Goal: Task Accomplishment & Management: Use online tool/utility

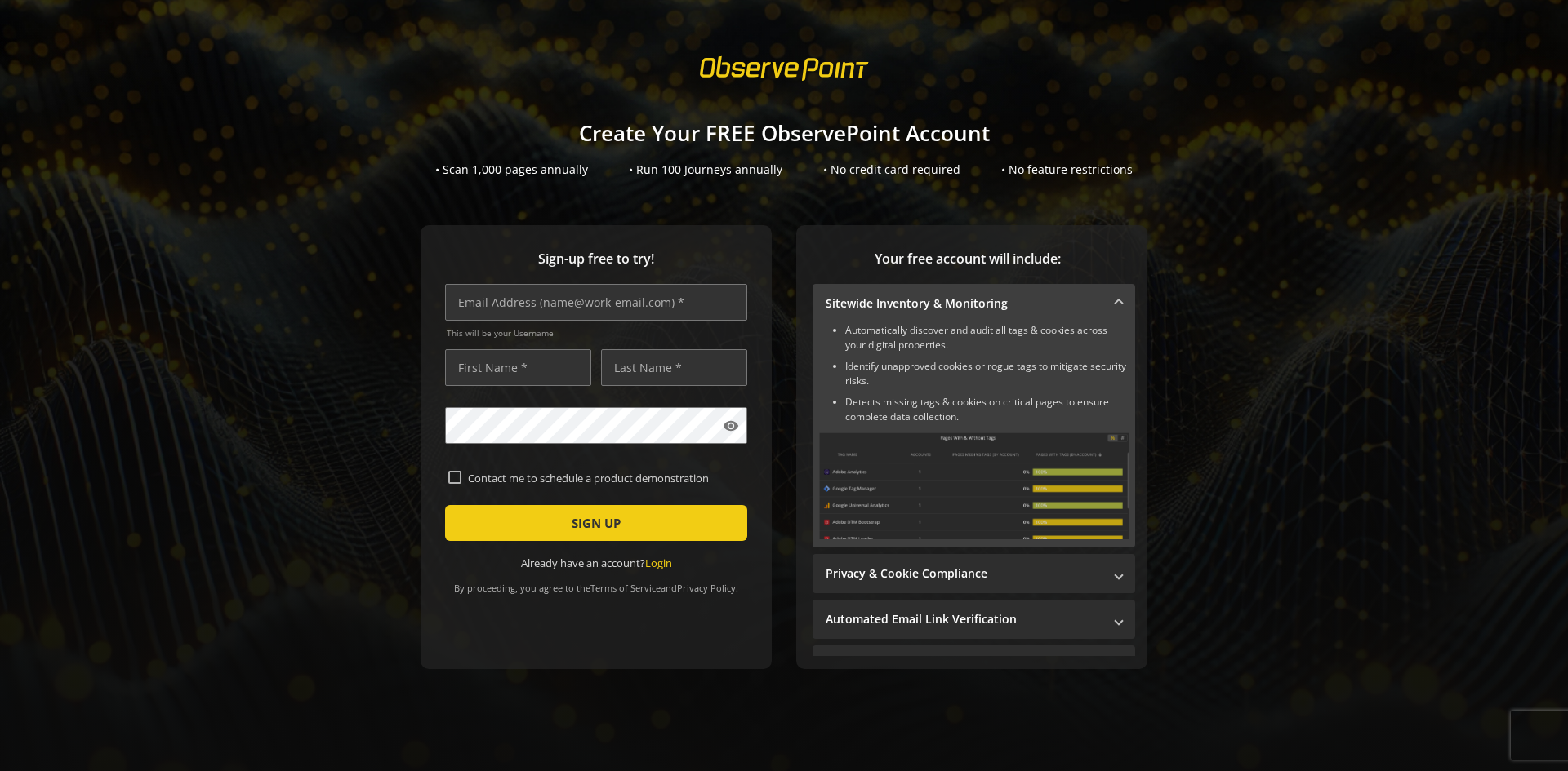
click at [181, 214] on sign-up "Create Your FREE ObservePoint Account • Scan 1,000 pages annually • Run 100 Jou…" at bounding box center [784, 385] width 1568 height 771
click at [476, 307] on input "text" at bounding box center [596, 302] width 302 height 37
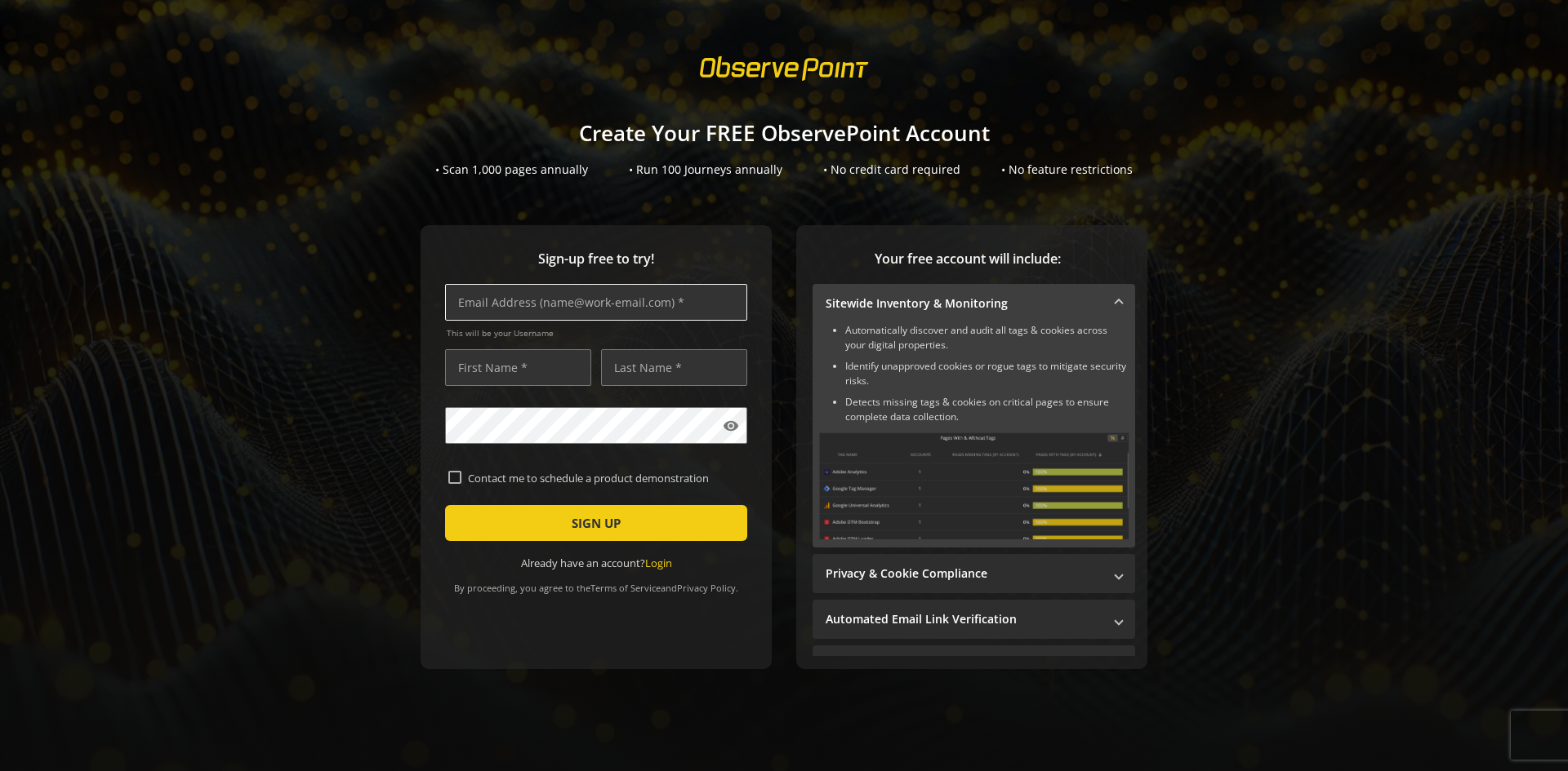
paste input "[EMAIL_ADDRESS][PERSON_NAME][DOMAIN_NAME]"
type input "[EMAIL_ADDRESS][PERSON_NAME][DOMAIN_NAME]"
click at [469, 372] on input "text" at bounding box center [518, 367] width 146 height 37
type input "[PERSON_NAME]"
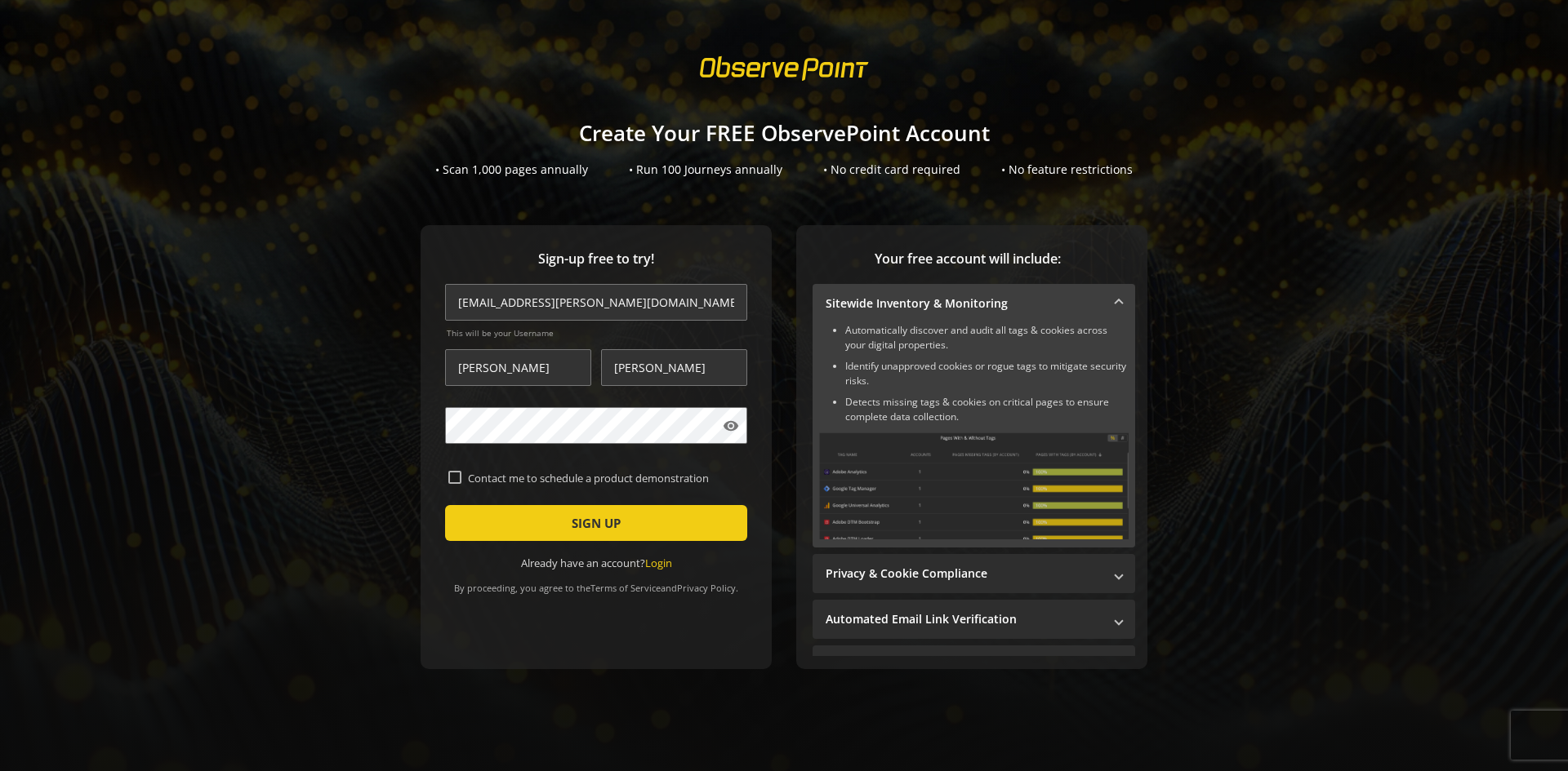
click at [294, 445] on div "Sign-up free to try! [EMAIL_ADDRESS][PERSON_NAME][DOMAIN_NAME] This will be you…" at bounding box center [783, 480] width 1528 height 509
click at [498, 525] on span "submit" at bounding box center [596, 523] width 302 height 39
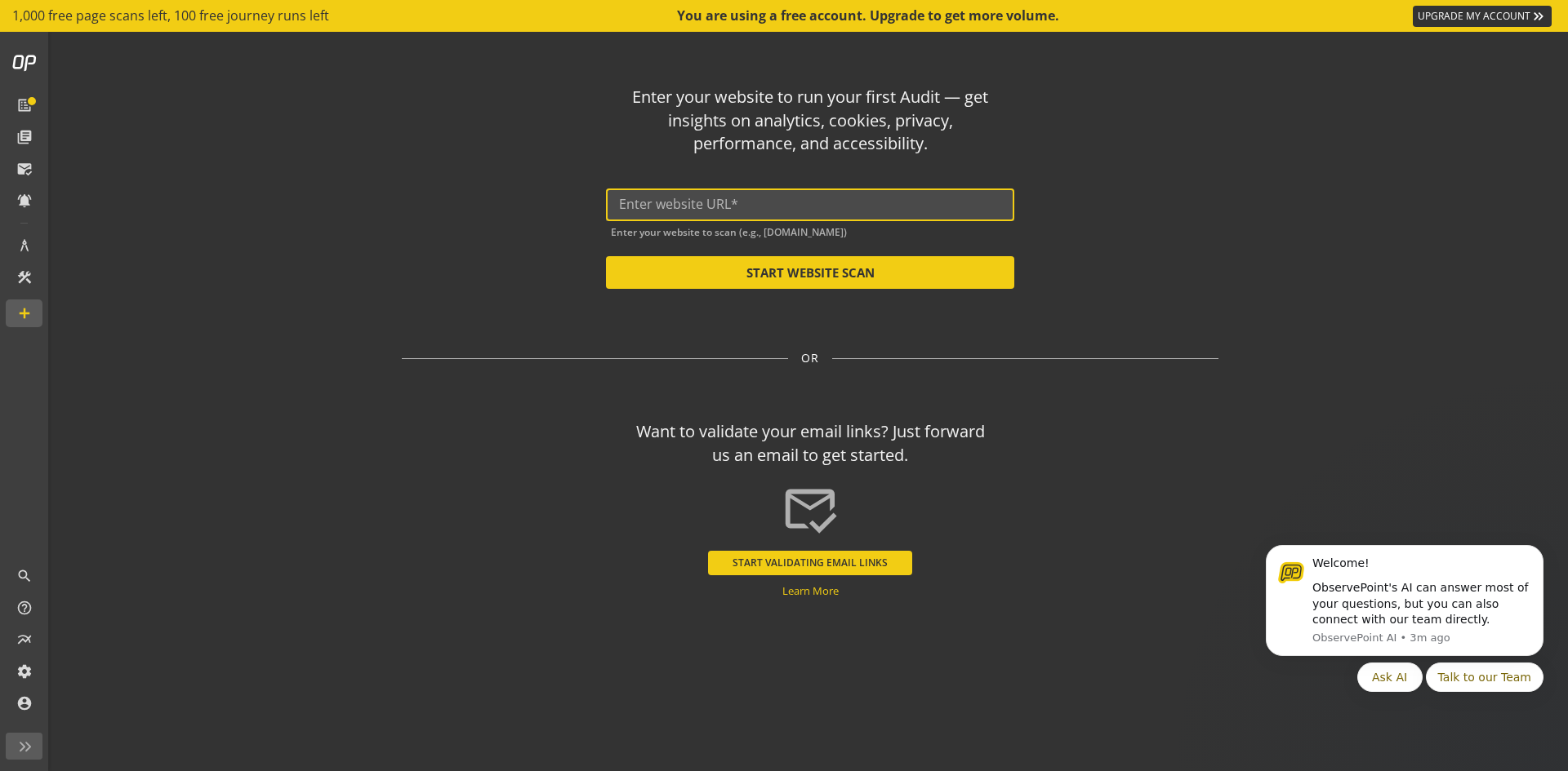
click at [675, 211] on input "text" at bounding box center [810, 205] width 382 height 16
paste input "[EMAIL_ADDRESS][PERSON_NAME][DOMAIN_NAME]"
click at [761, 207] on input "[EMAIL_ADDRESS][PERSON_NAME][DOMAIN_NAME]" at bounding box center [810, 205] width 382 height 16
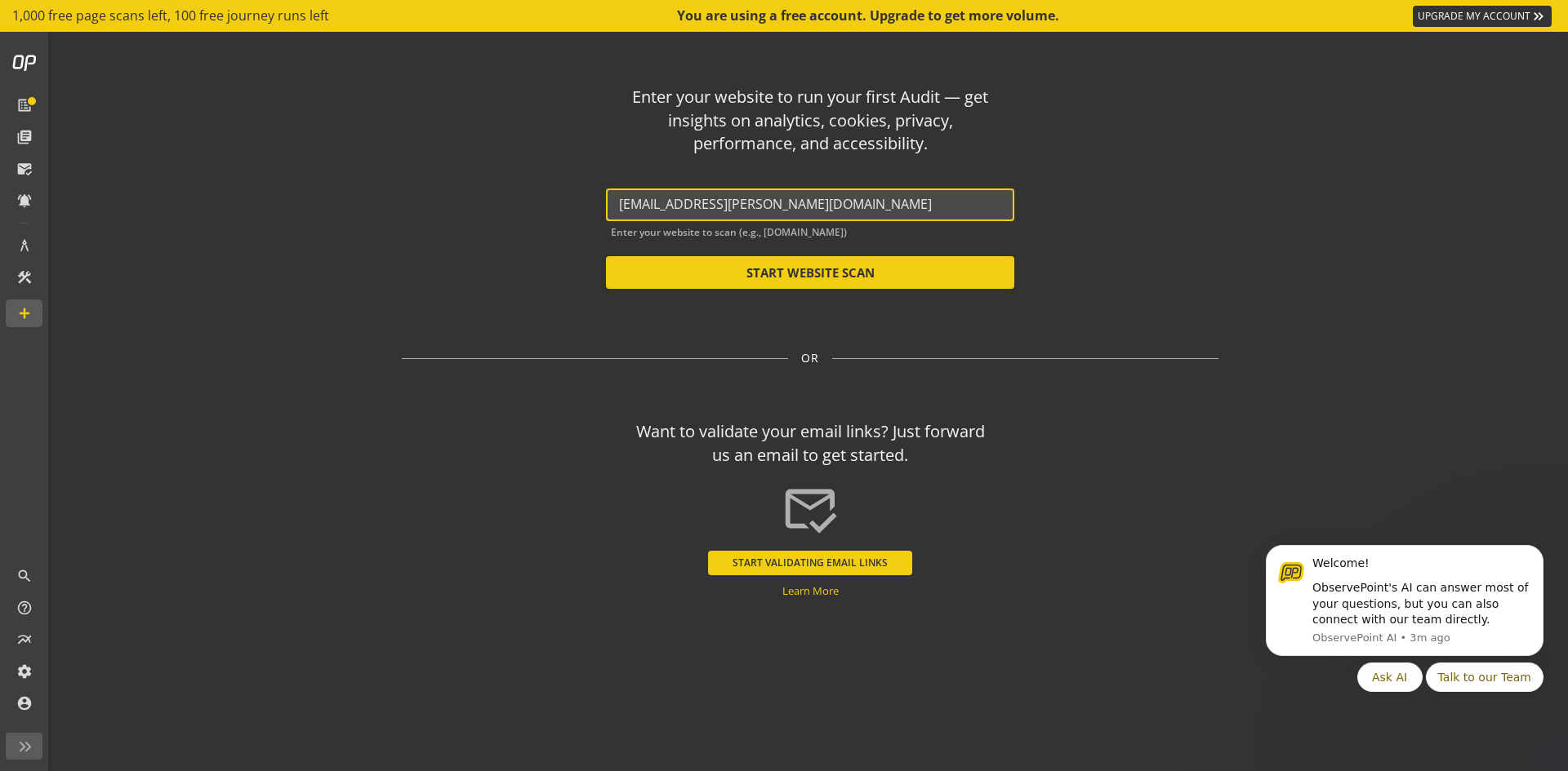
click at [761, 207] on input "[EMAIL_ADDRESS][PERSON_NAME][DOMAIN_NAME]" at bounding box center [810, 205] width 382 height 16
paste input "[URL][DOMAIN_NAME]"
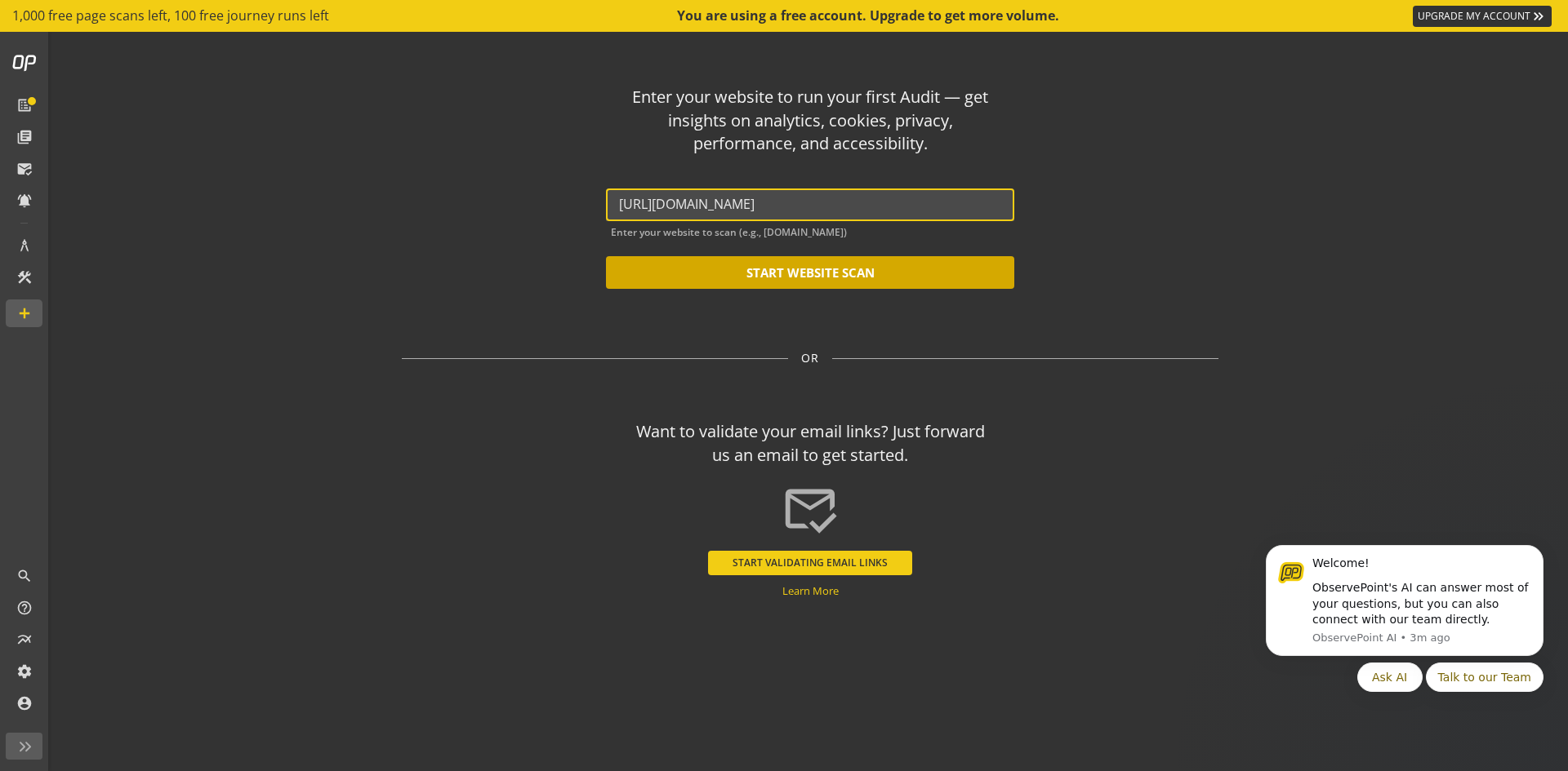
type input "[URL][DOMAIN_NAME]"
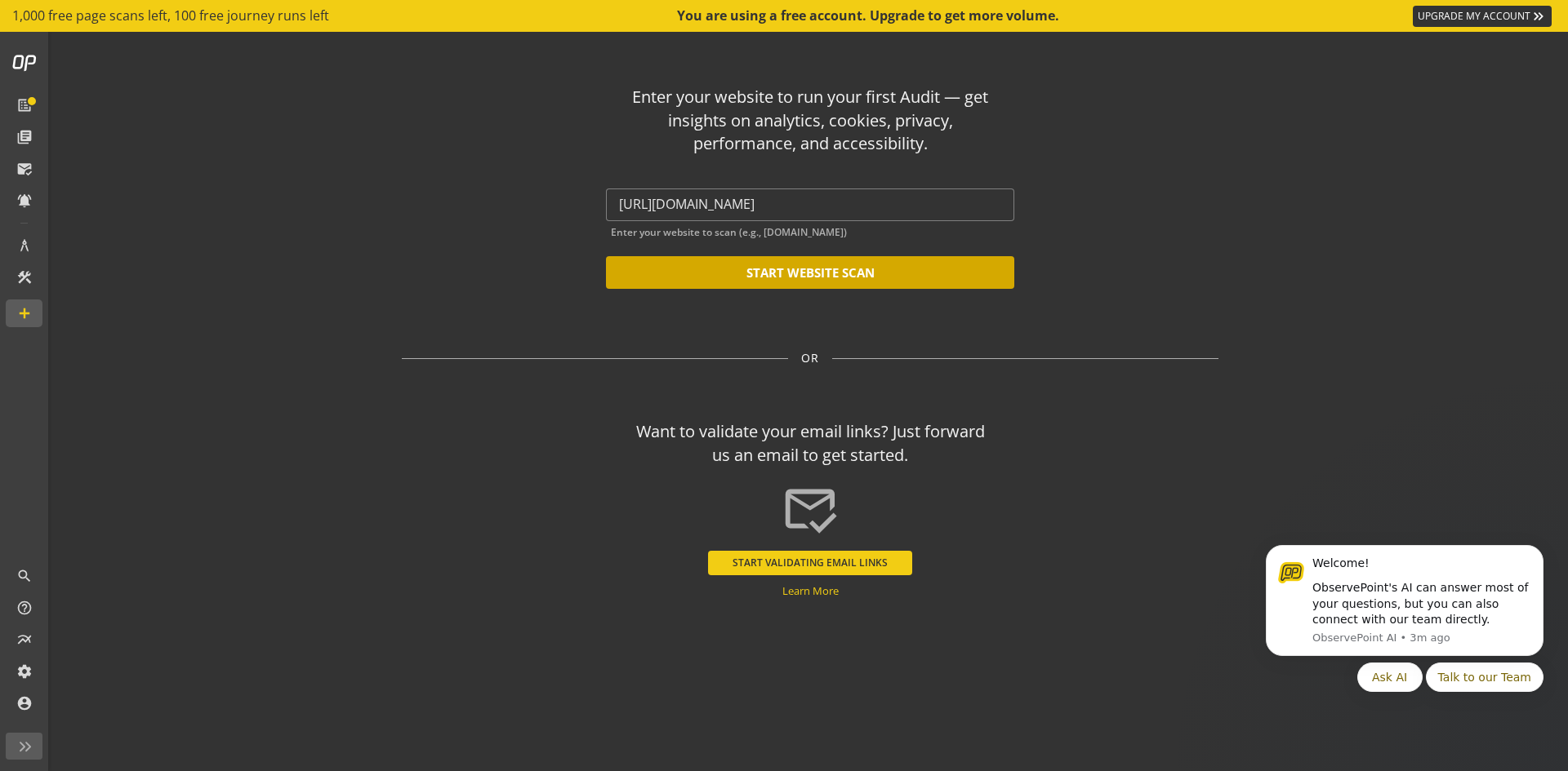
click at [752, 266] on button "START WEBSITE SCAN" at bounding box center [809, 272] width 409 height 32
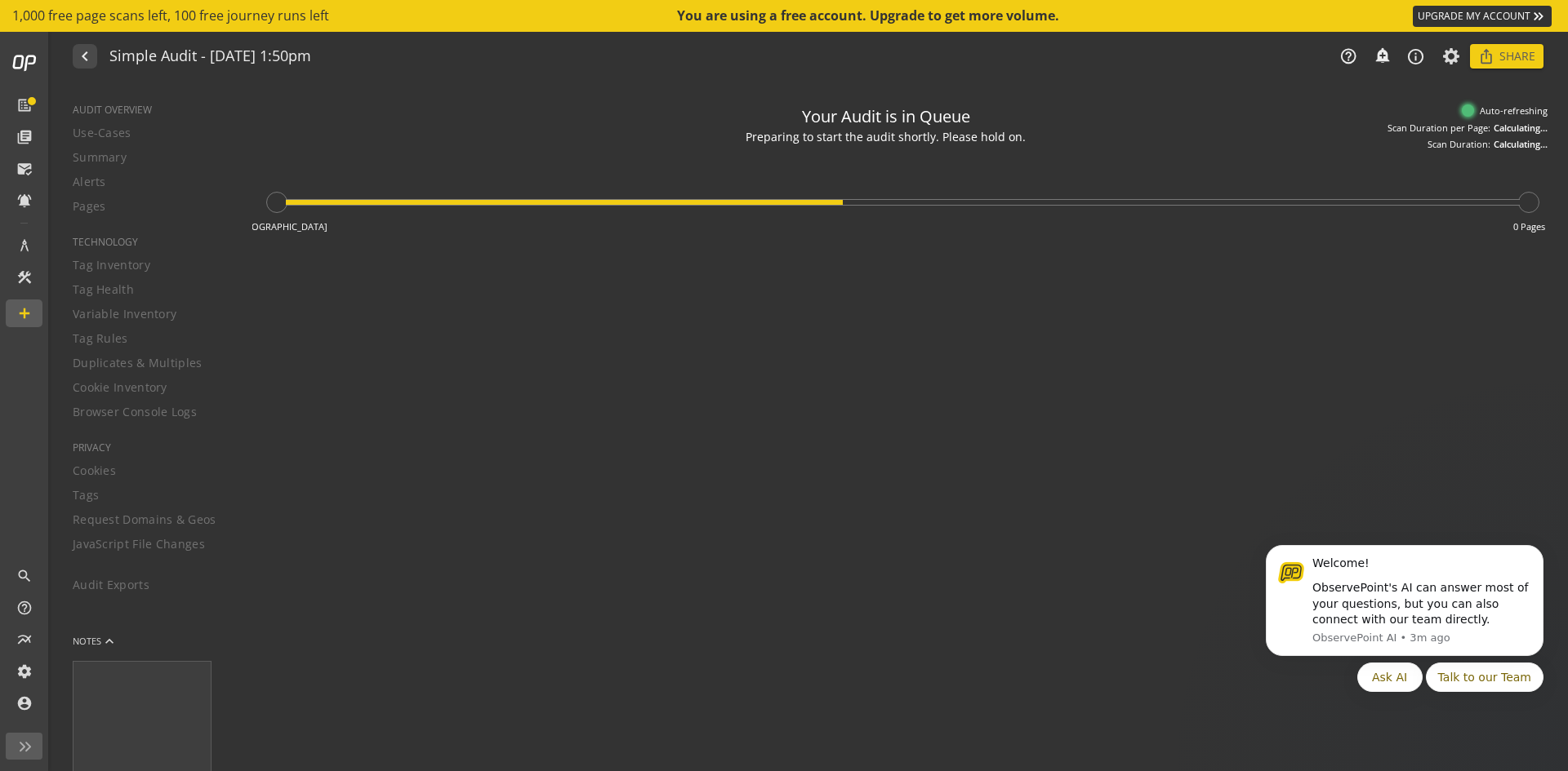
type textarea "Notes can include: -a description of what this audit is validating -changes in …"
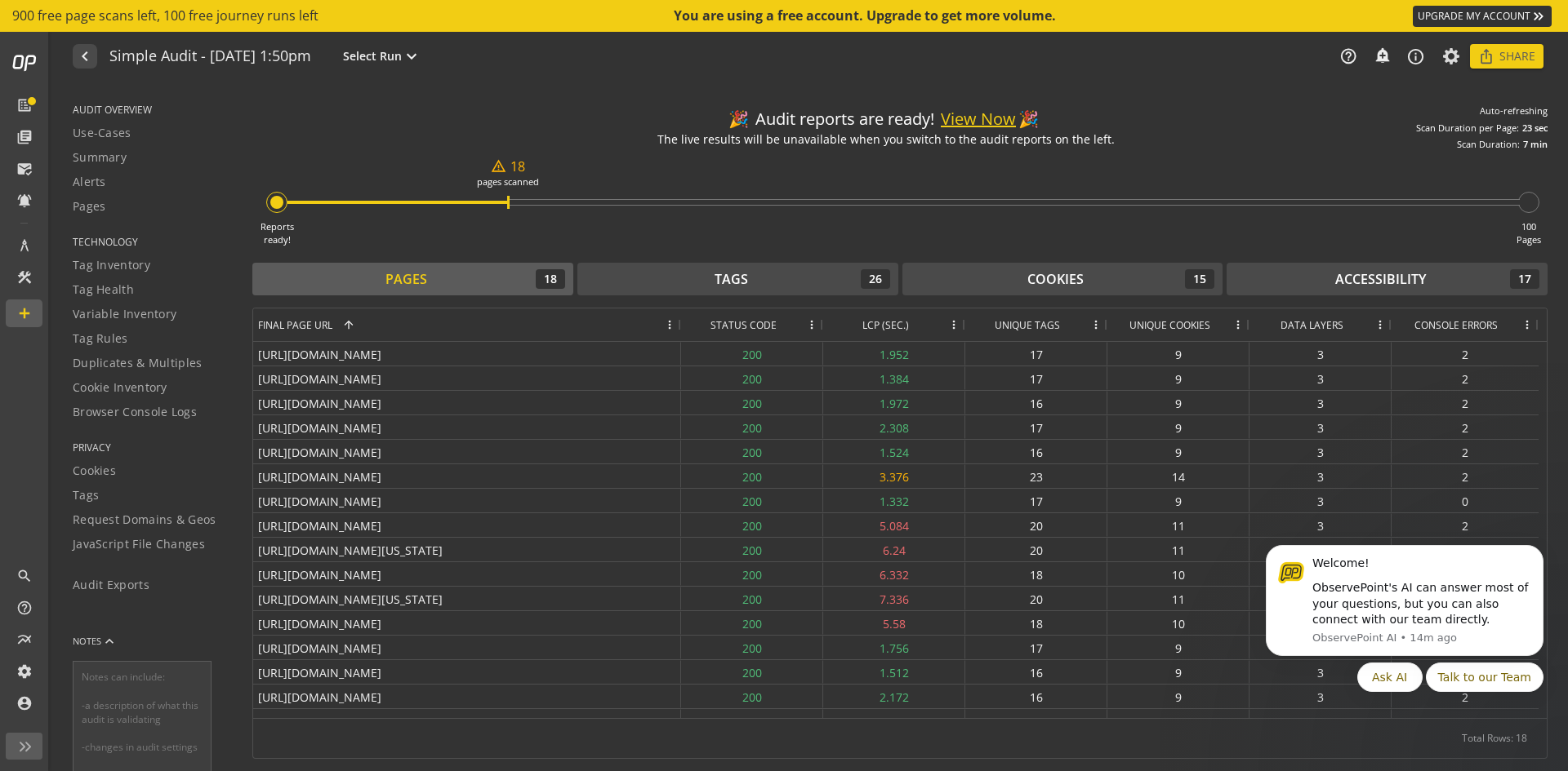
click at [135, 108] on span "AUDIT OVERVIEW" at bounding box center [152, 109] width 159 height 14
click at [98, 135] on span "Use-Cases" at bounding box center [102, 133] width 59 height 17
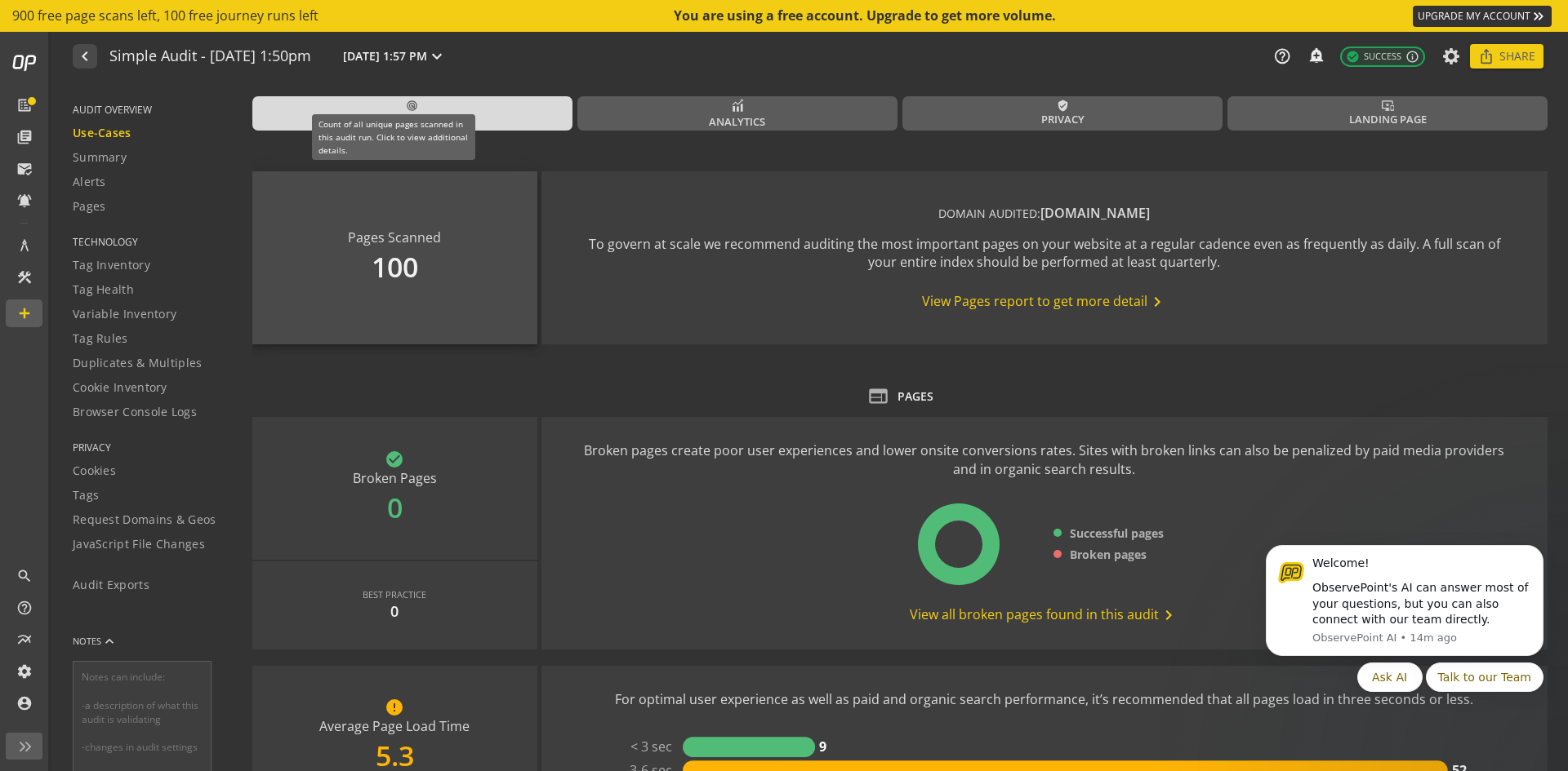
click at [390, 243] on div "Pages Scanned 100" at bounding box center [395, 258] width 285 height 173
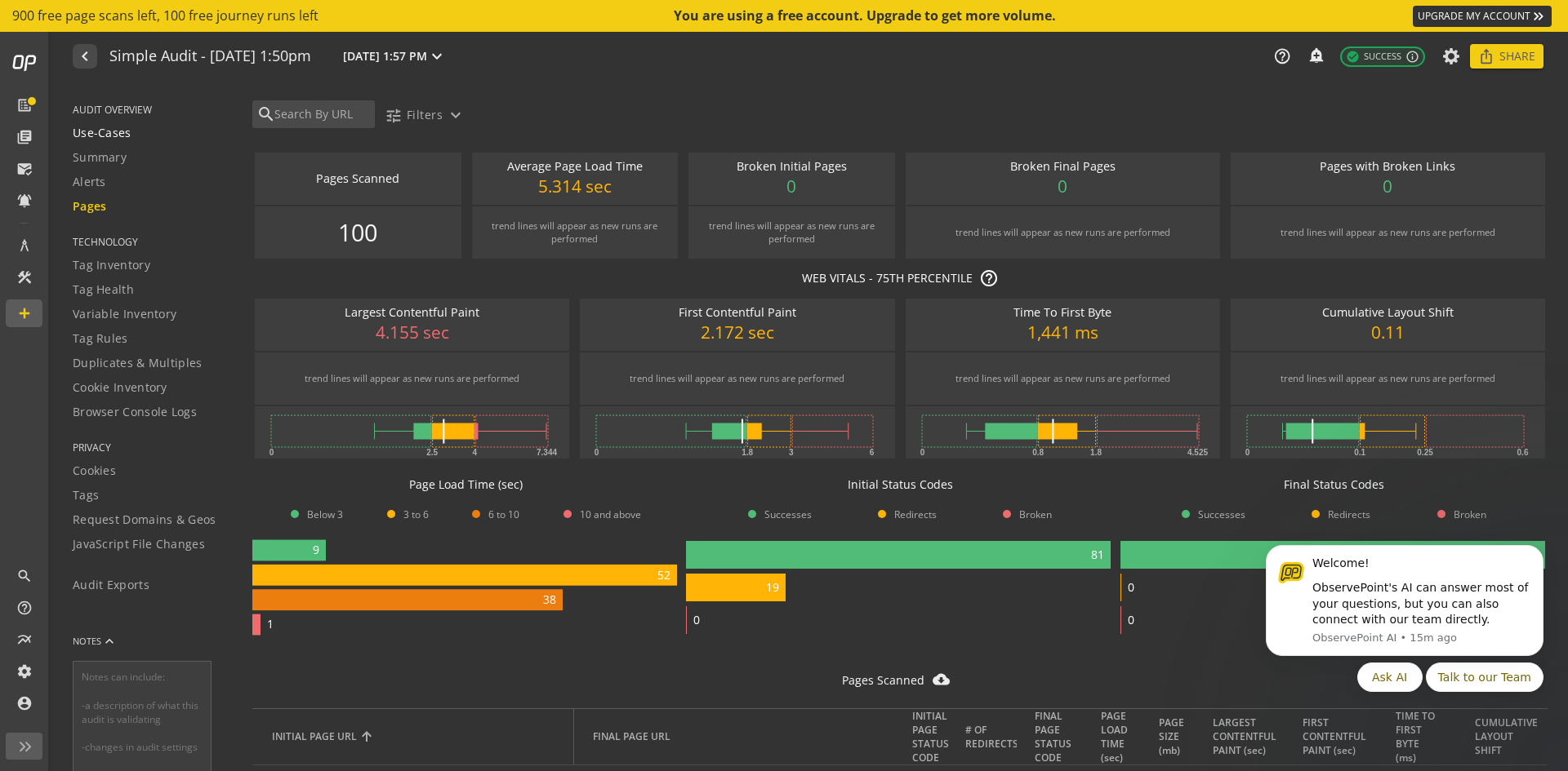
click at [113, 134] on span "Use-Cases" at bounding box center [102, 133] width 59 height 17
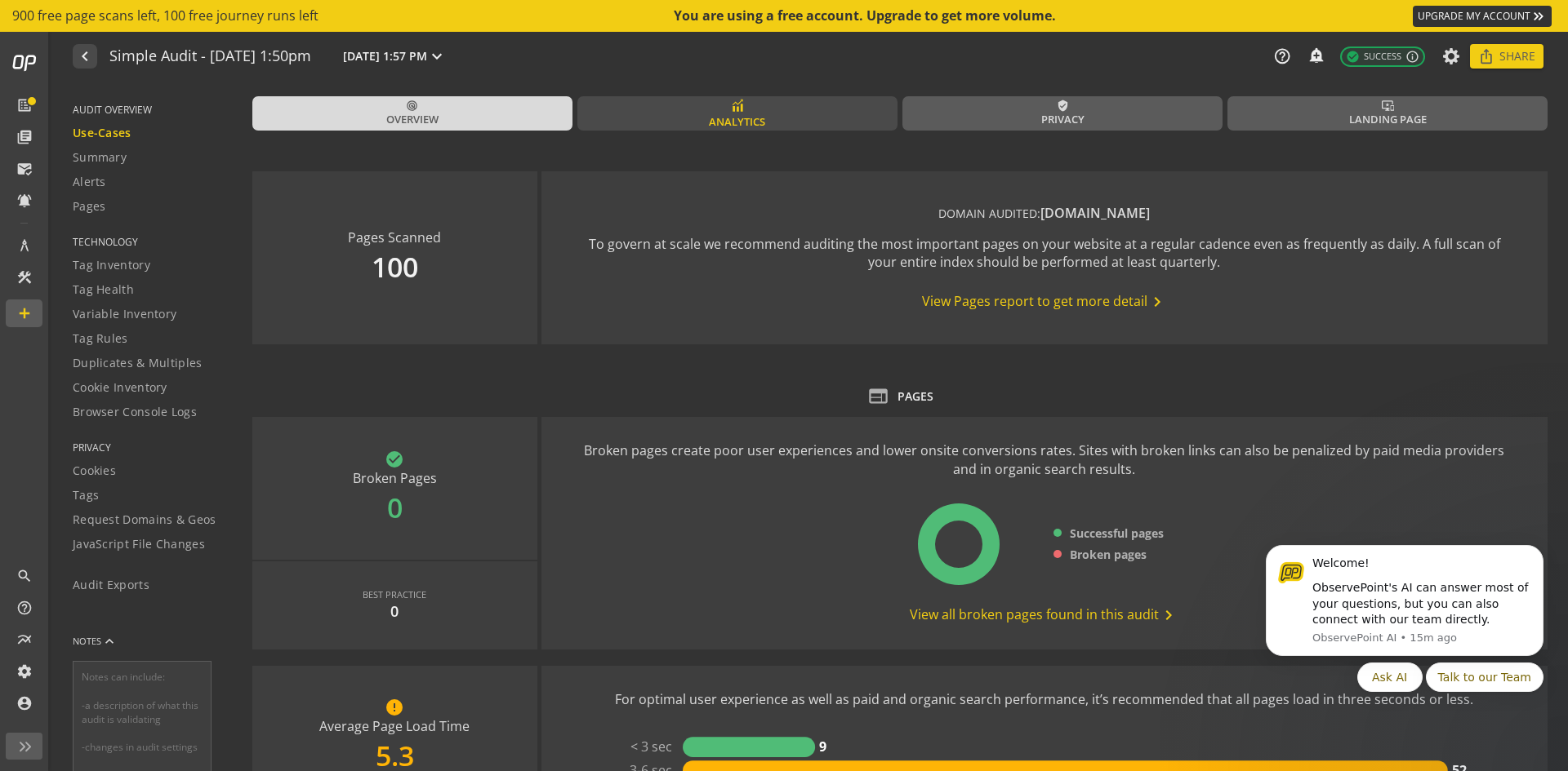
click at [730, 118] on span "Analytics" at bounding box center [737, 122] width 57 height 16
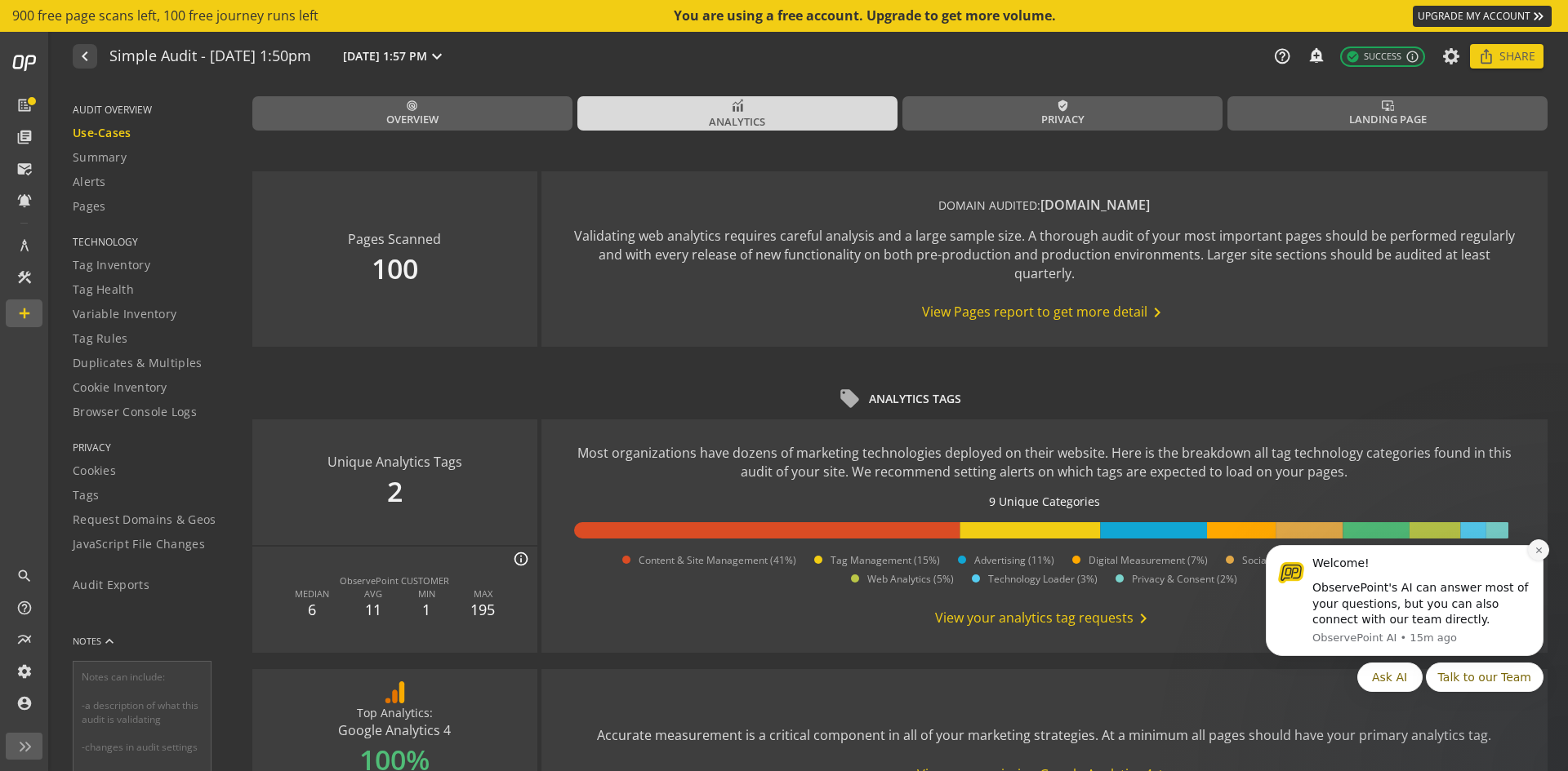
click at [1530, 547] on button "Dismiss notification" at bounding box center [1539, 550] width 21 height 21
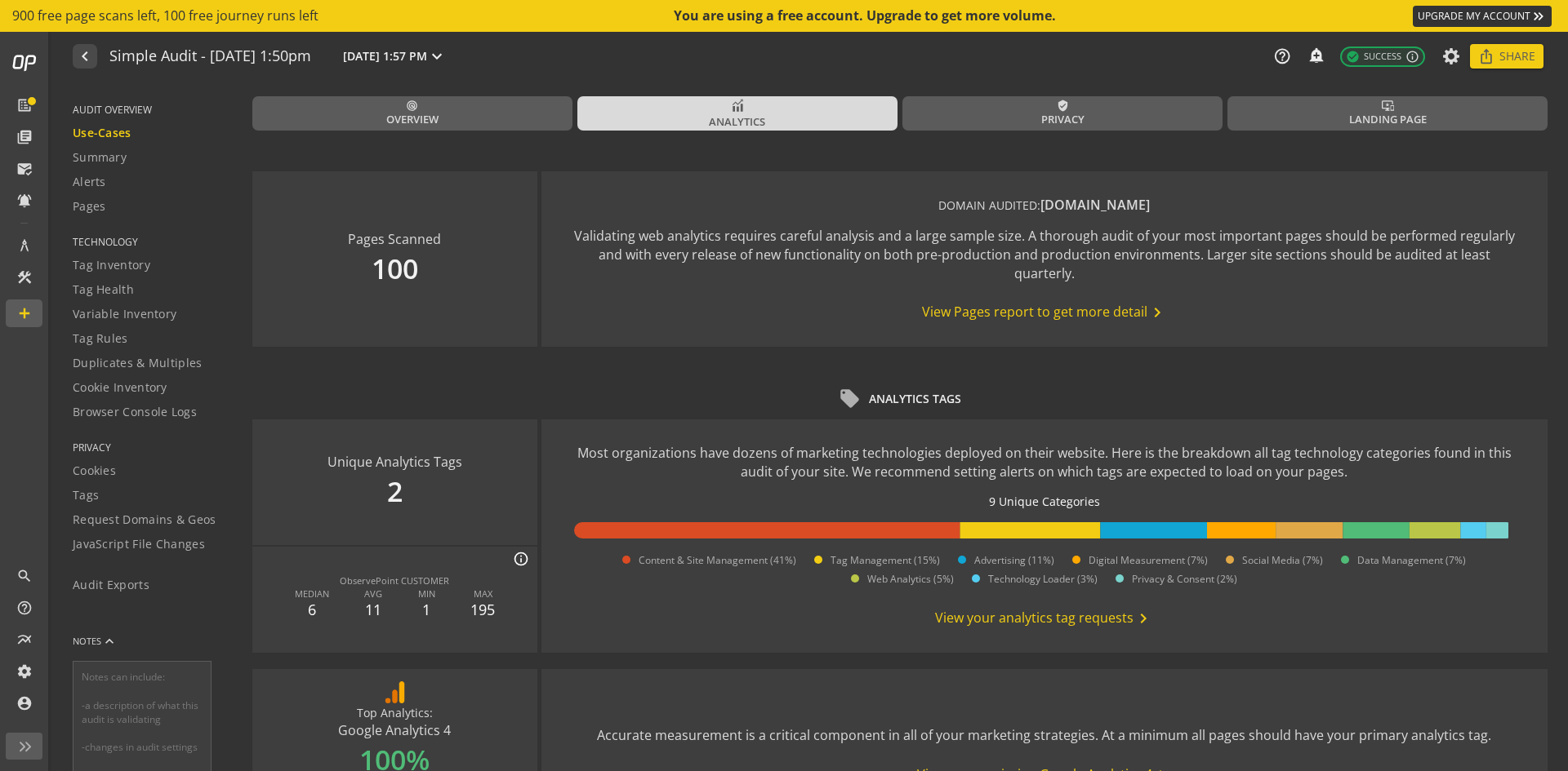
click at [1349, 649] on use-case-widget-body "Most organizations have dozens of marketing technologies deployed on their webs…" at bounding box center [1044, 535] width 1006 height 233
drag, startPoint x: 1349, startPoint y: 649, endPoint x: 1458, endPoint y: 526, distance: 164.3
click at [1458, 526] on use-case-widget-body "Most organizations have dozens of marketing technologies deployed on their webs…" at bounding box center [1044, 535] width 1006 height 233
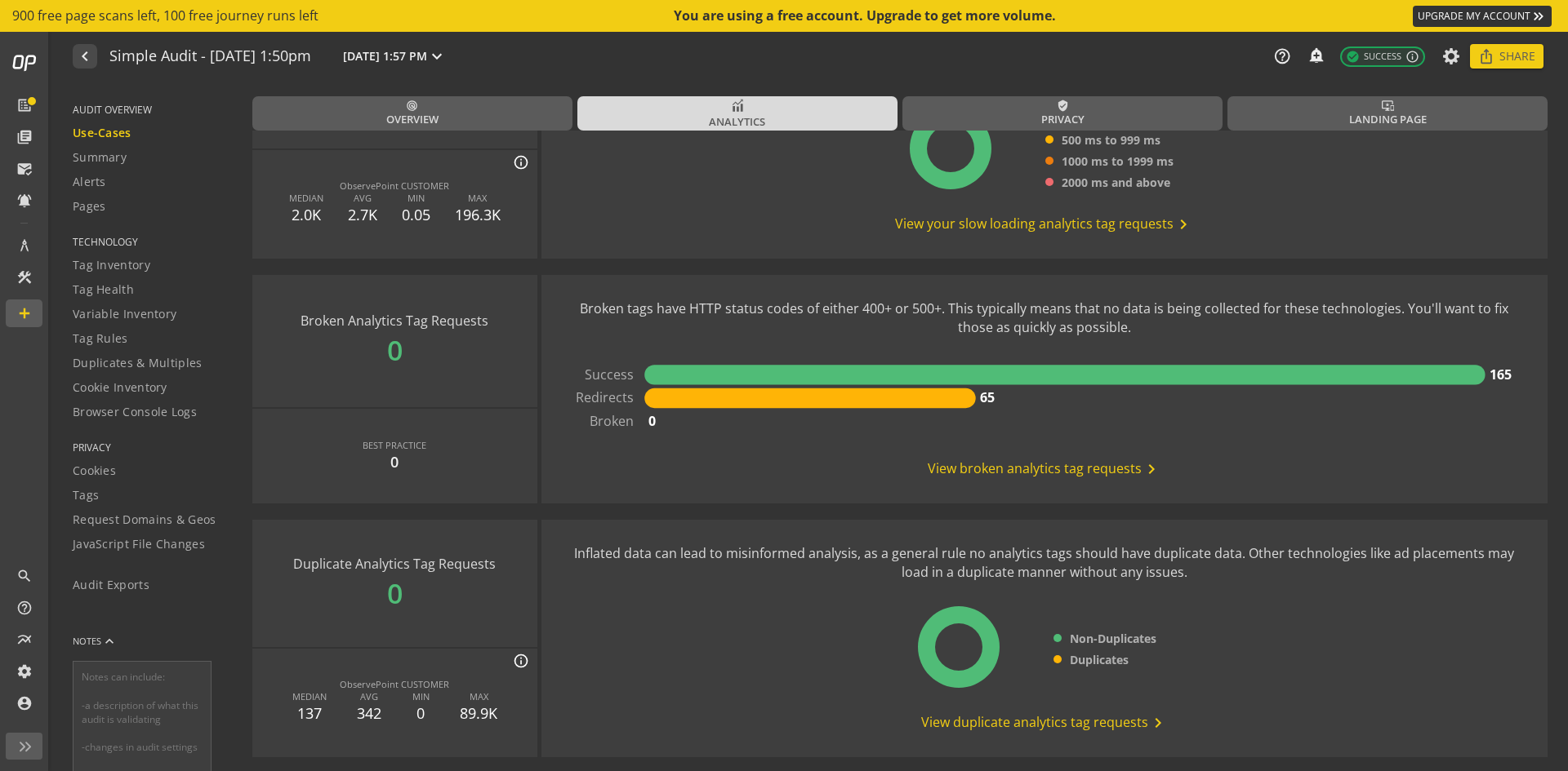
scroll to position [1030, 0]
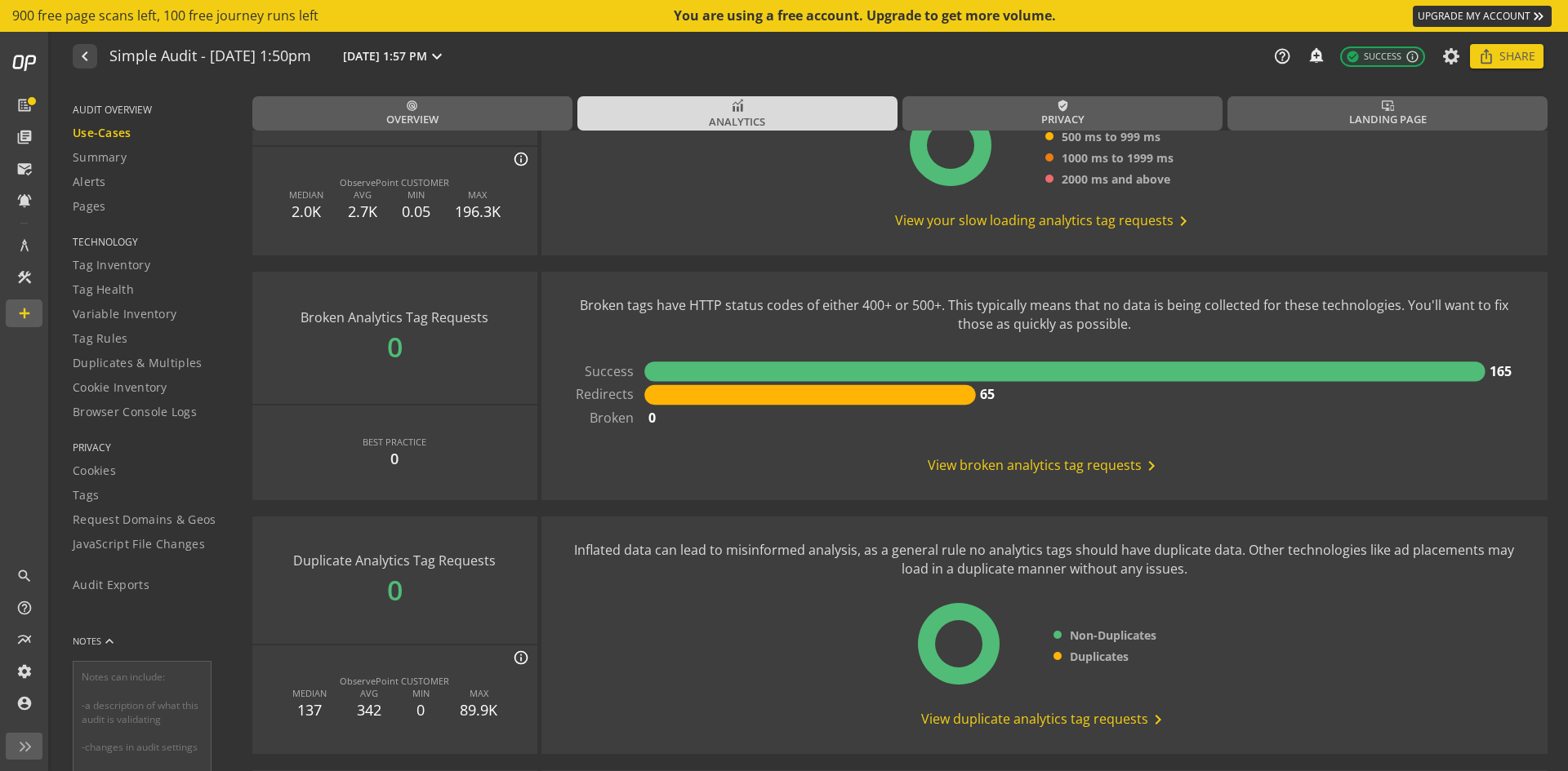
click at [1001, 469] on span "View broken analytics tag requests chevron_right" at bounding box center [1043, 466] width 233 height 19
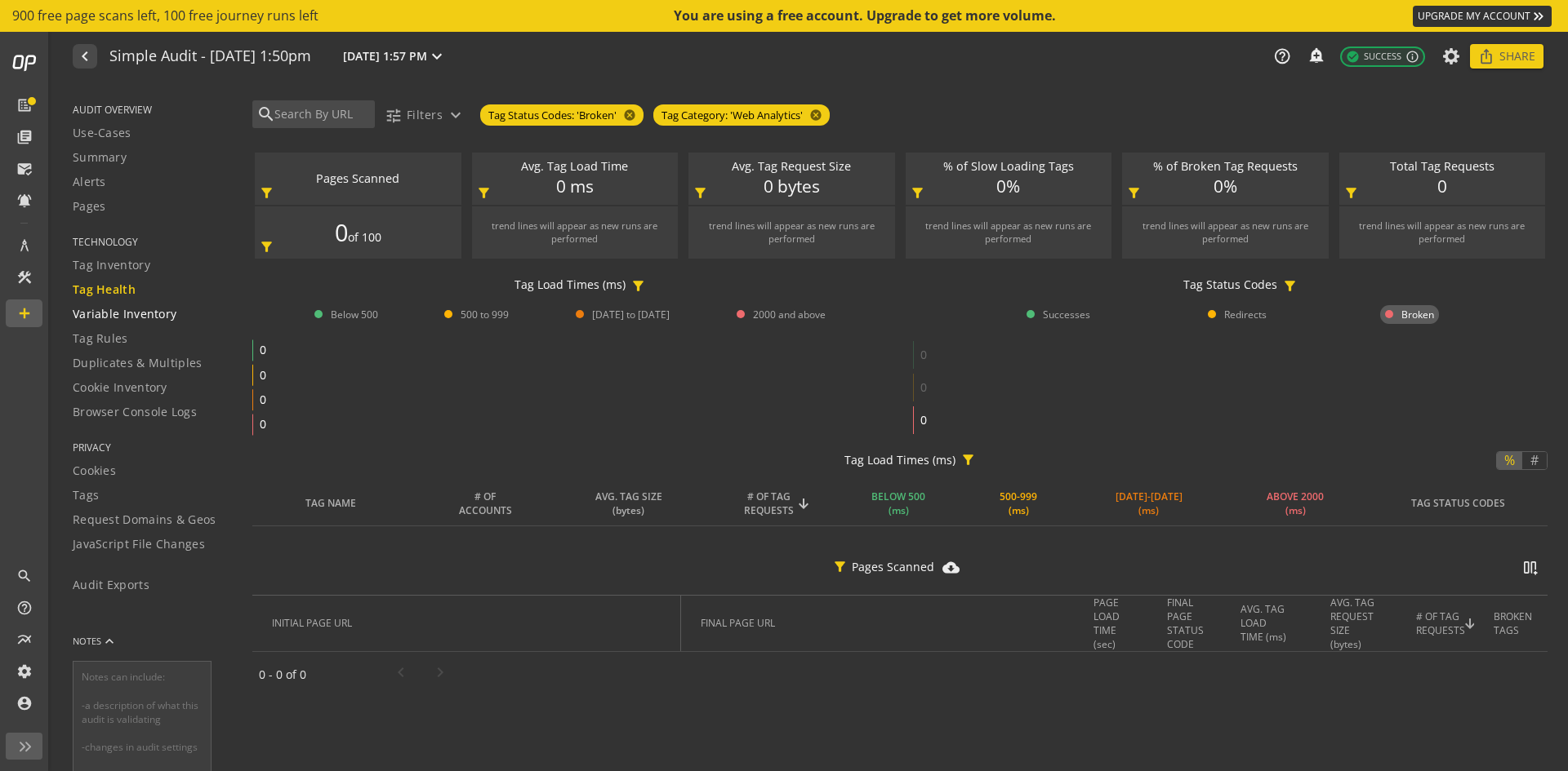
click at [100, 313] on span "Variable Inventory" at bounding box center [125, 314] width 103 height 17
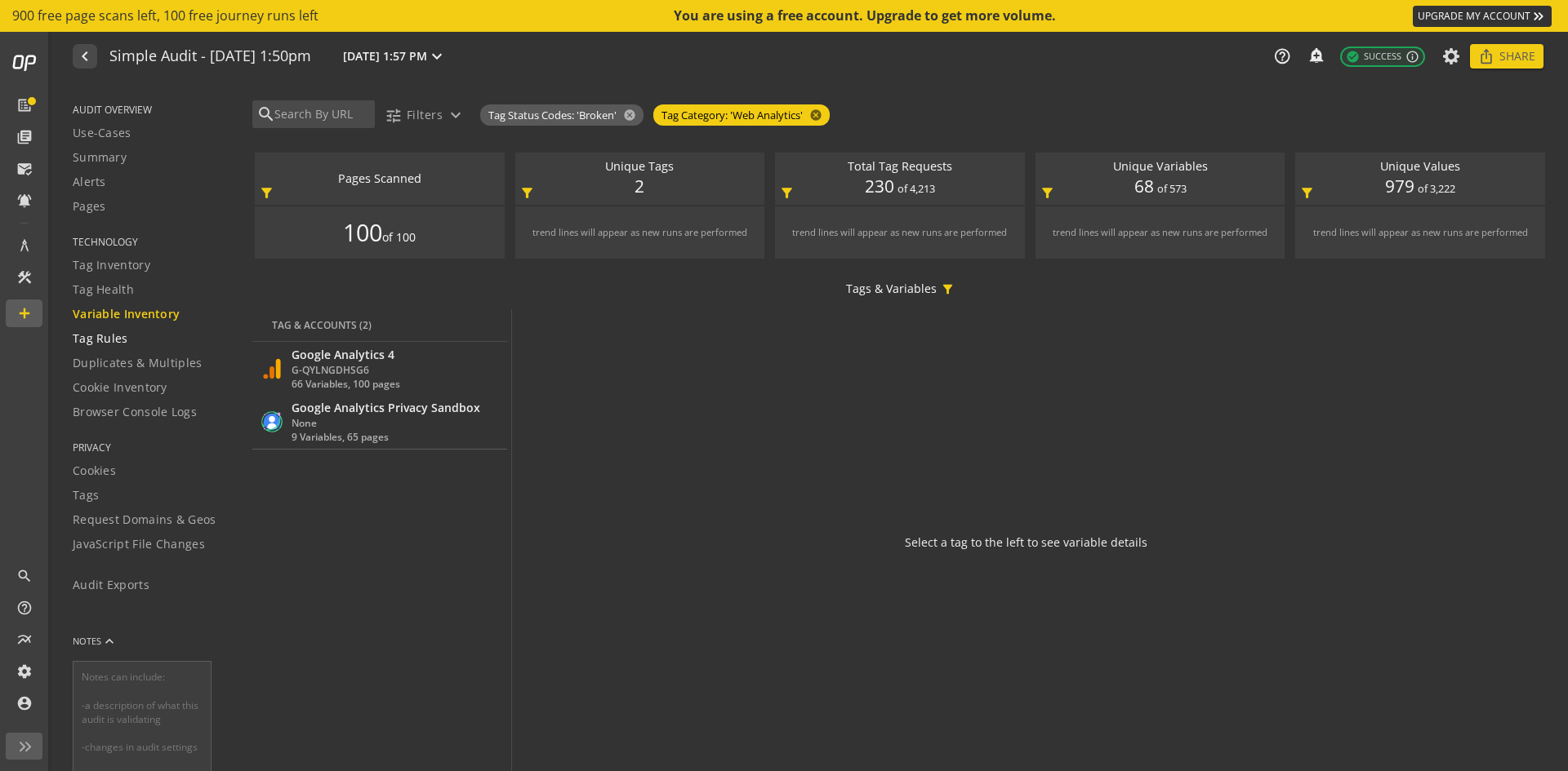
click at [111, 333] on span "Tag Rules" at bounding box center [100, 338] width 56 height 17
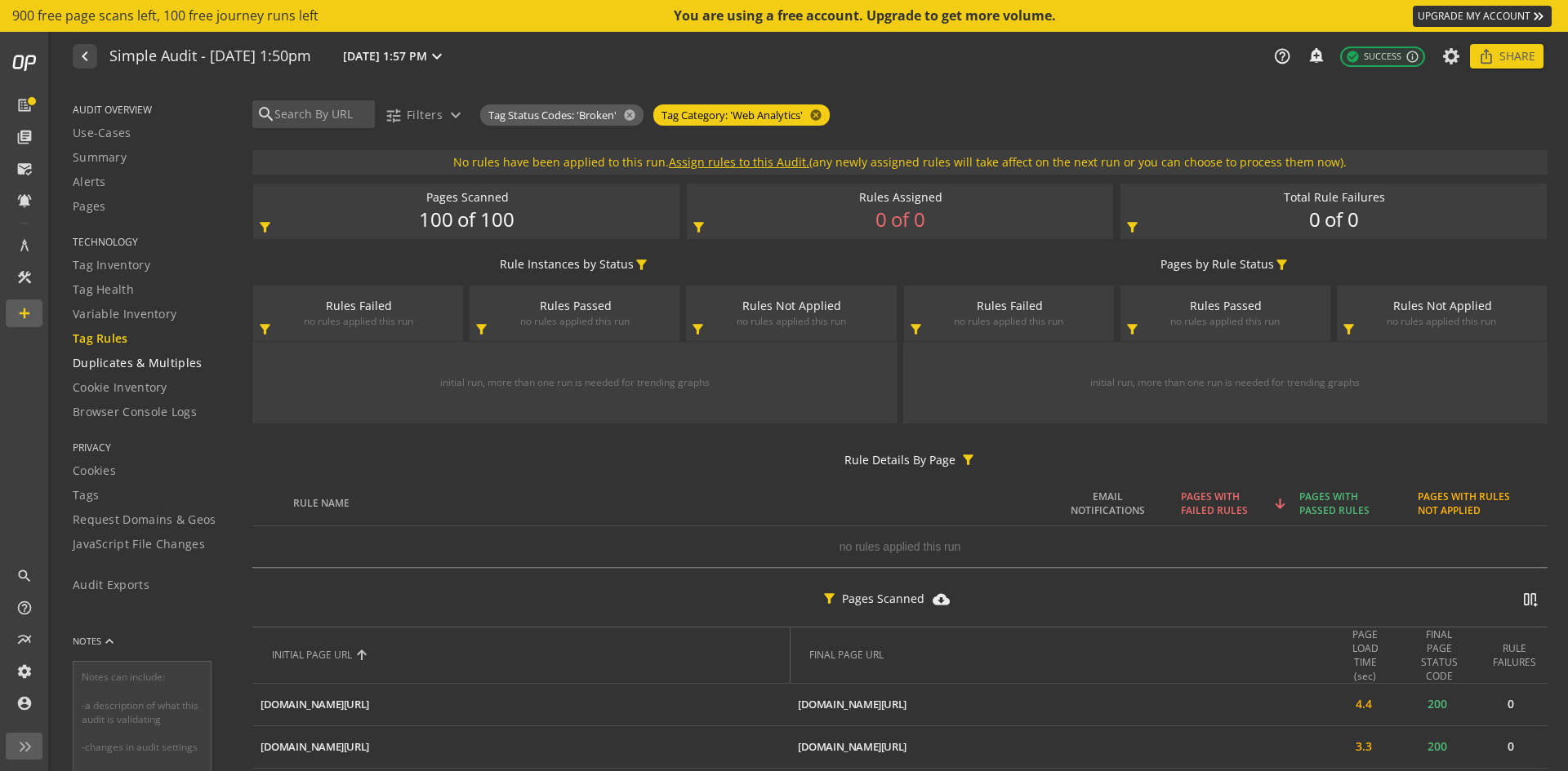
click at [122, 359] on span "Duplicates & Multiples" at bounding box center [137, 363] width 130 height 17
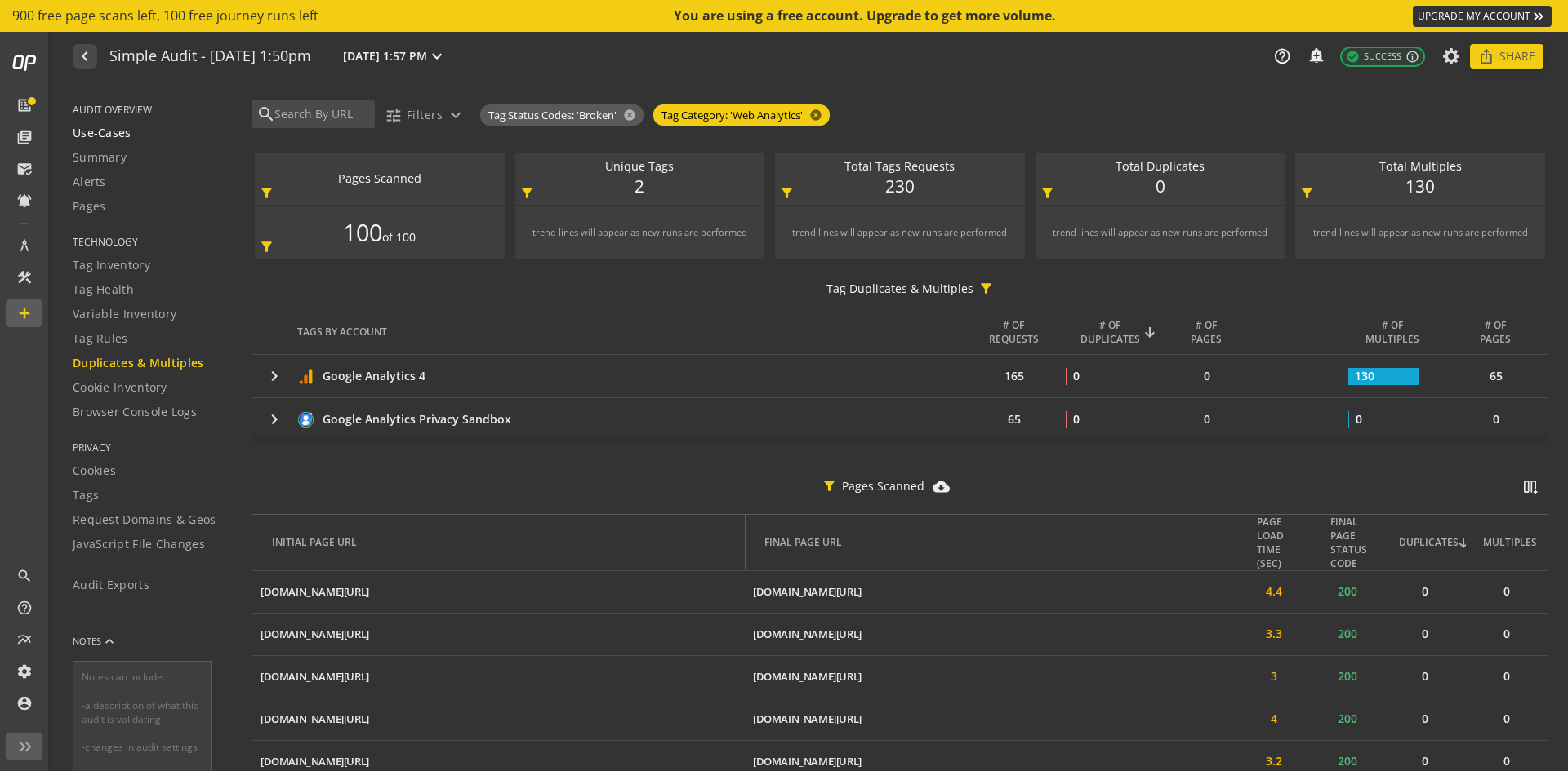
click at [93, 132] on span "Use-Cases" at bounding box center [102, 133] width 59 height 17
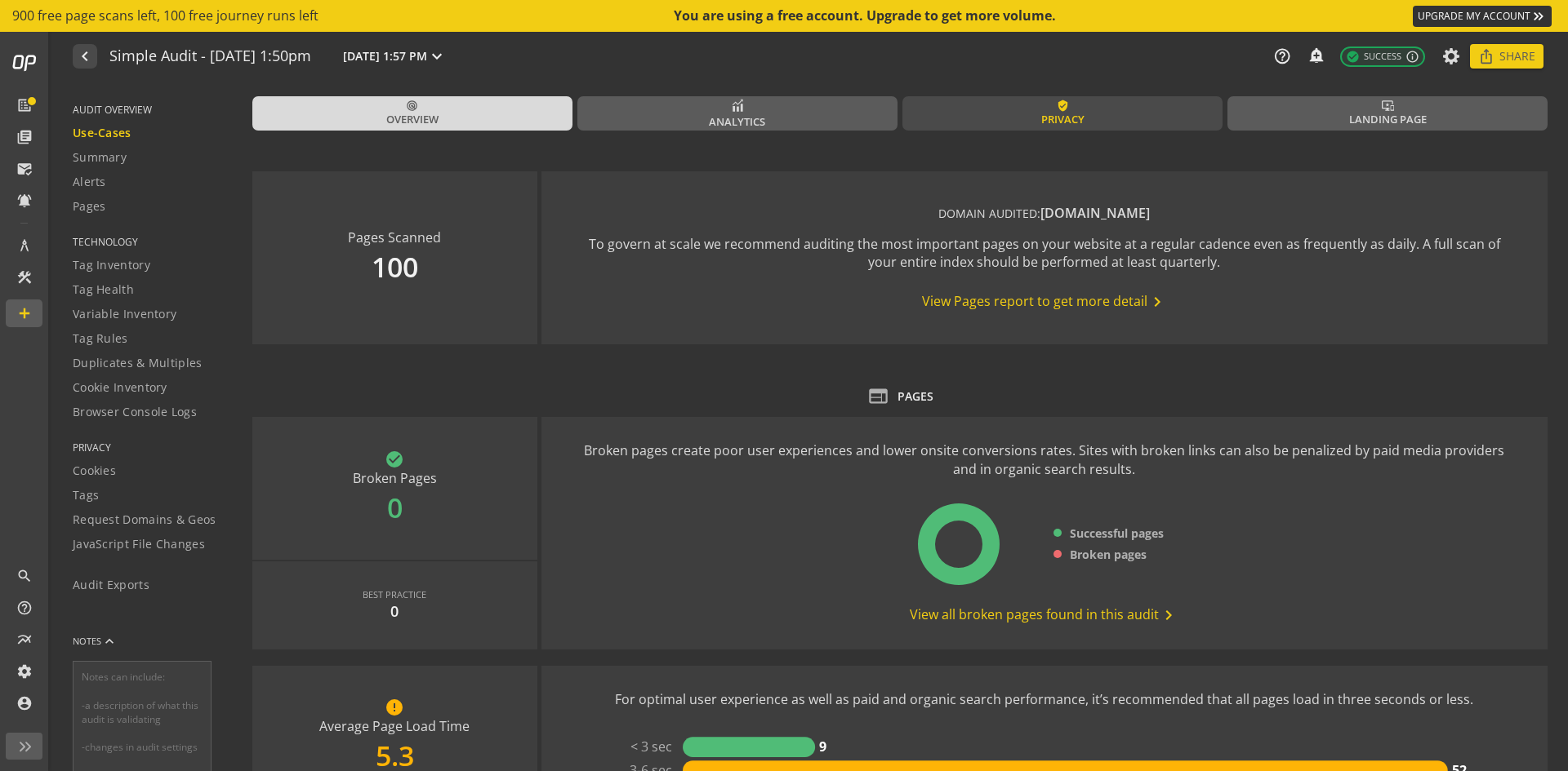
click at [1026, 108] on link "verified_user Privacy" at bounding box center [1062, 113] width 320 height 34
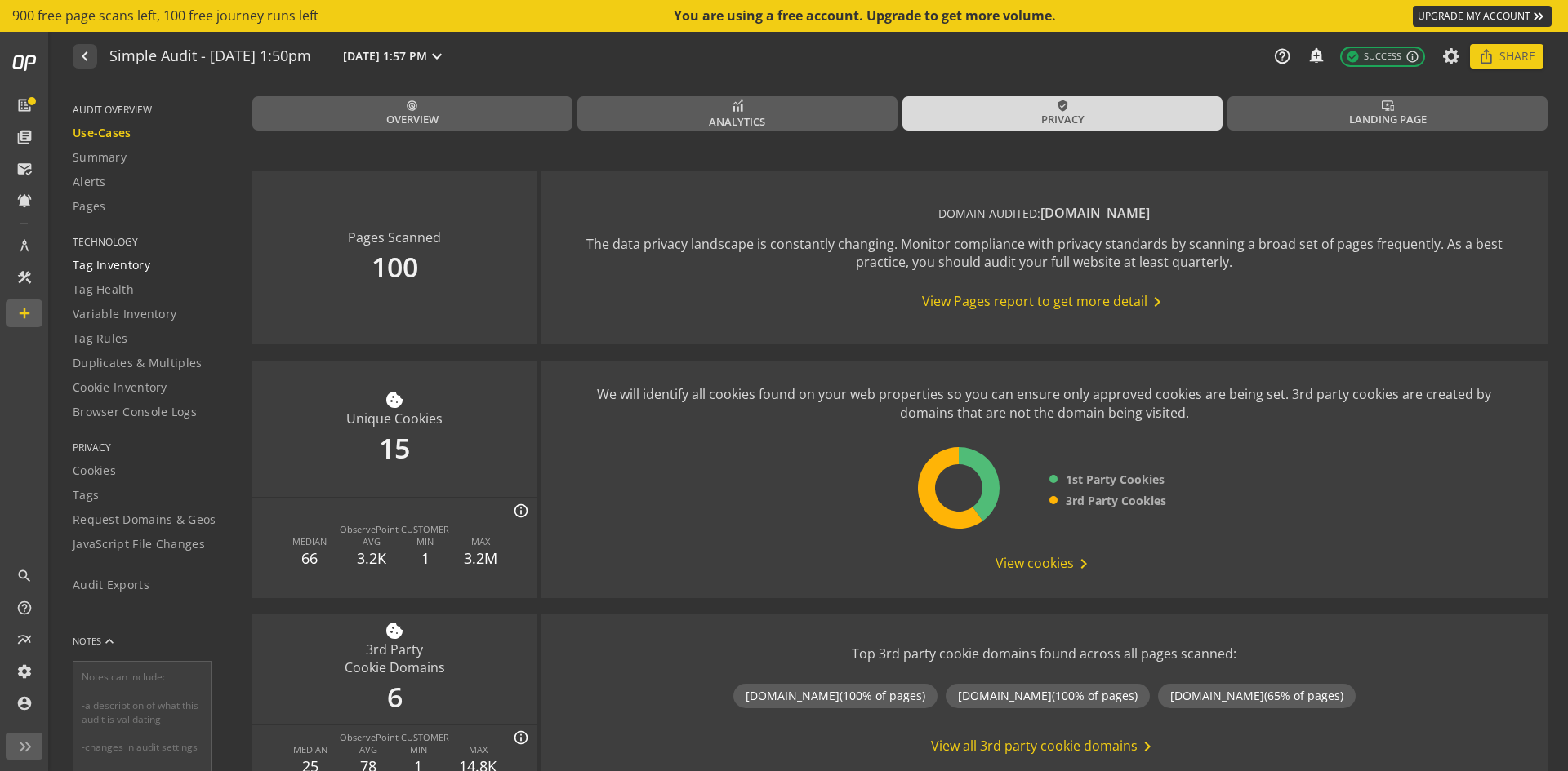
click at [122, 258] on span "Tag Inventory" at bounding box center [112, 265] width 78 height 17
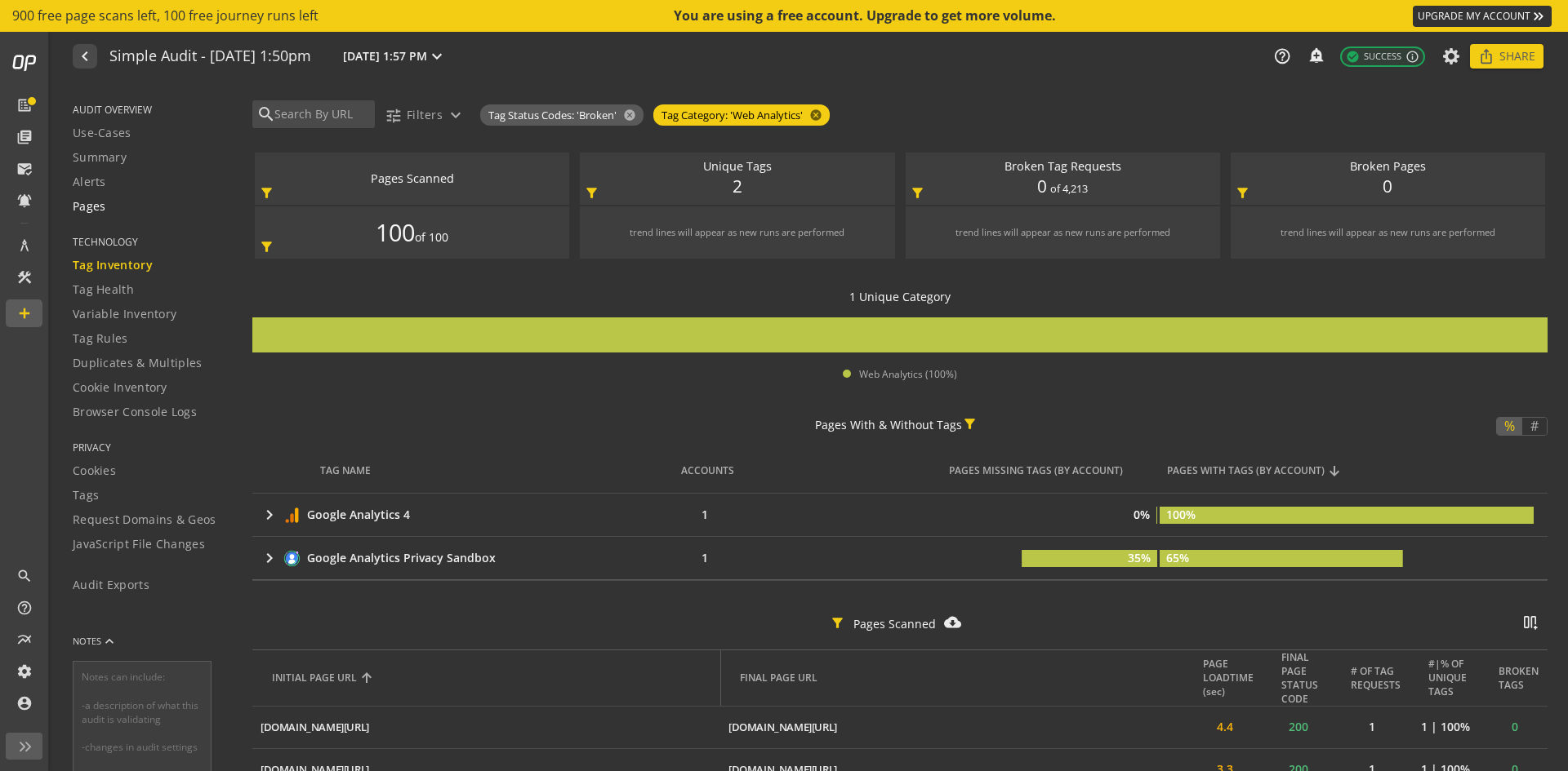
click at [79, 210] on span "Pages" at bounding box center [90, 206] width 33 height 17
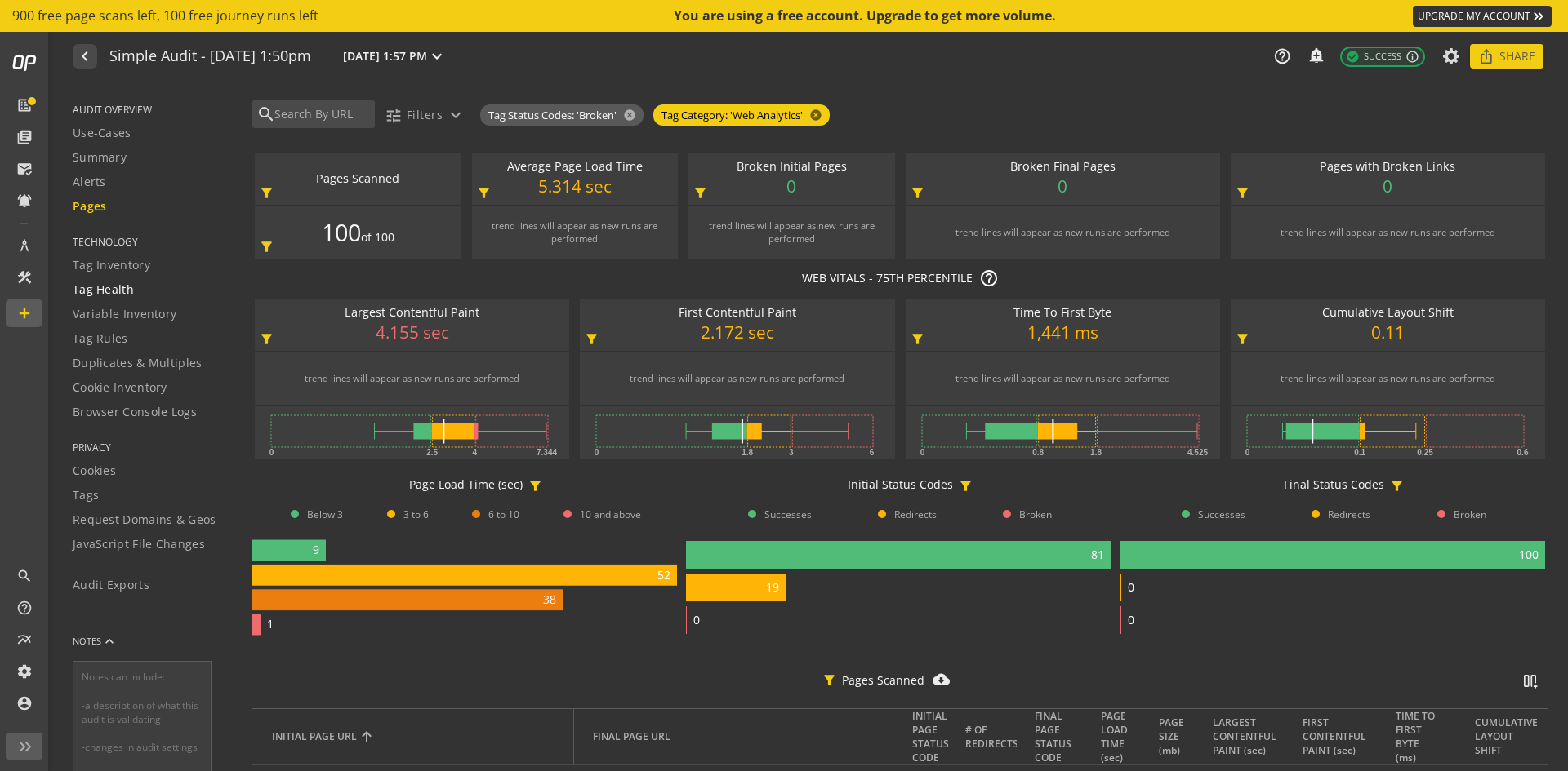
click at [92, 289] on span "Tag Health" at bounding box center [103, 289] width 61 height 17
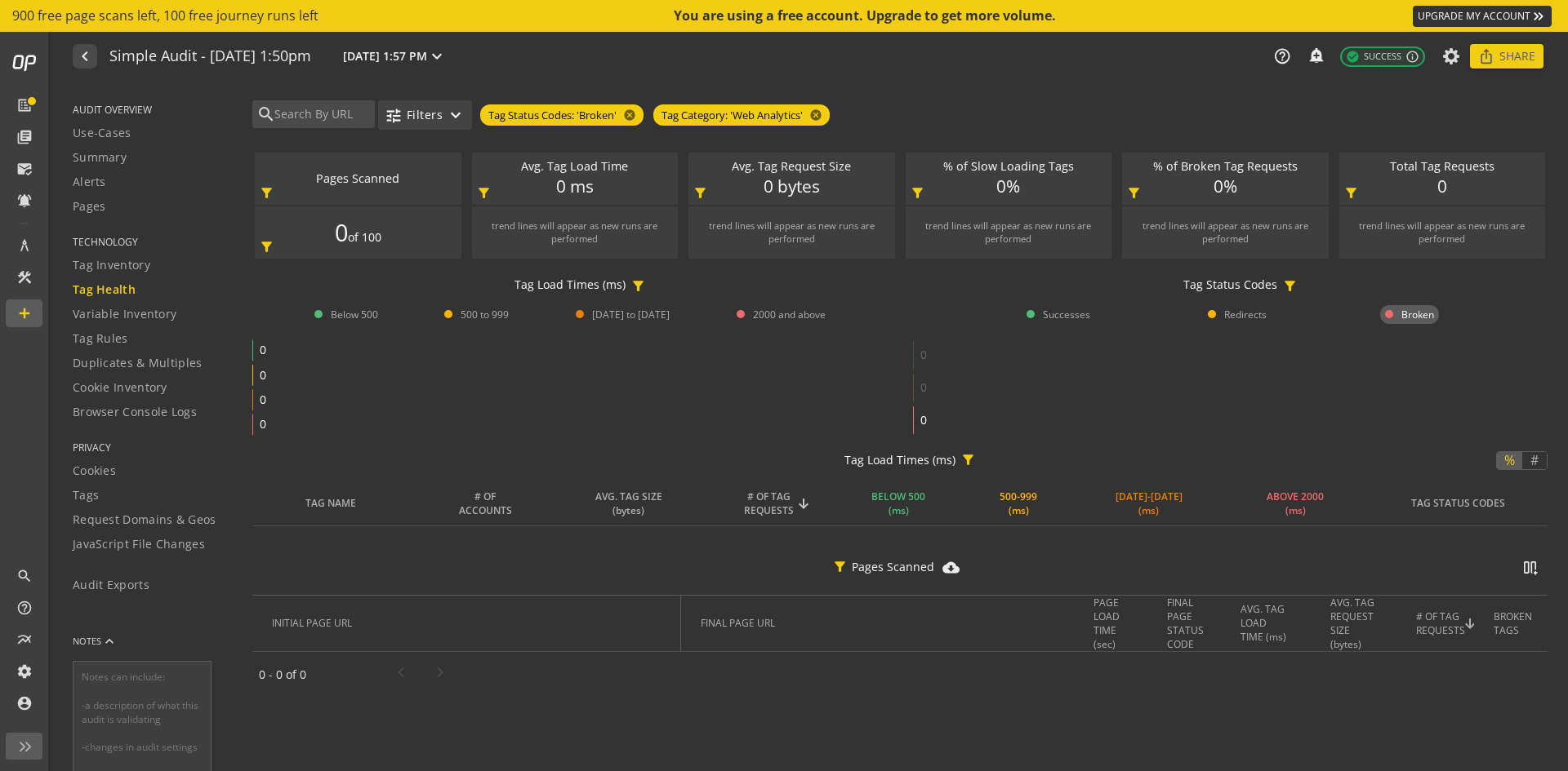
click at [444, 113] on span "button" at bounding box center [425, 115] width 94 height 39
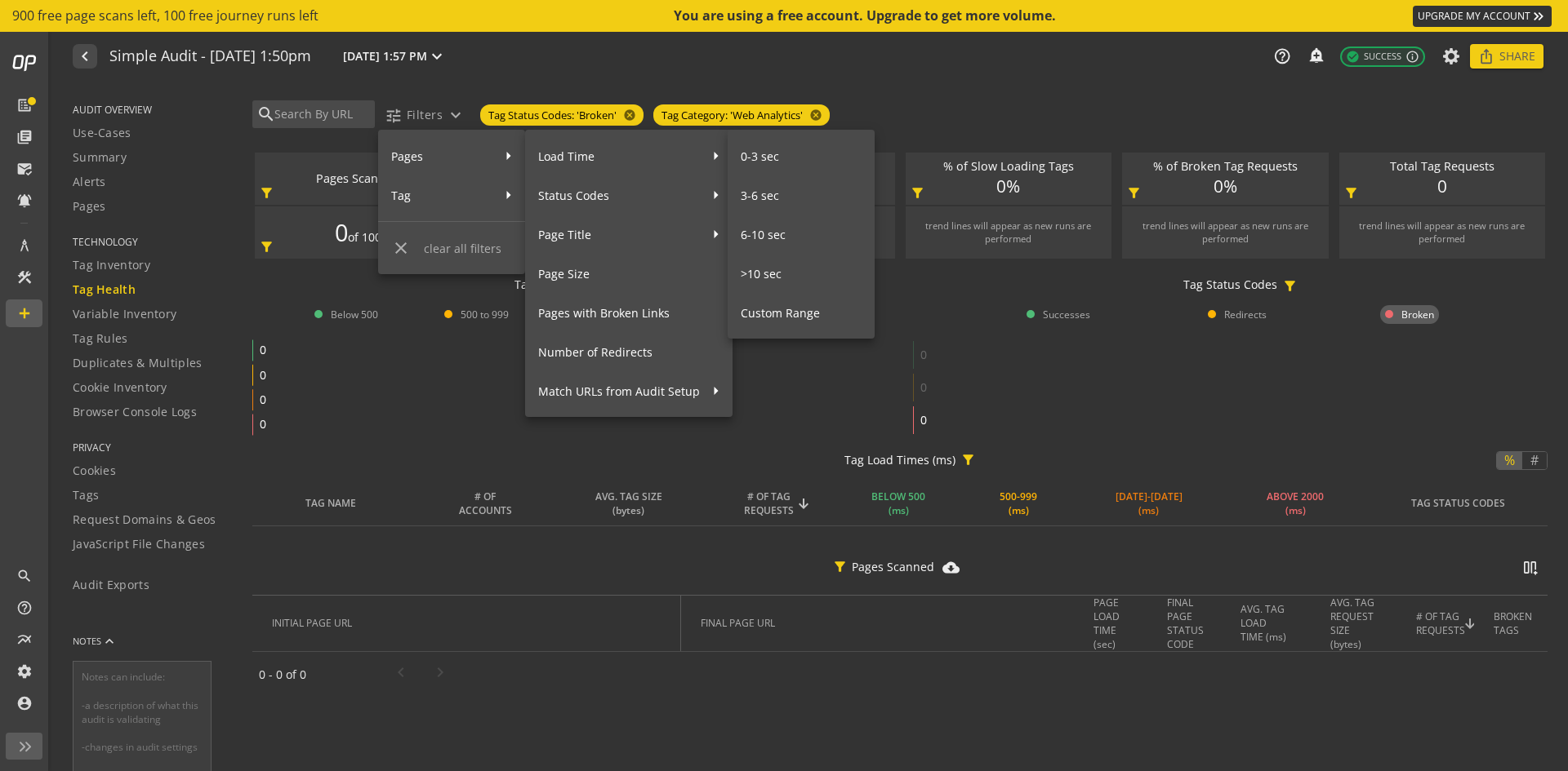
click at [1067, 109] on div at bounding box center [784, 385] width 1568 height 771
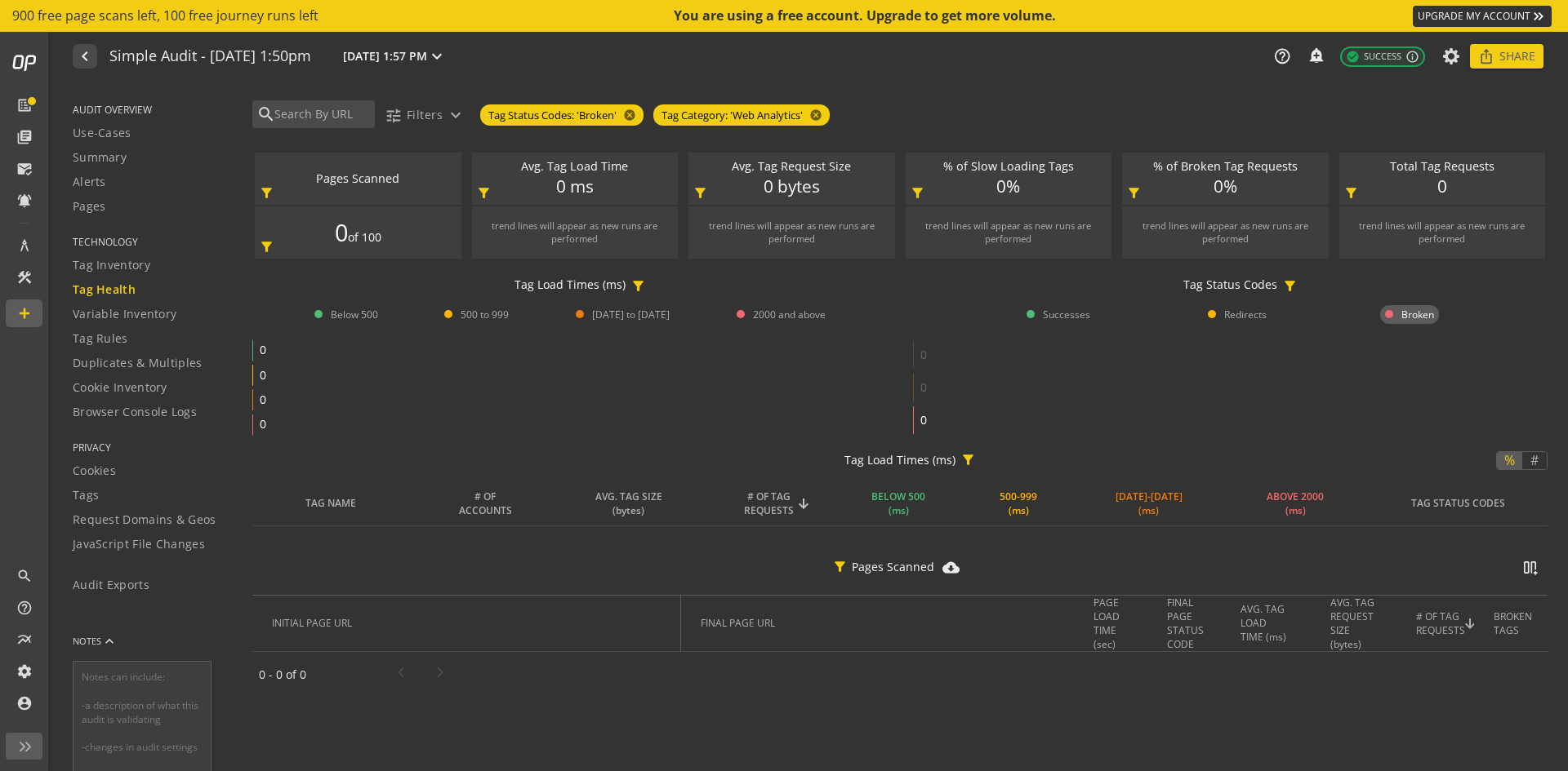
click at [101, 107] on span "AUDIT OVERVIEW" at bounding box center [152, 109] width 159 height 14
click at [88, 137] on span "Use-Cases" at bounding box center [102, 133] width 59 height 17
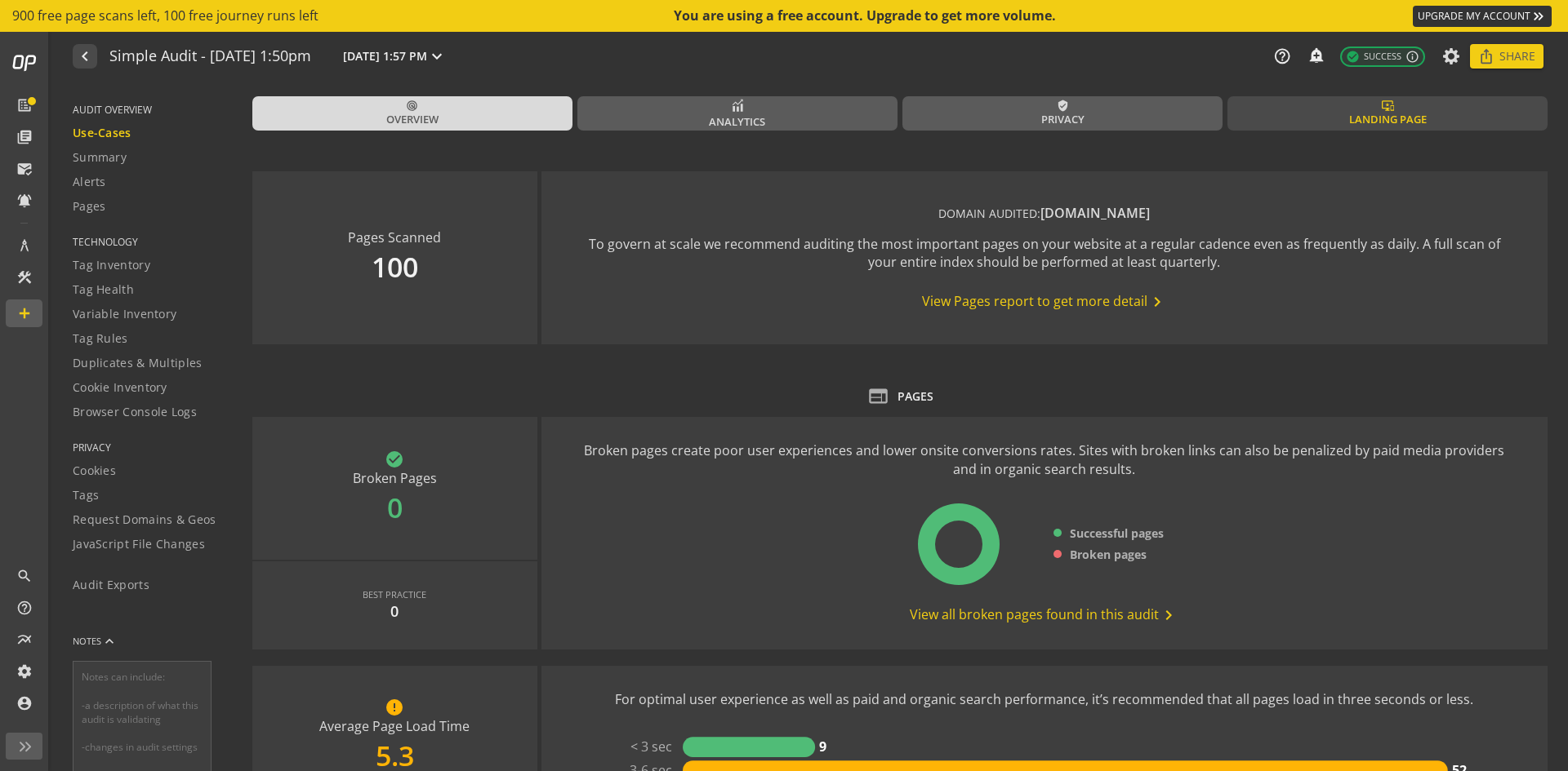
click at [1372, 114] on span "Landing Page" at bounding box center [1388, 120] width 78 height 16
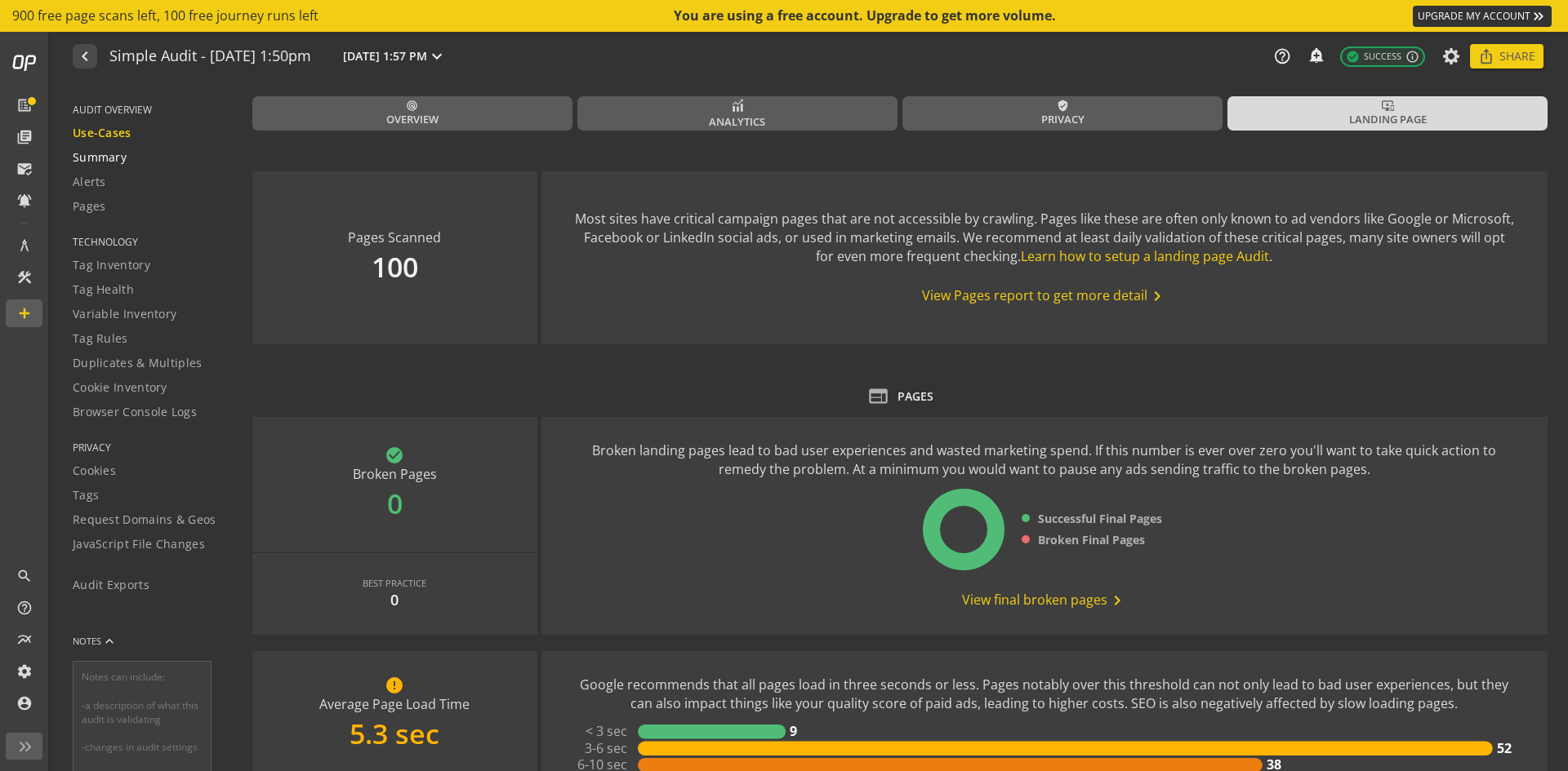
click at [83, 159] on span "Summary" at bounding box center [99, 157] width 54 height 17
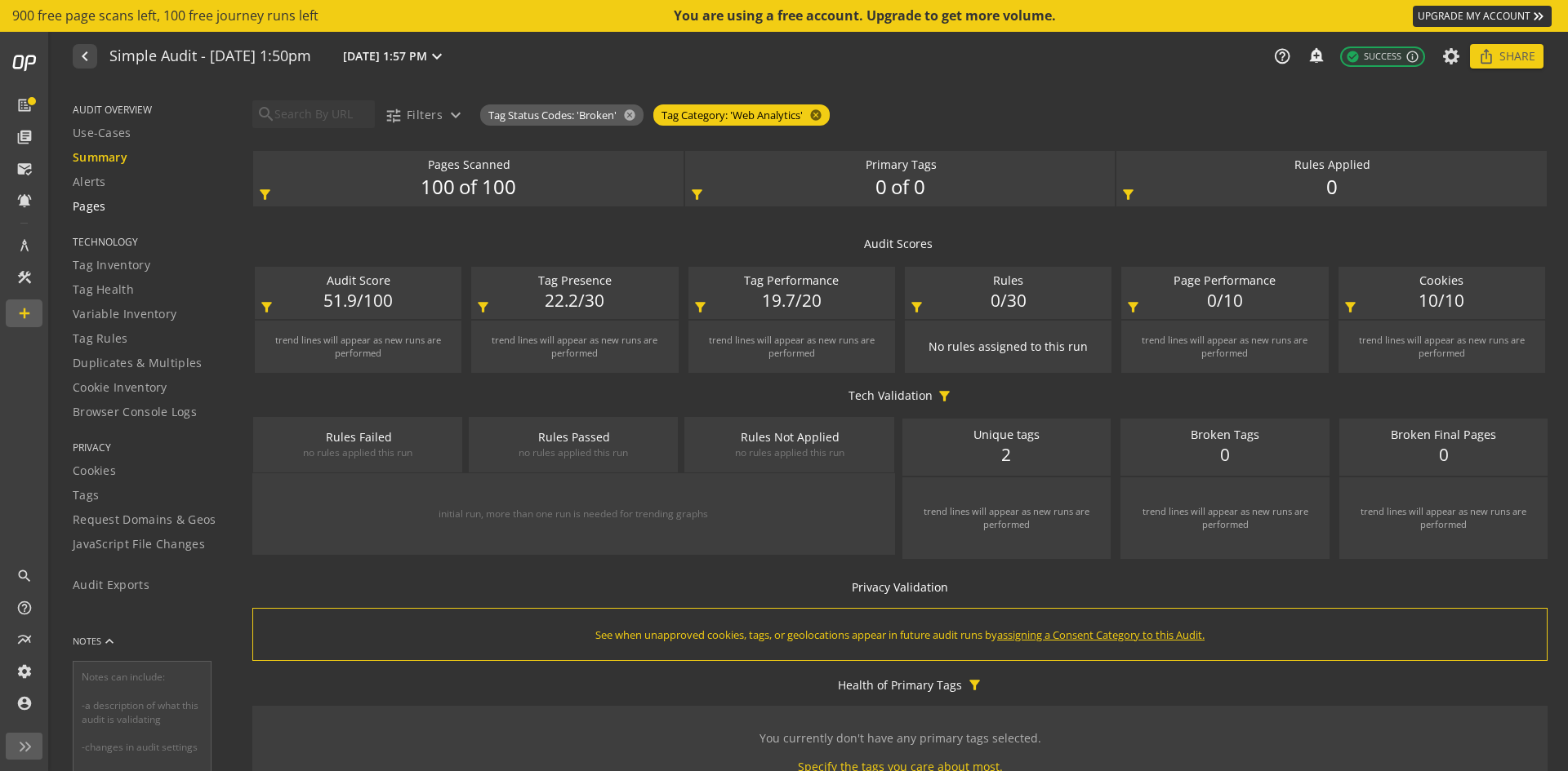
click at [98, 207] on span "Pages" at bounding box center [90, 206] width 33 height 17
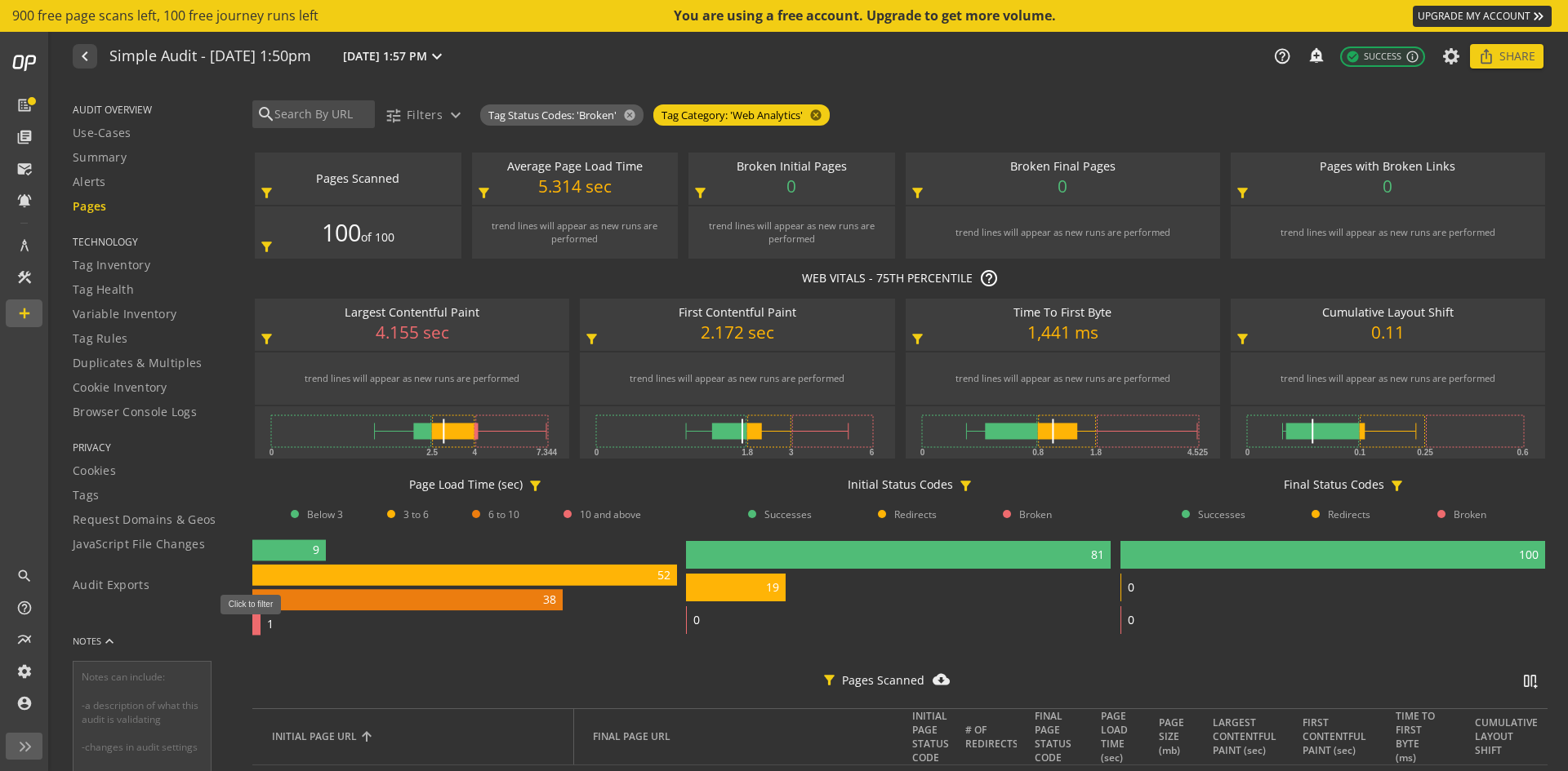
click at [256, 624] on rect at bounding box center [256, 625] width 8 height 21
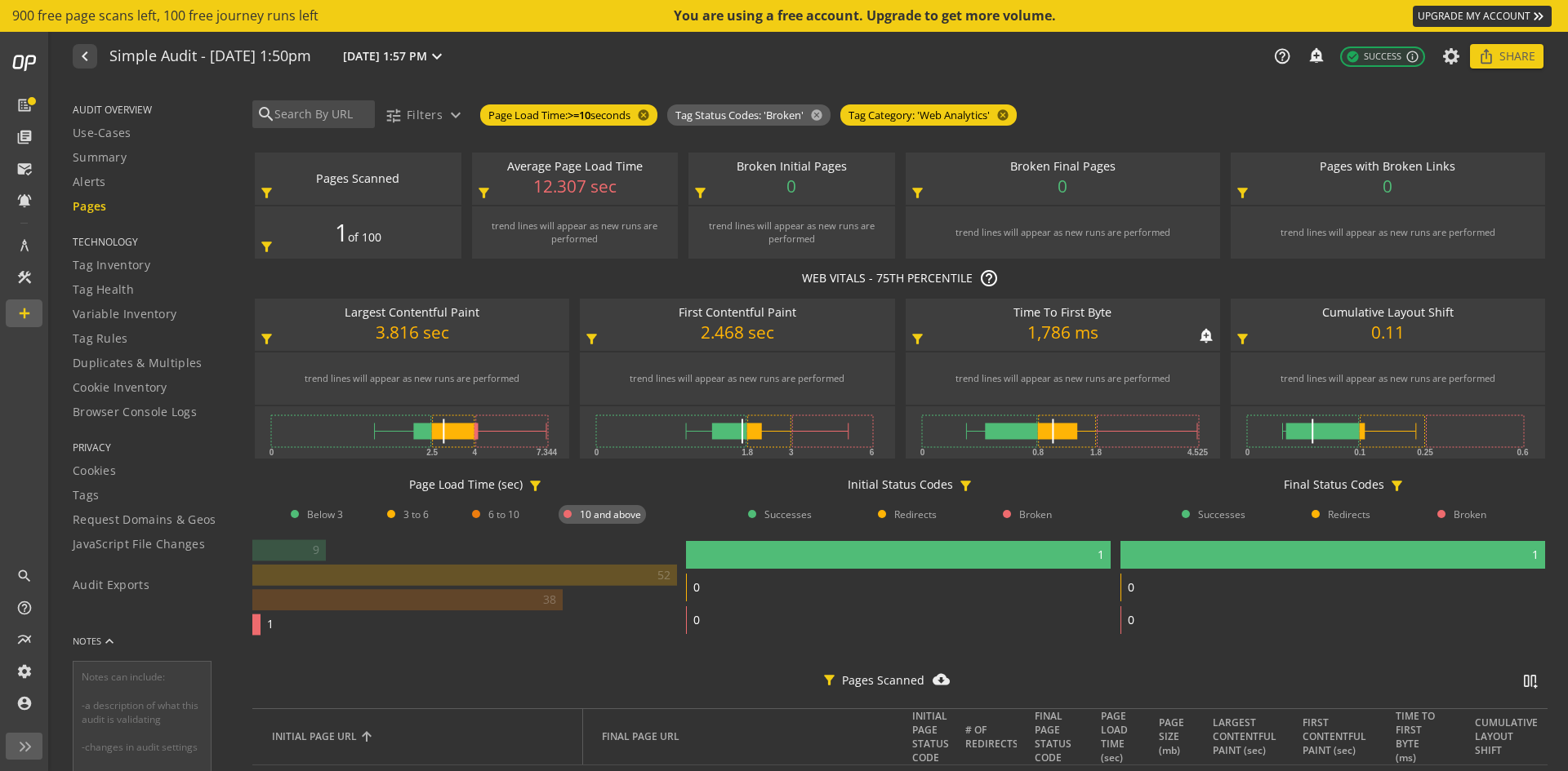
scroll to position [93, 0]
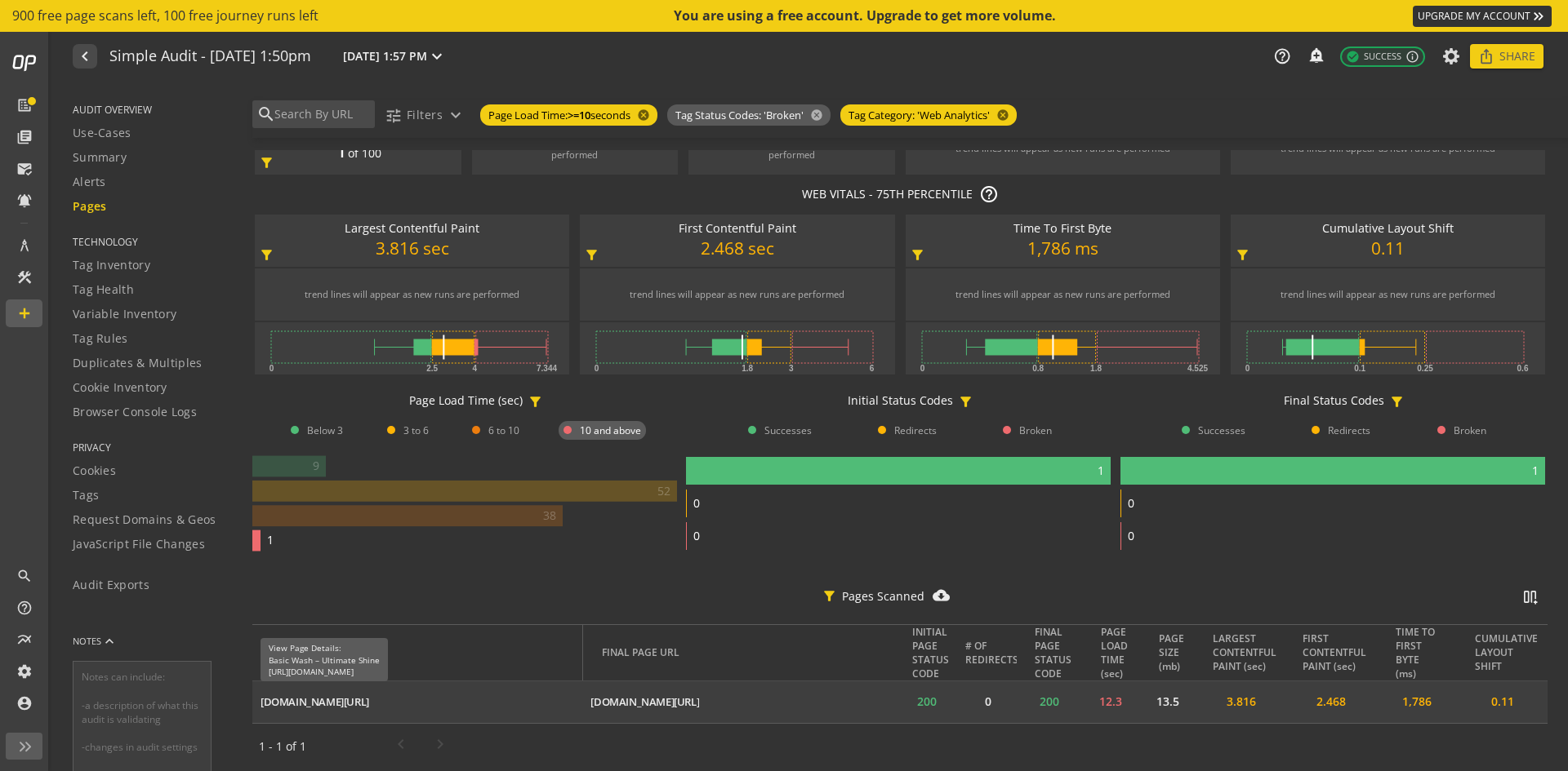
click at [369, 695] on div "[DOMAIN_NAME][URL]" at bounding box center [314, 703] width 108 height 16
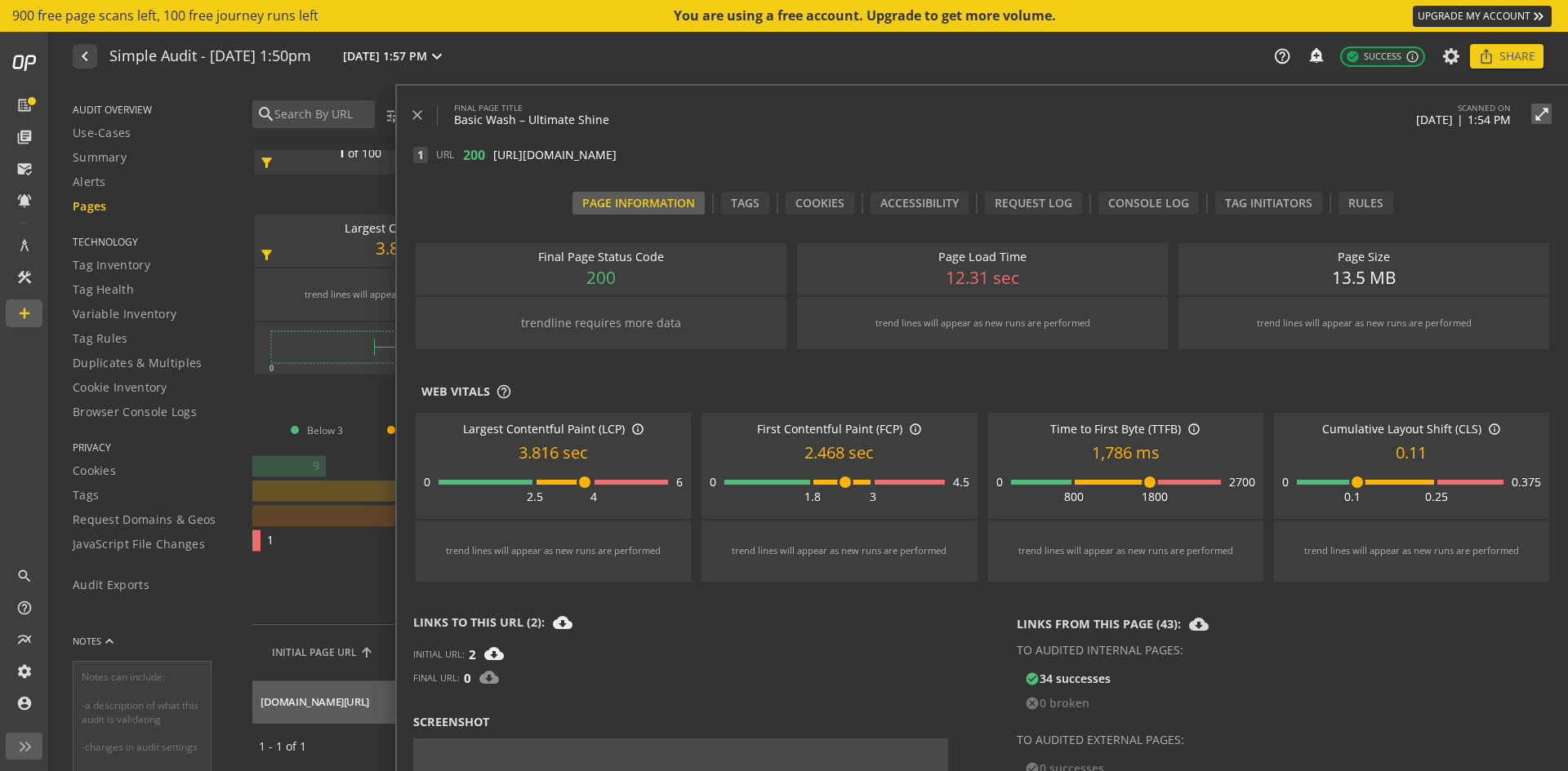
scroll to position [0, 0]
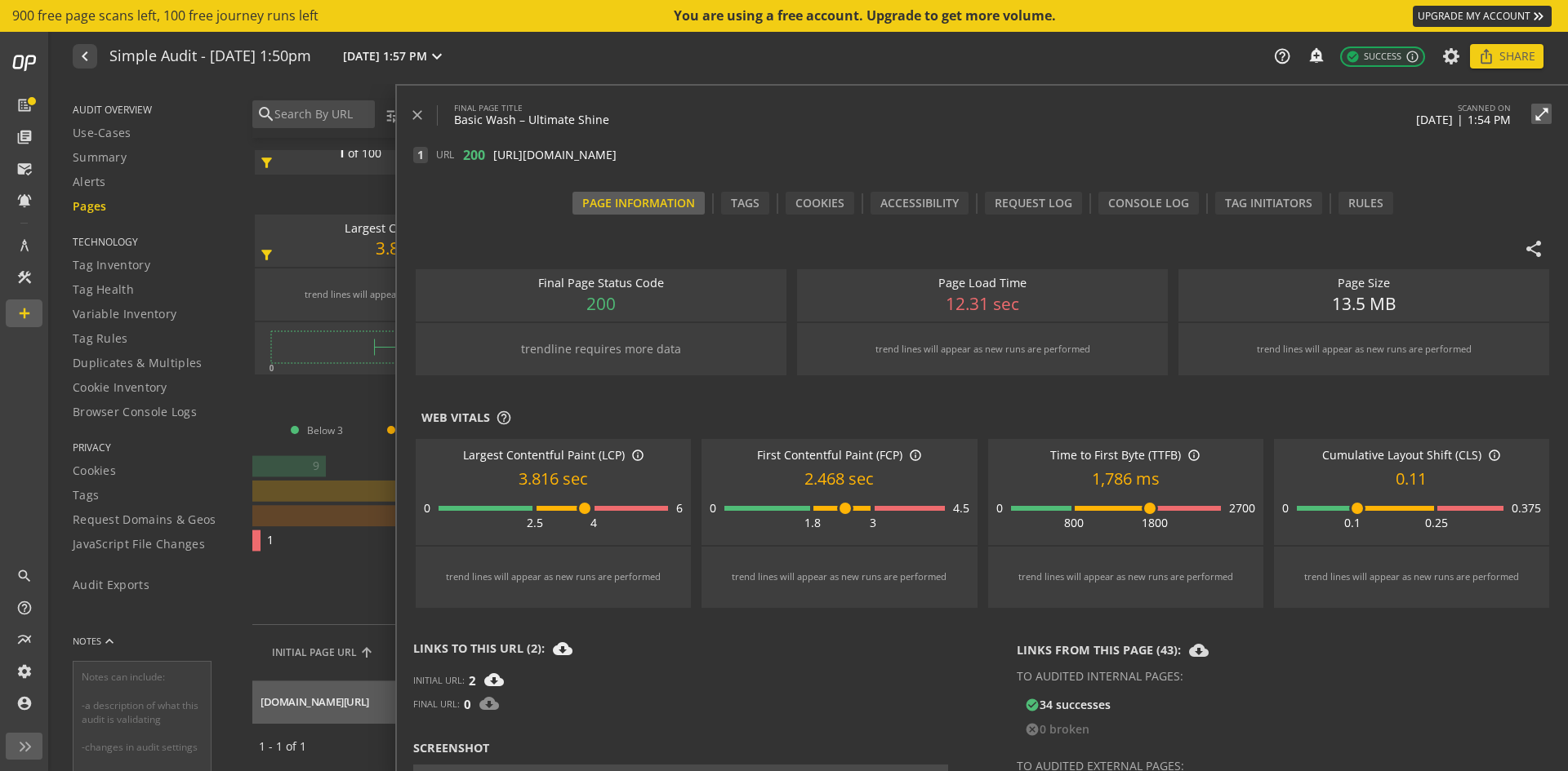
click at [820, 364] on div "trend lines will appear as new runs are performed" at bounding box center [982, 350] width 354 height 45
click at [745, 206] on div "Tags" at bounding box center [744, 203] width 48 height 22
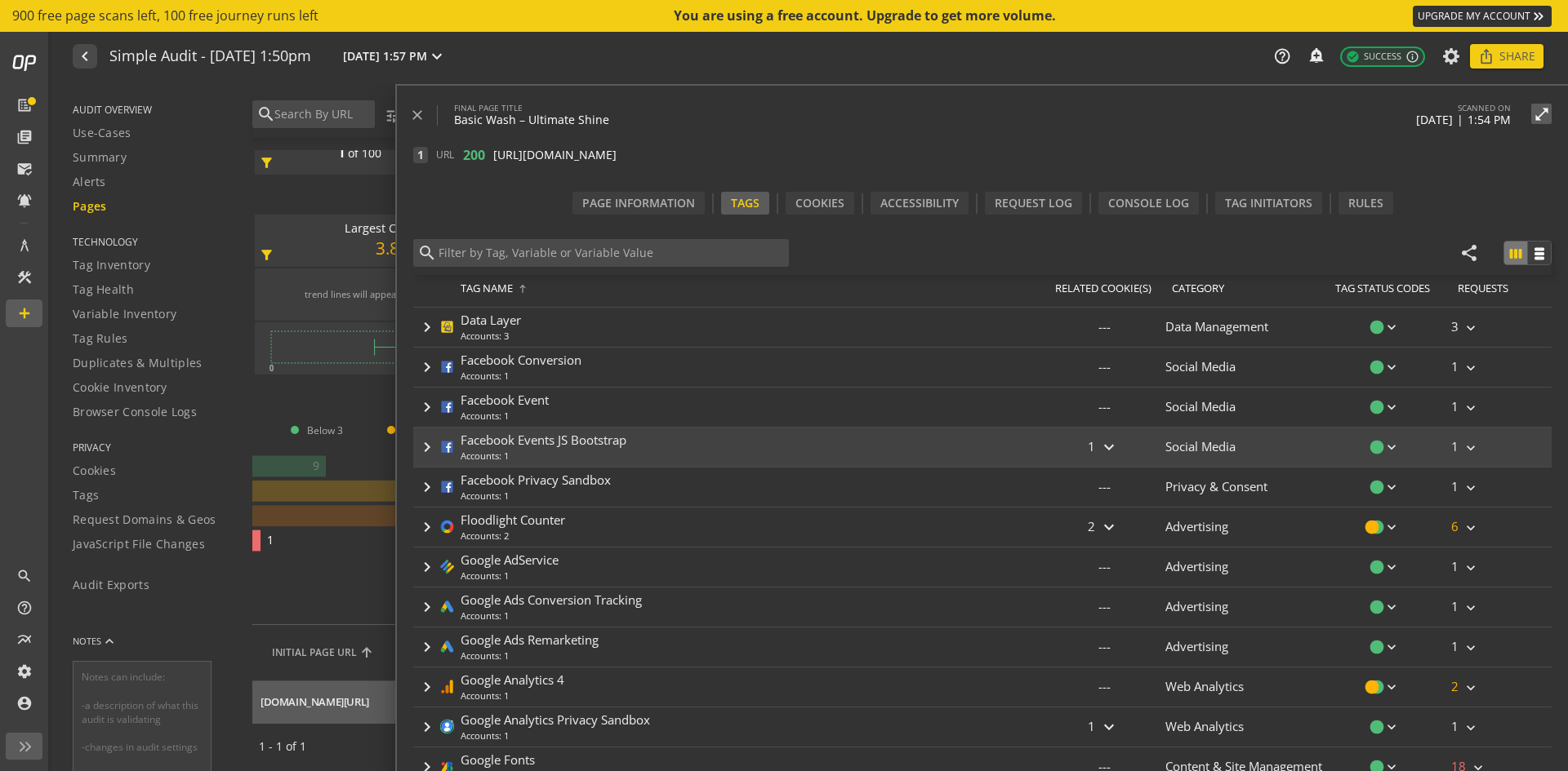
scroll to position [89, 0]
click at [976, 548] on div "keyboard_arrow_right Google AdService Accounts: 1" at bounding box center [728, 566] width 630 height 39
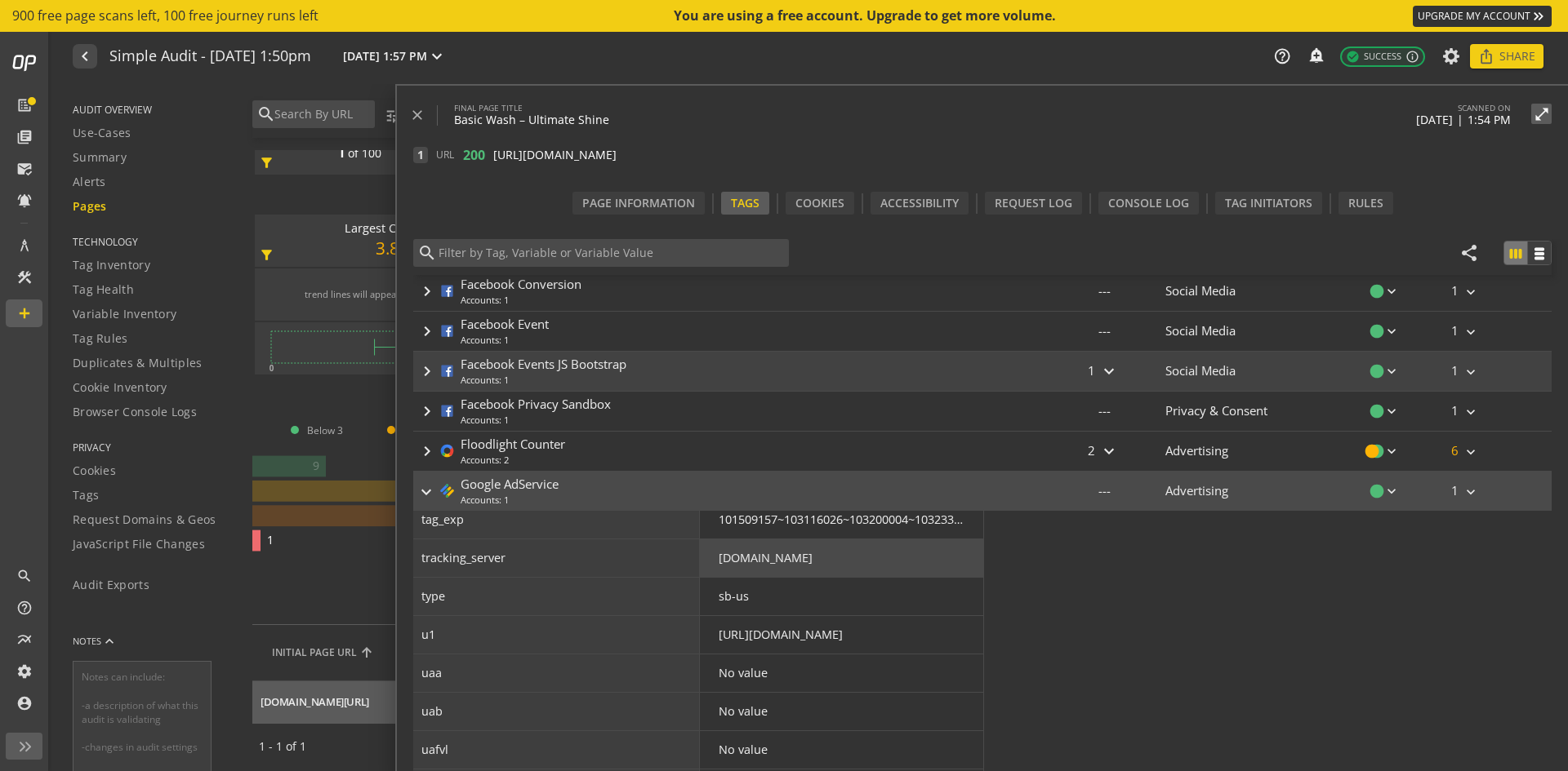
scroll to position [1012, 0]
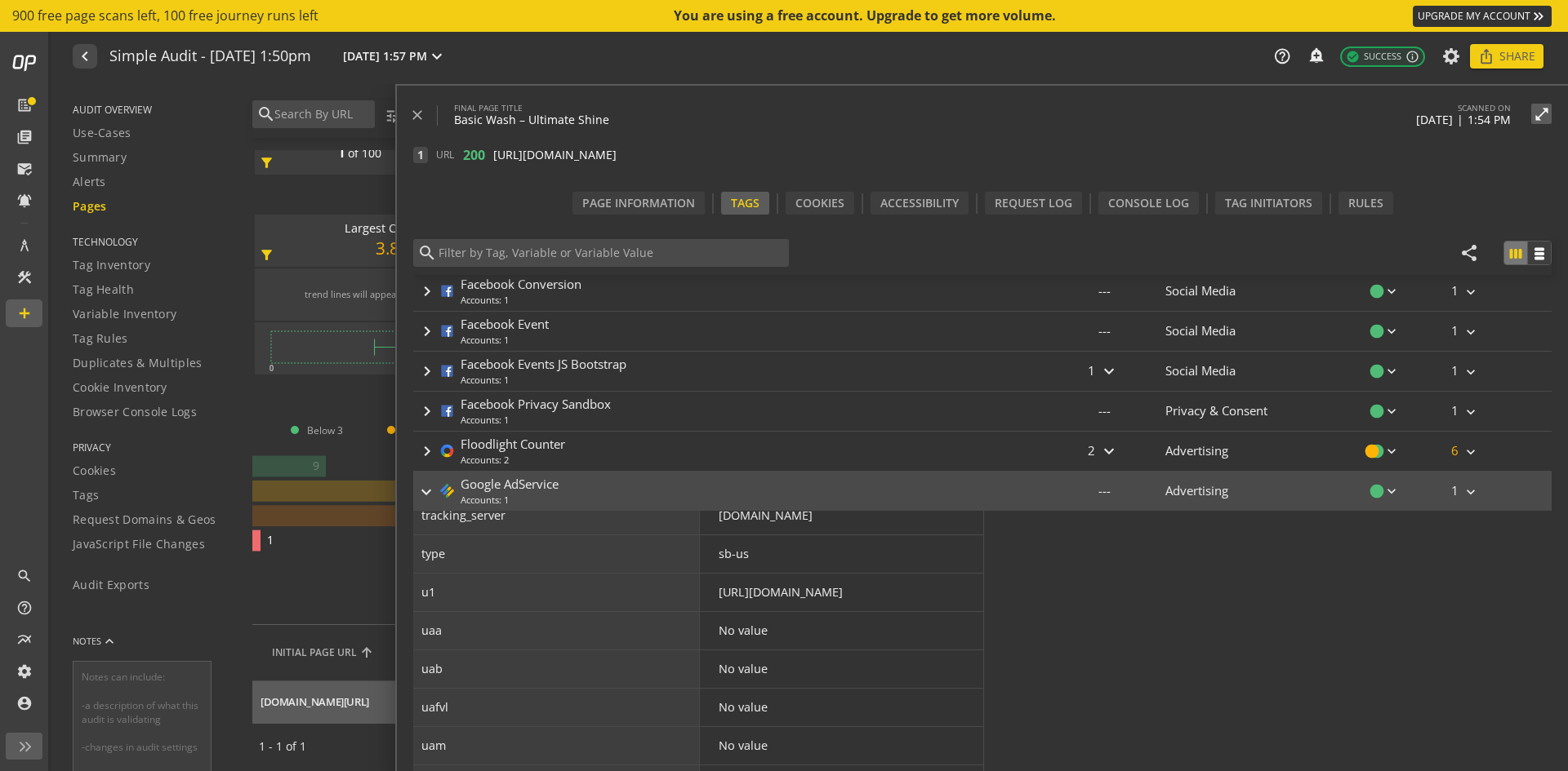
click at [996, 479] on div "keyboard_arrow_right Google AdService Accounts: 1" at bounding box center [728, 491] width 630 height 39
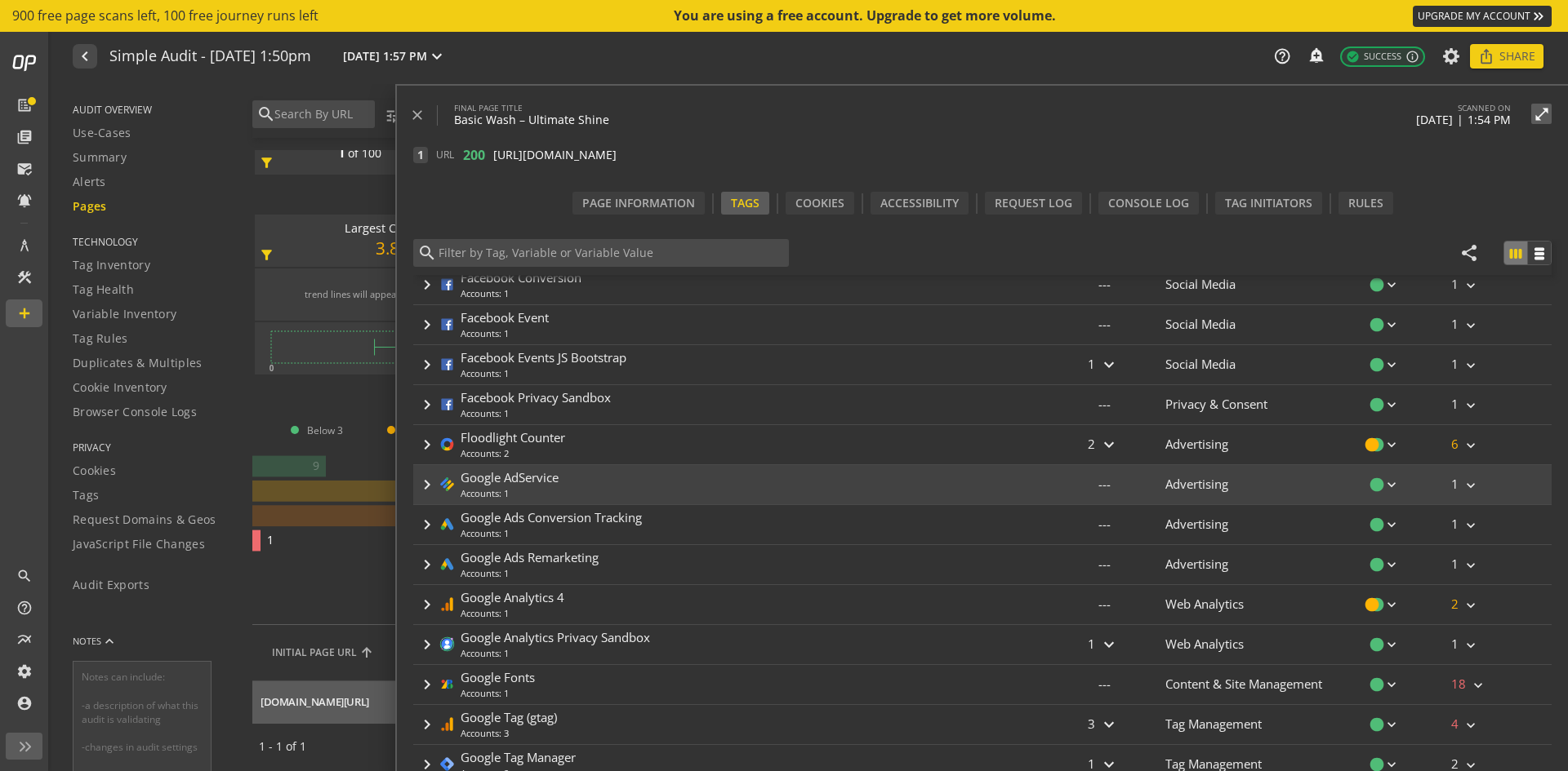
scroll to position [176, 0]
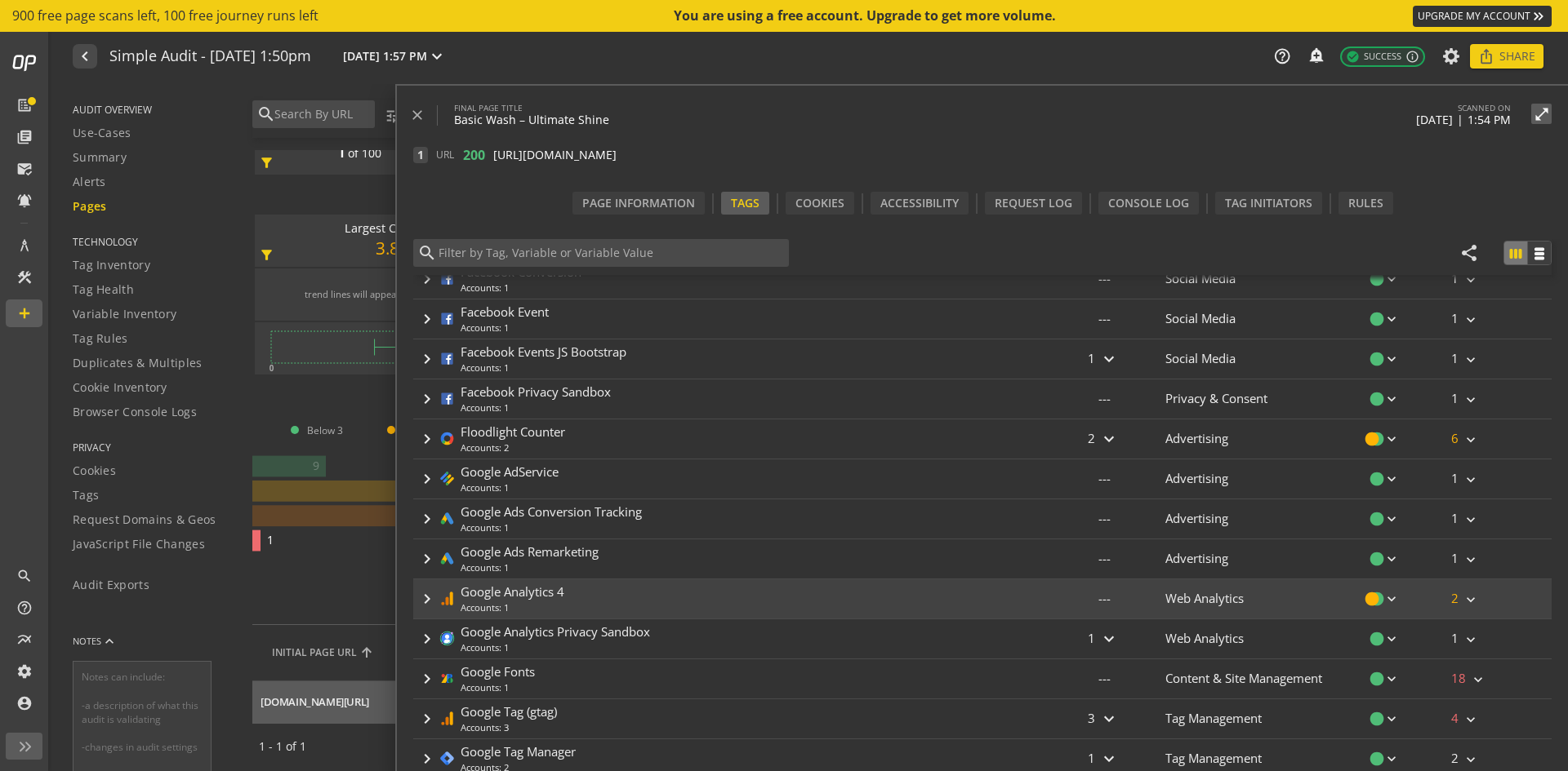
click at [890, 592] on div "keyboard_arrow_right Google Analytics 4 Accounts: 1" at bounding box center [728, 598] width 630 height 39
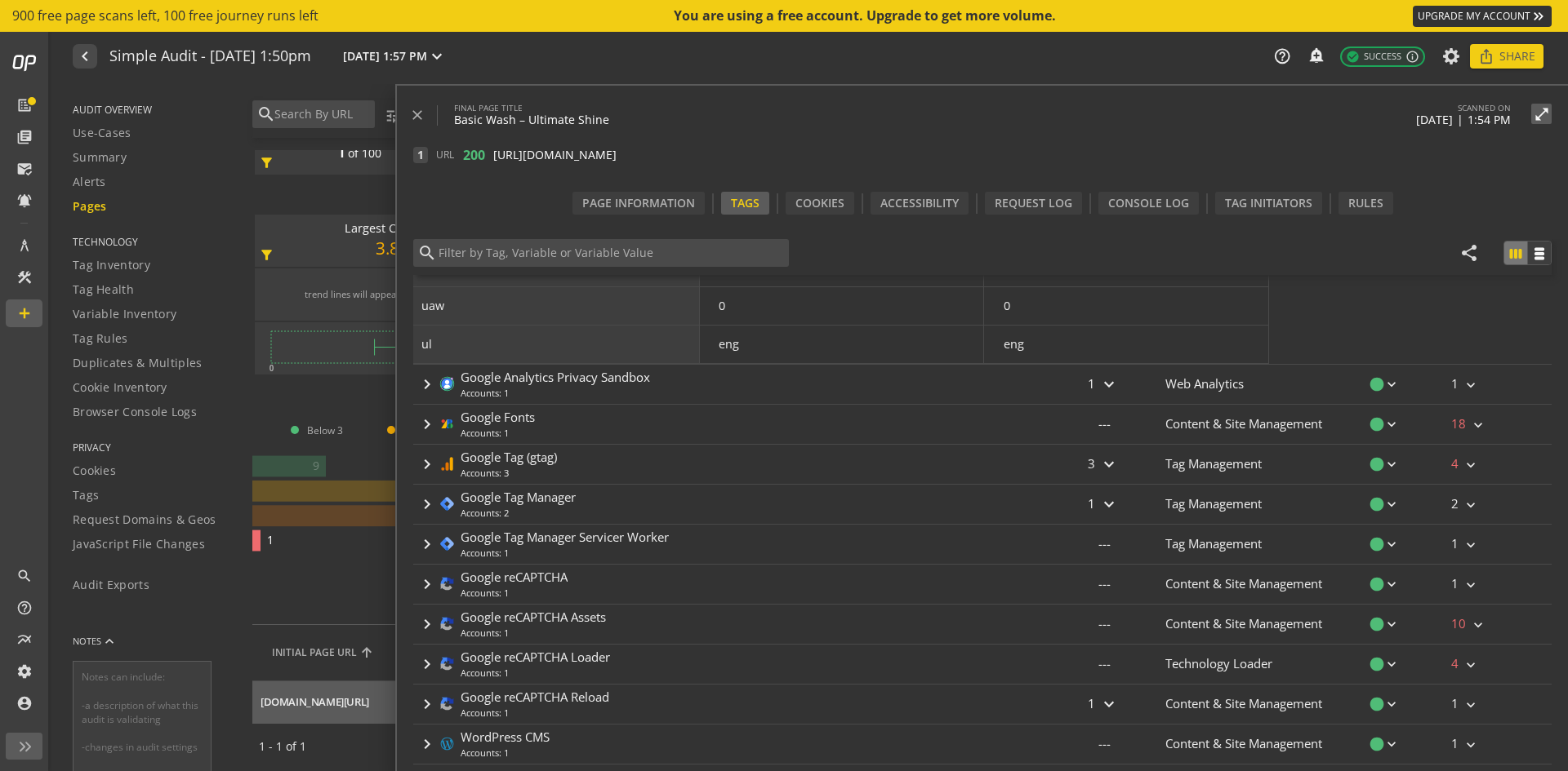
scroll to position [840, 0]
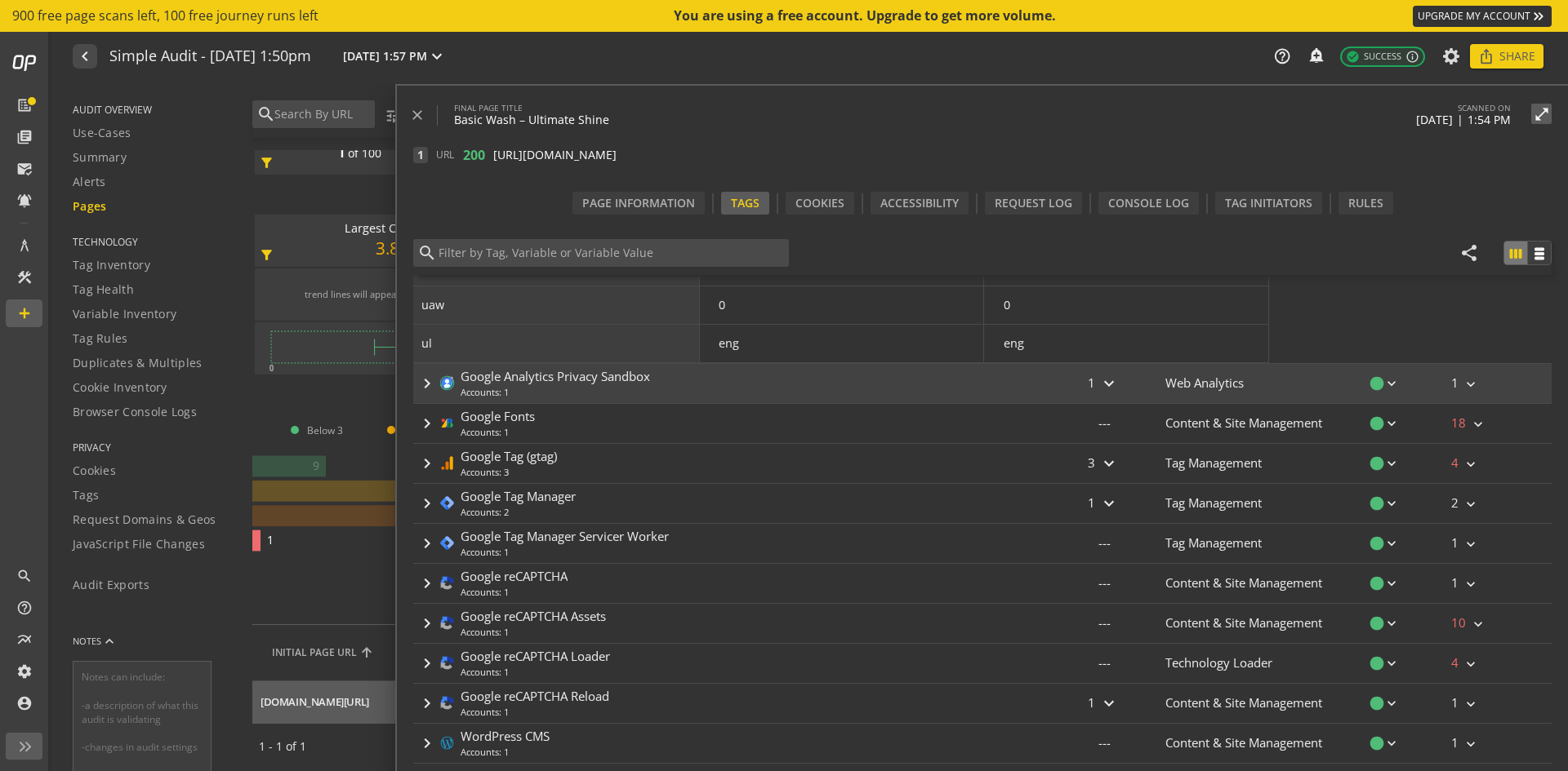
click at [840, 392] on div "keyboard_arrow_right Google Analytics Privacy Sandbox Accounts: 1" at bounding box center [728, 383] width 630 height 39
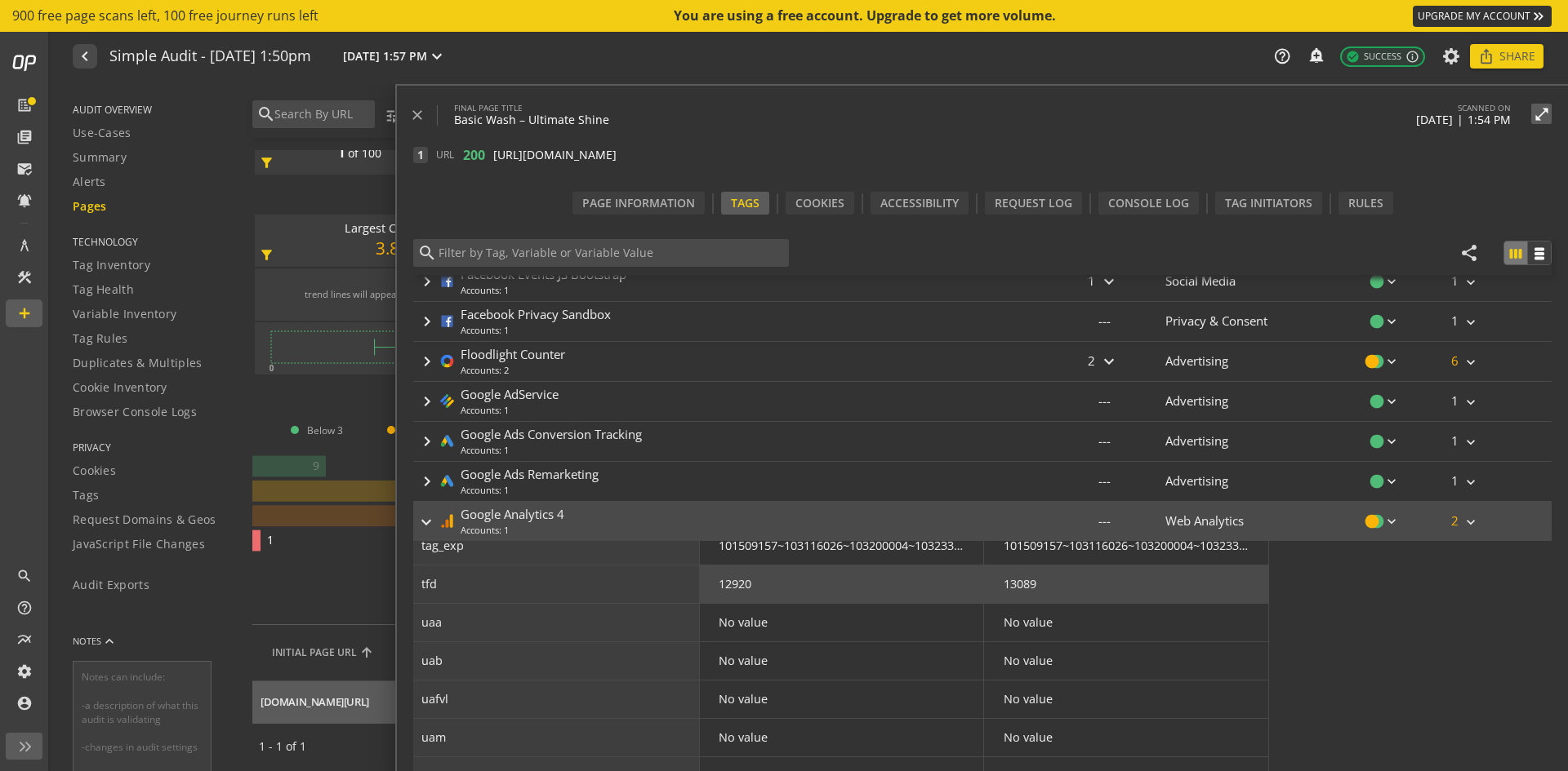
scroll to position [254, 0]
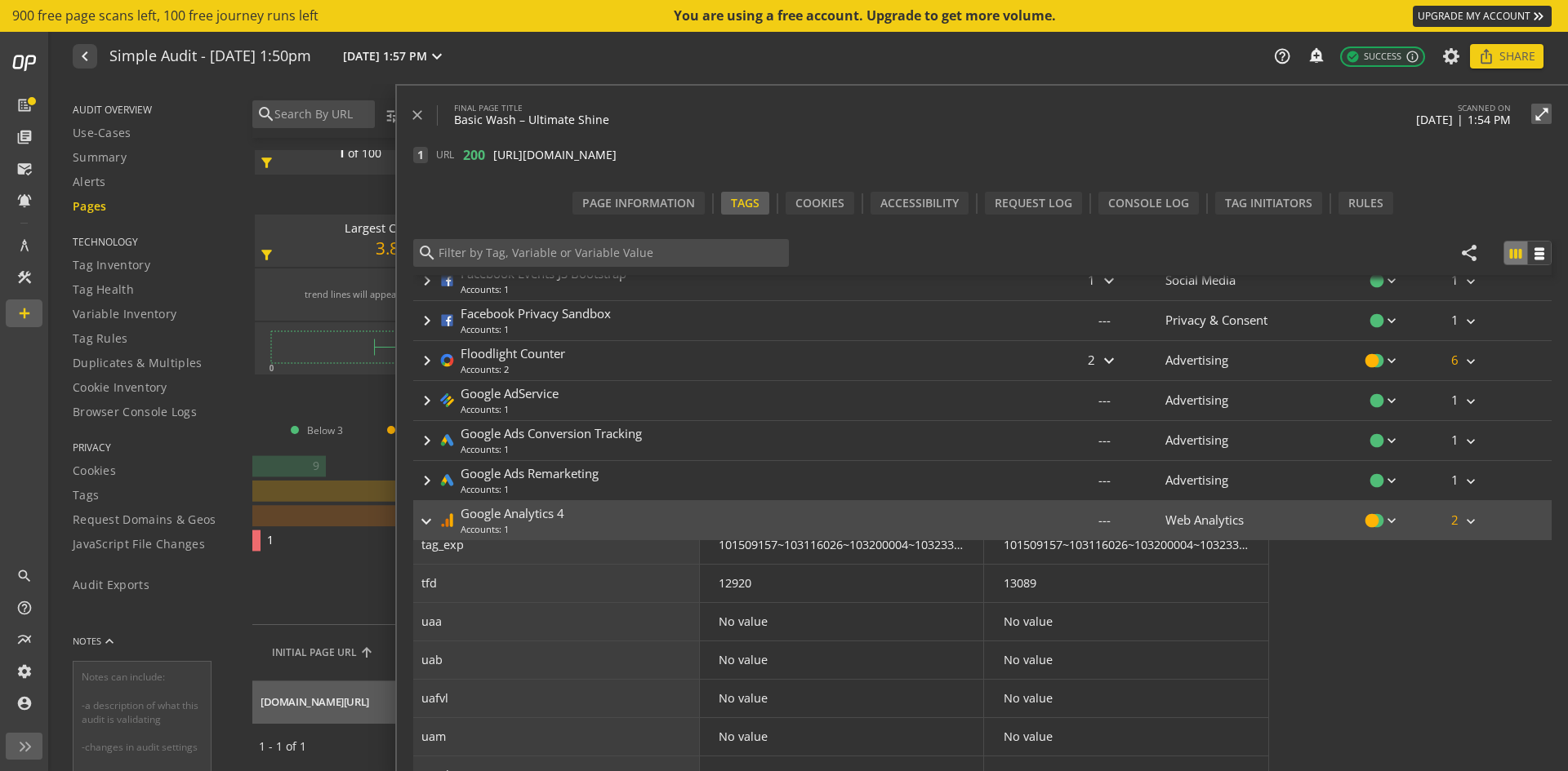
click at [701, 524] on div "keyboard_arrow_right Google Analytics 4 Accounts: 1" at bounding box center [728, 520] width 630 height 39
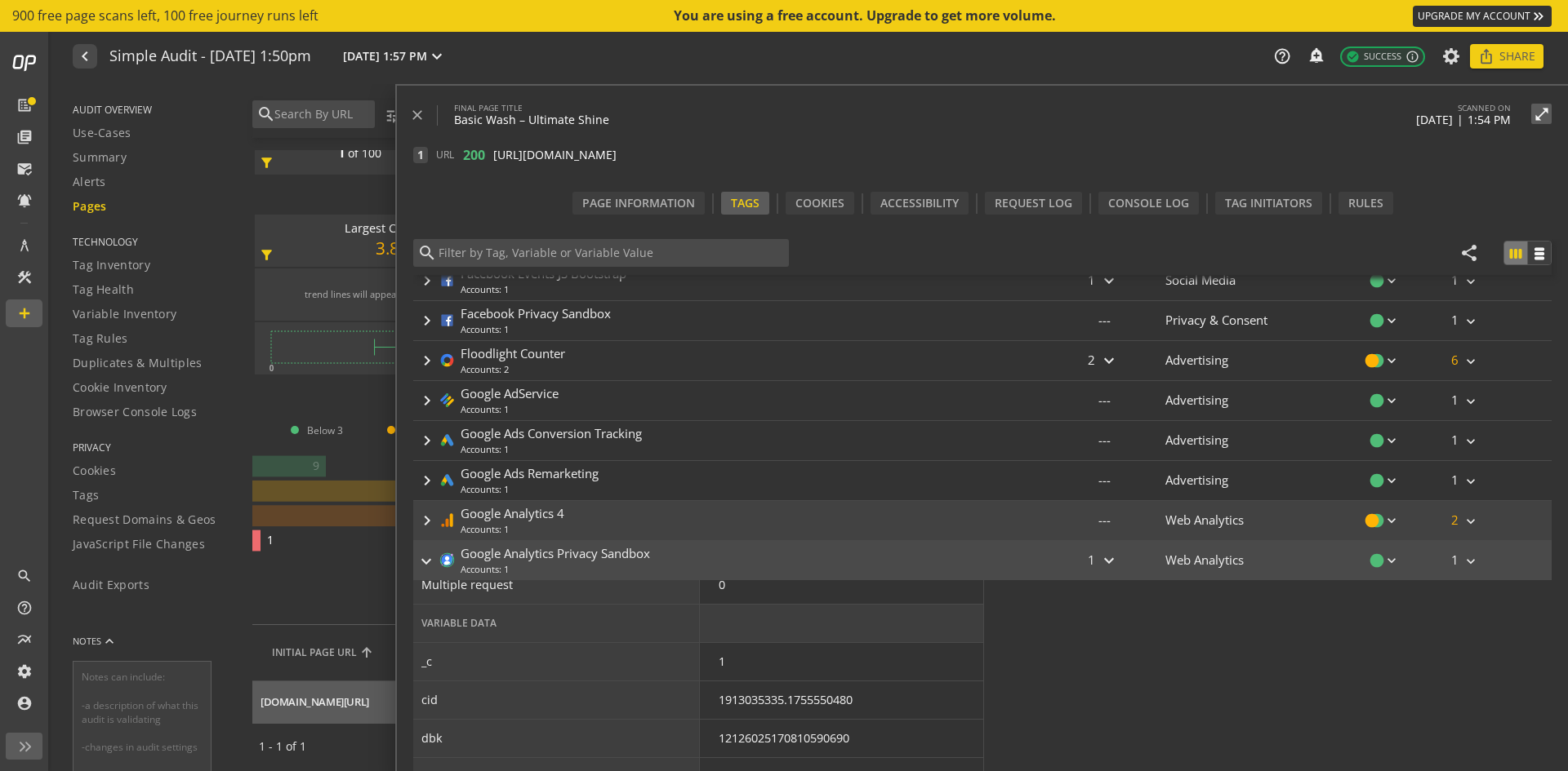
click at [701, 524] on div "keyboard_arrow_right Google Analytics 4 Accounts: 1" at bounding box center [728, 520] width 630 height 39
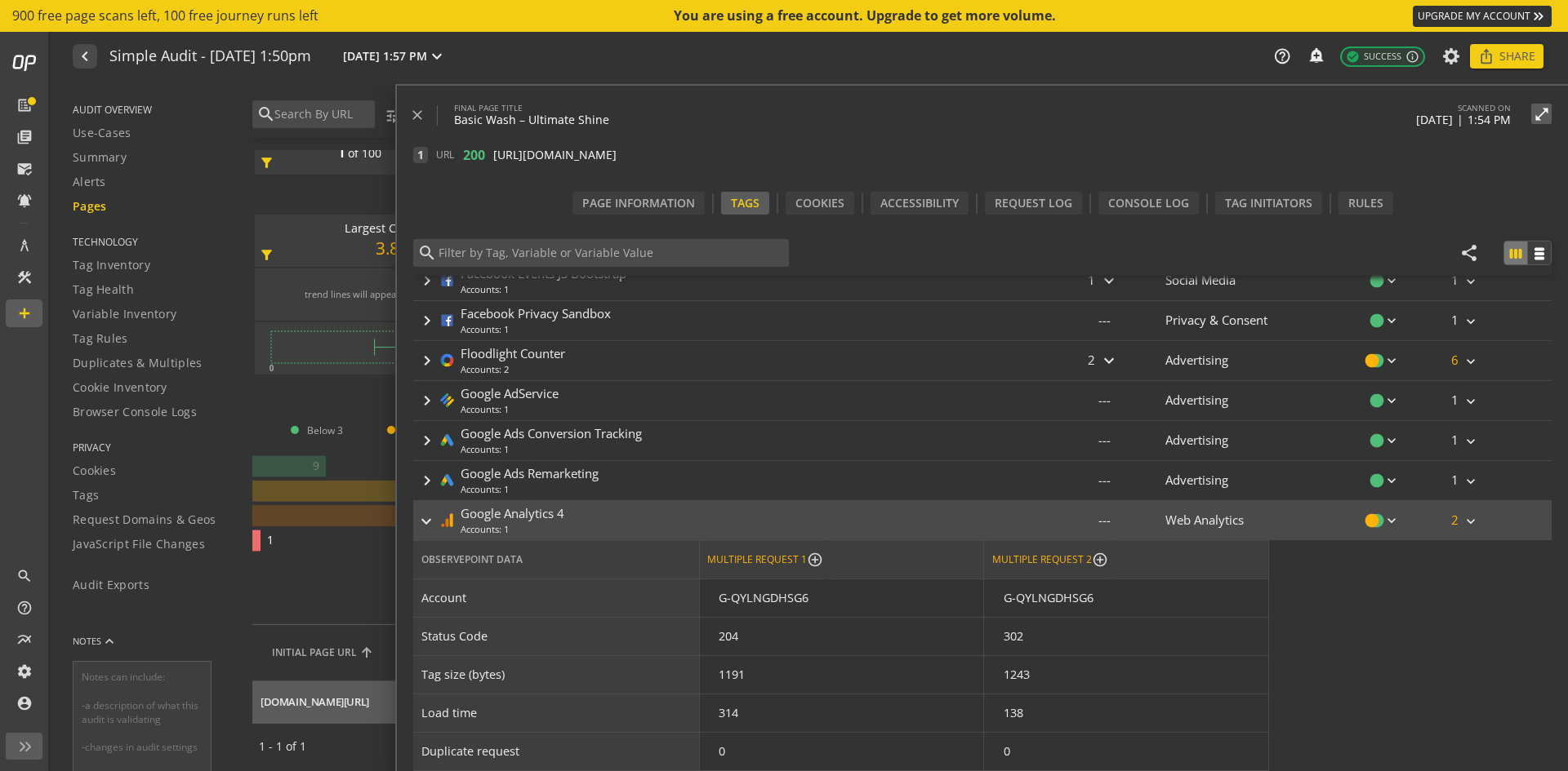
click at [701, 524] on div "keyboard_arrow_right Google Analytics 4 Accounts: 1" at bounding box center [728, 520] width 630 height 39
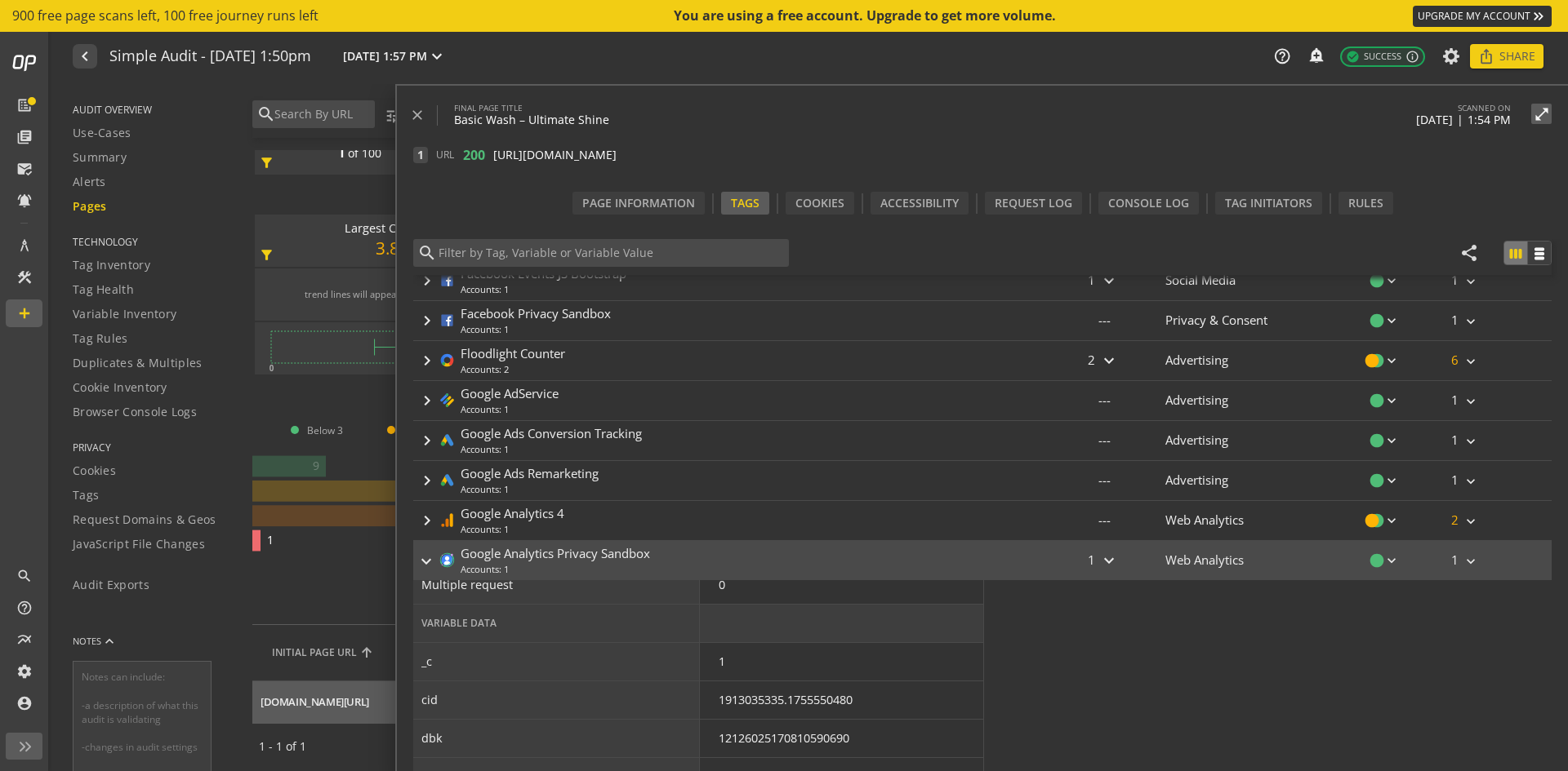
drag, startPoint x: 701, startPoint y: 524, endPoint x: 1021, endPoint y: 683, distance: 357.3
click at [1021, 683] on div "Observepoint Data Account Status Code Tag size (bytes) Load time Duplicate requ…" at bounding box center [982, 784] width 1138 height 408
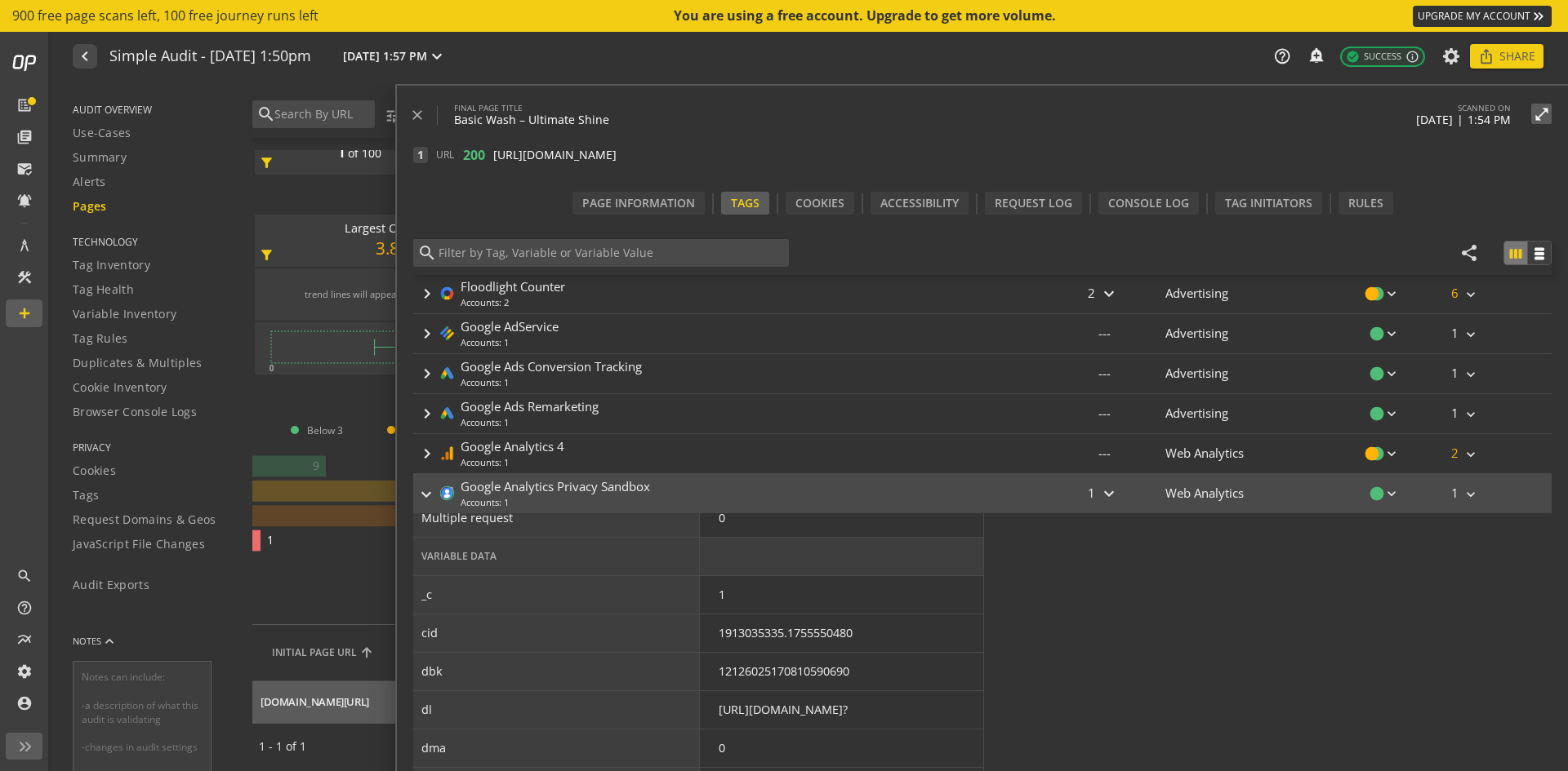
scroll to position [323, 0]
click at [916, 486] on div "keyboard_arrow_right Google Analytics Privacy Sandbox Accounts: 1" at bounding box center [728, 493] width 630 height 39
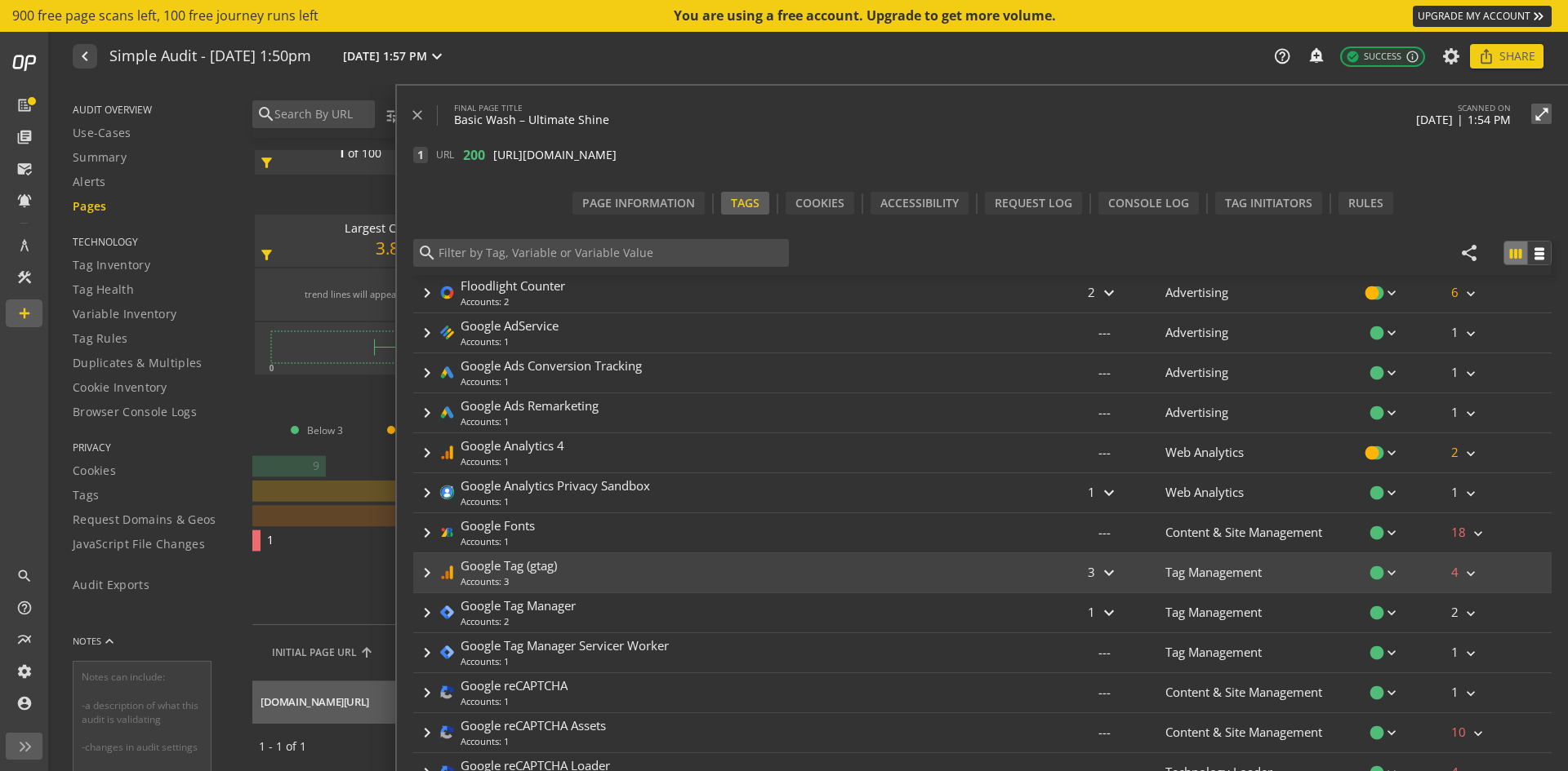
click at [755, 577] on div "keyboard_arrow_right Google Tag (gtag) Accounts: 3" at bounding box center [728, 573] width 630 height 39
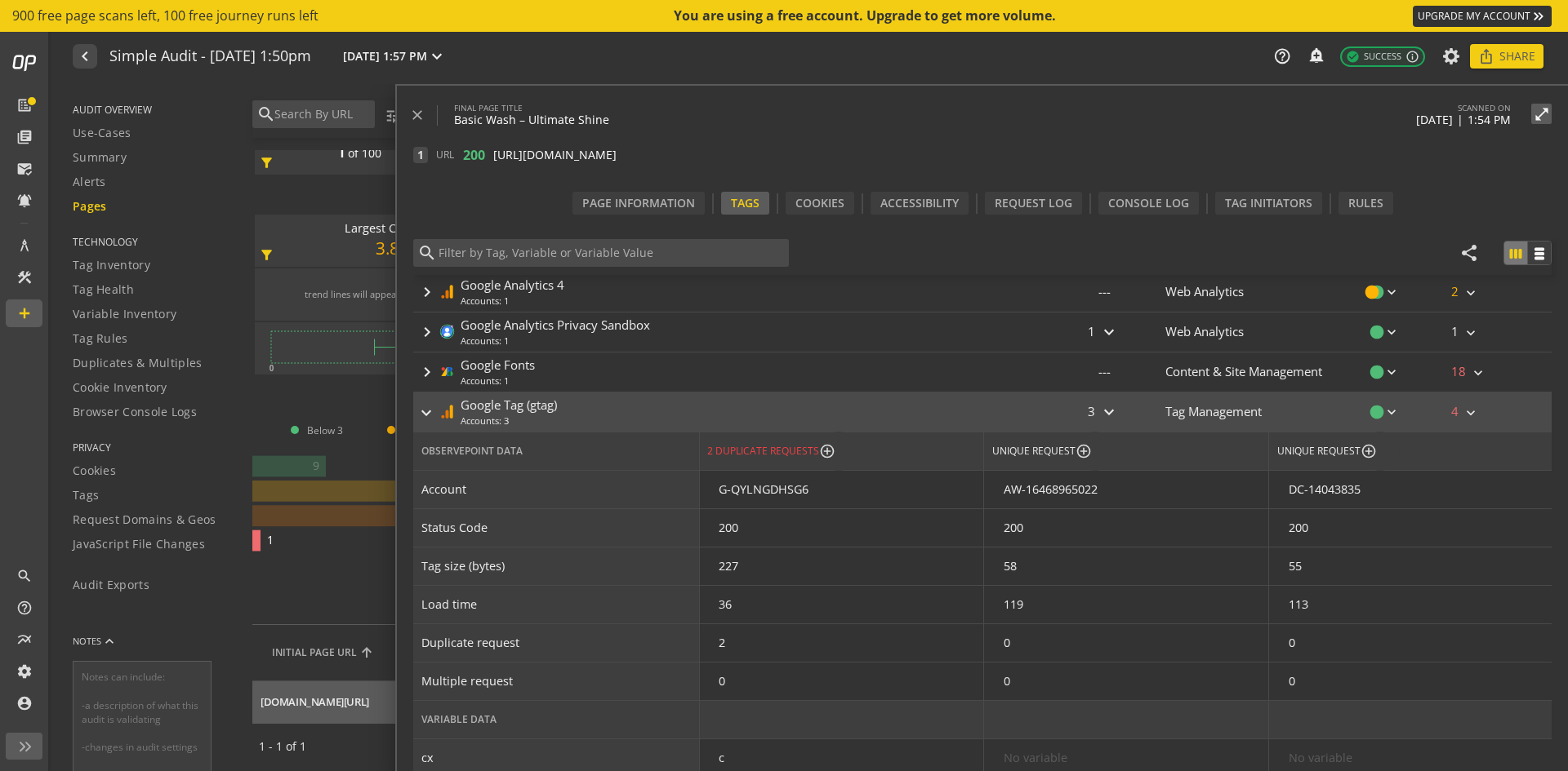
scroll to position [482, 0]
click at [753, 409] on div "keyboard_arrow_right Google Tag (gtag) Accounts: 3" at bounding box center [728, 413] width 630 height 39
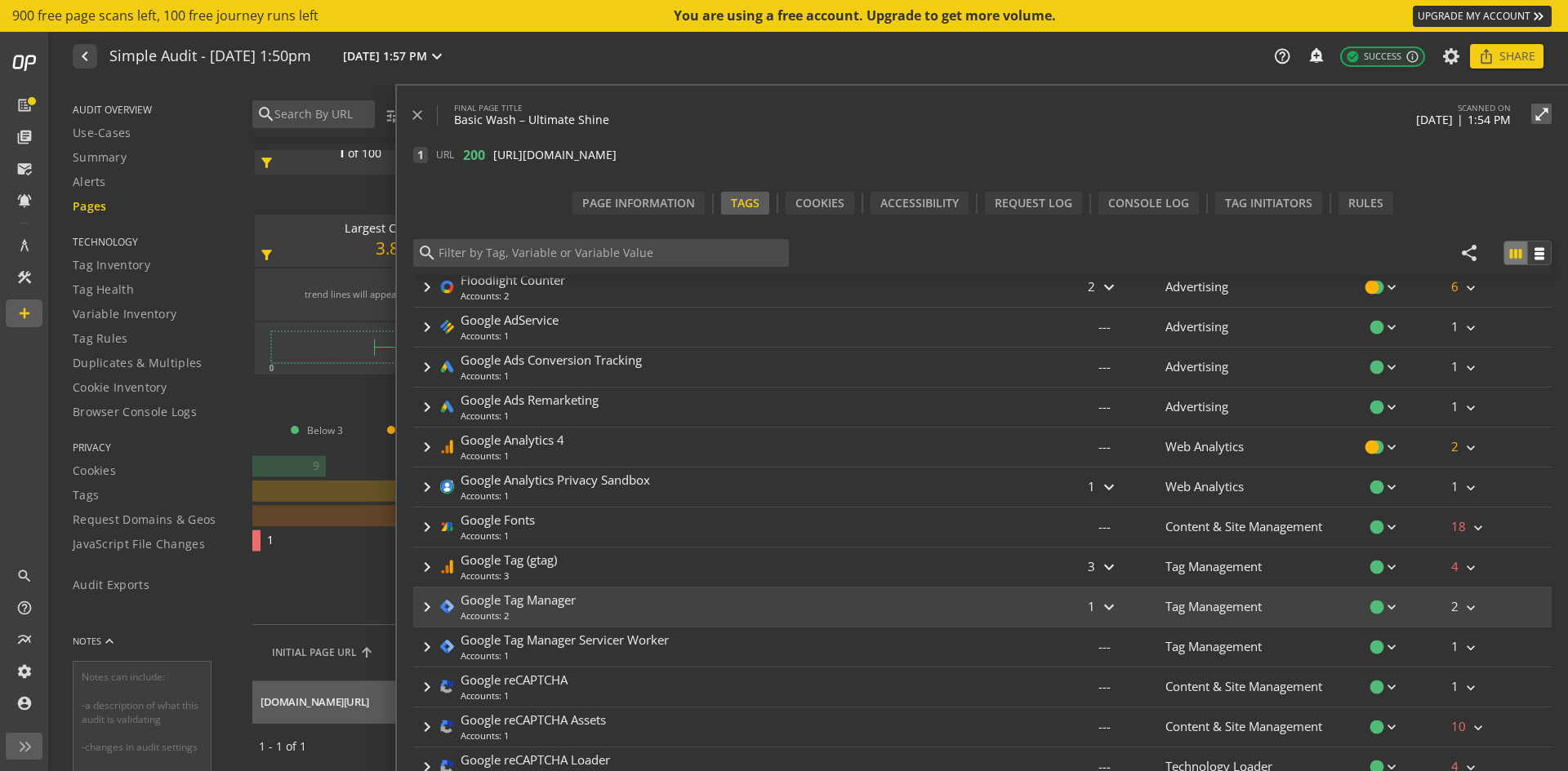
scroll to position [328, 0]
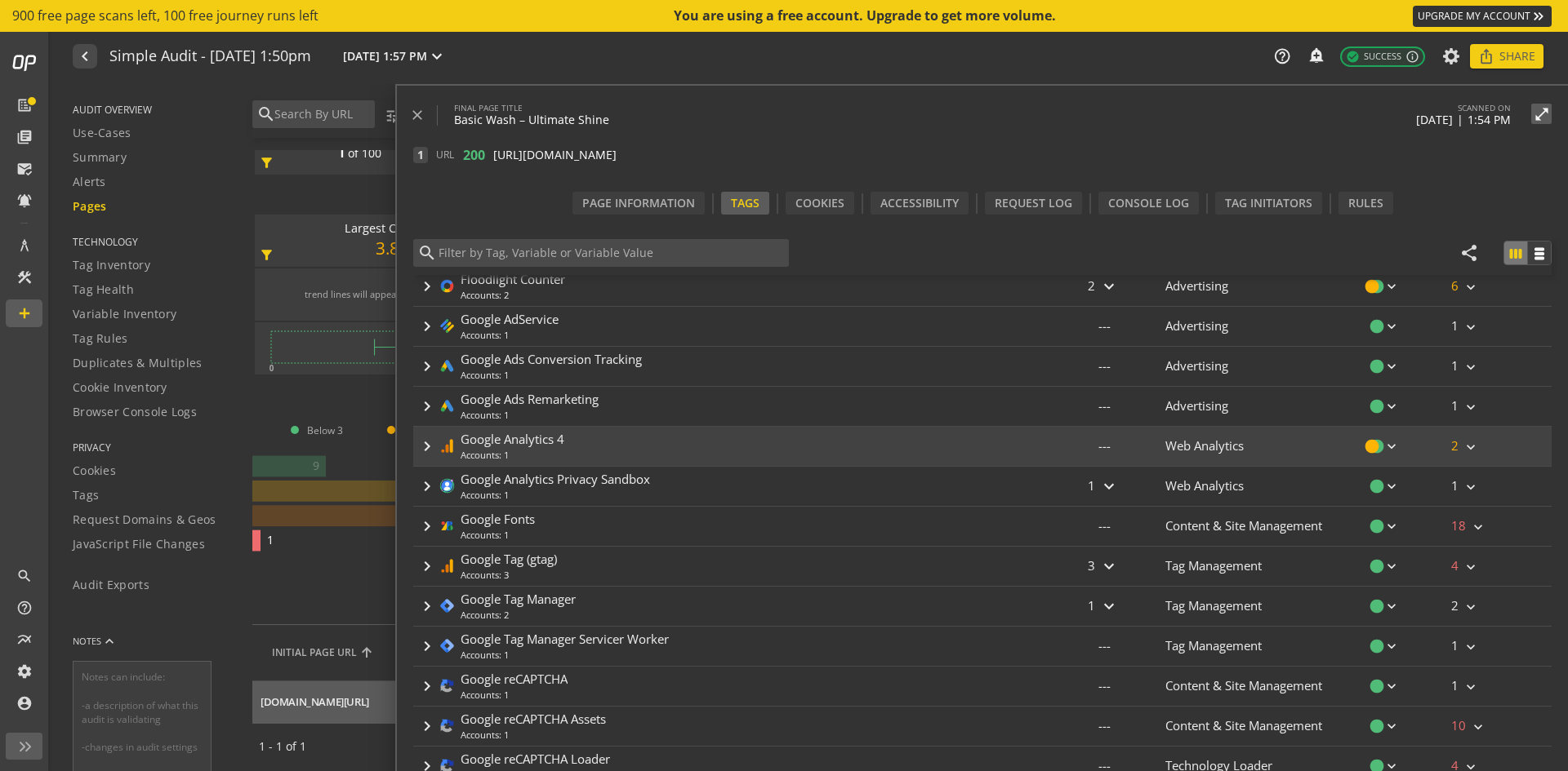
click at [714, 445] on div "keyboard_arrow_right Google Analytics 4 Accounts: 1" at bounding box center [728, 446] width 630 height 39
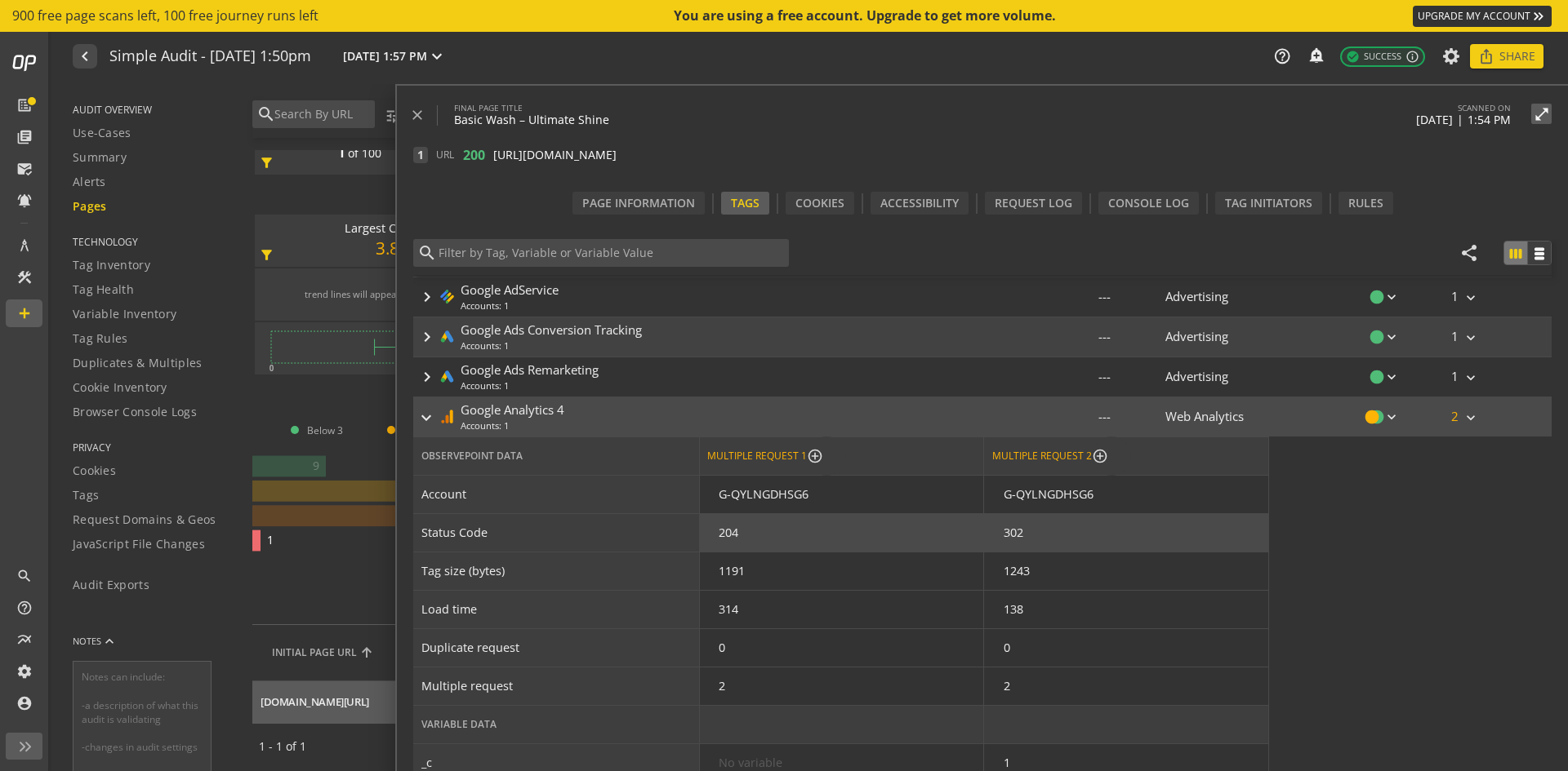
scroll to position [355, 0]
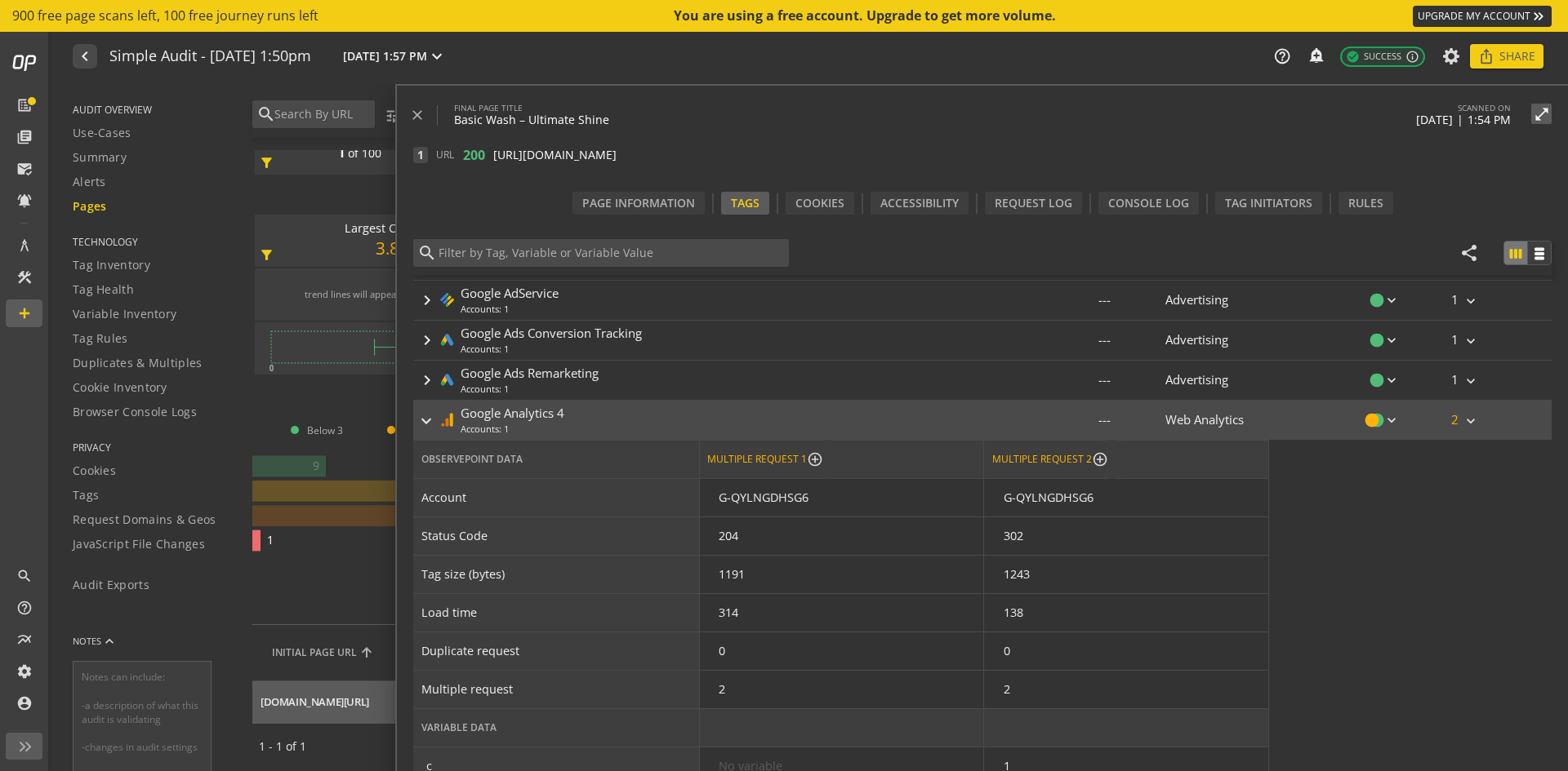
click at [760, 412] on div "keyboard_arrow_right Google Analytics 4 Accounts: 1" at bounding box center [728, 420] width 630 height 39
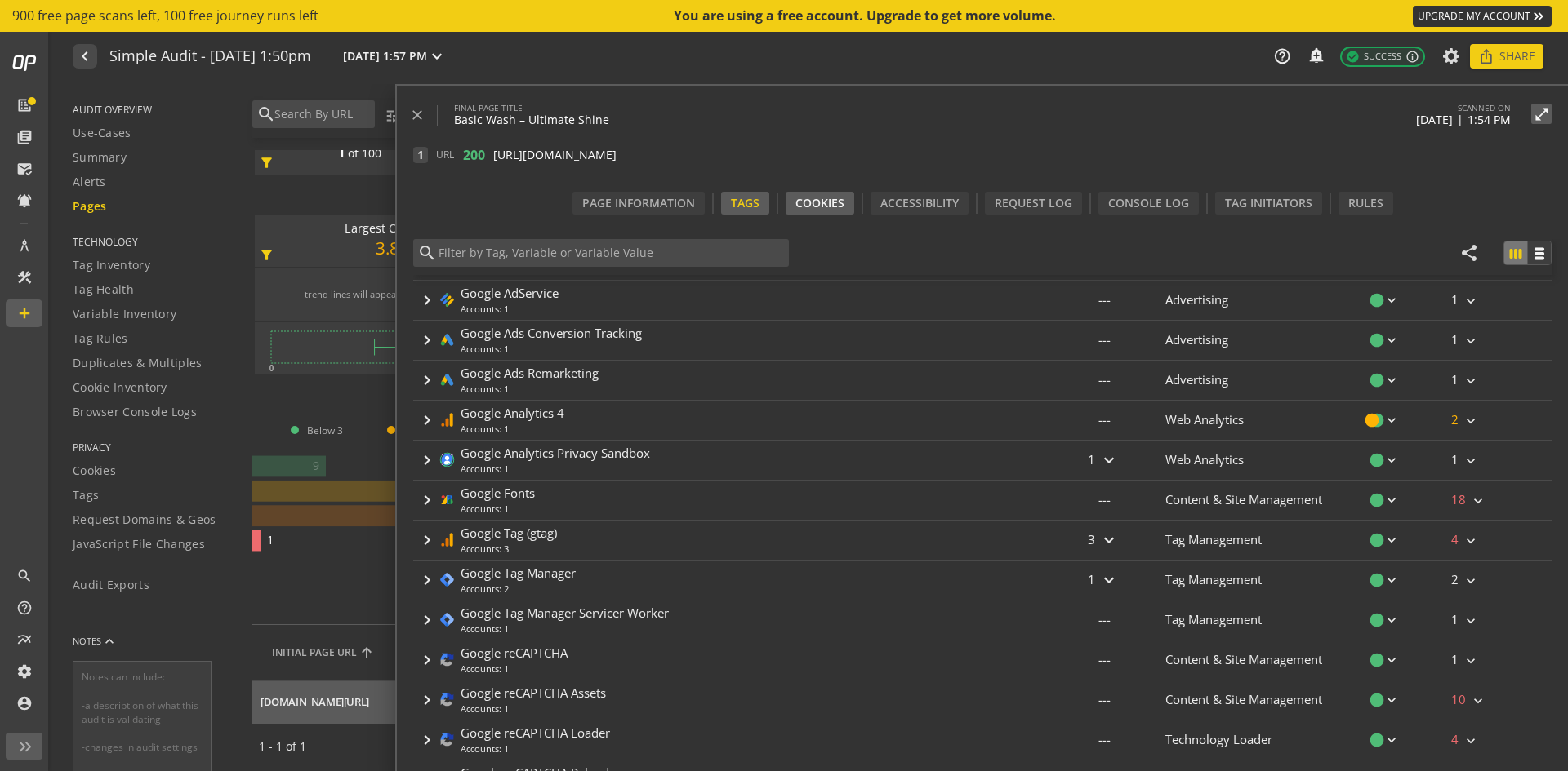
click at [811, 192] on div "Cookies" at bounding box center [819, 203] width 68 height 22
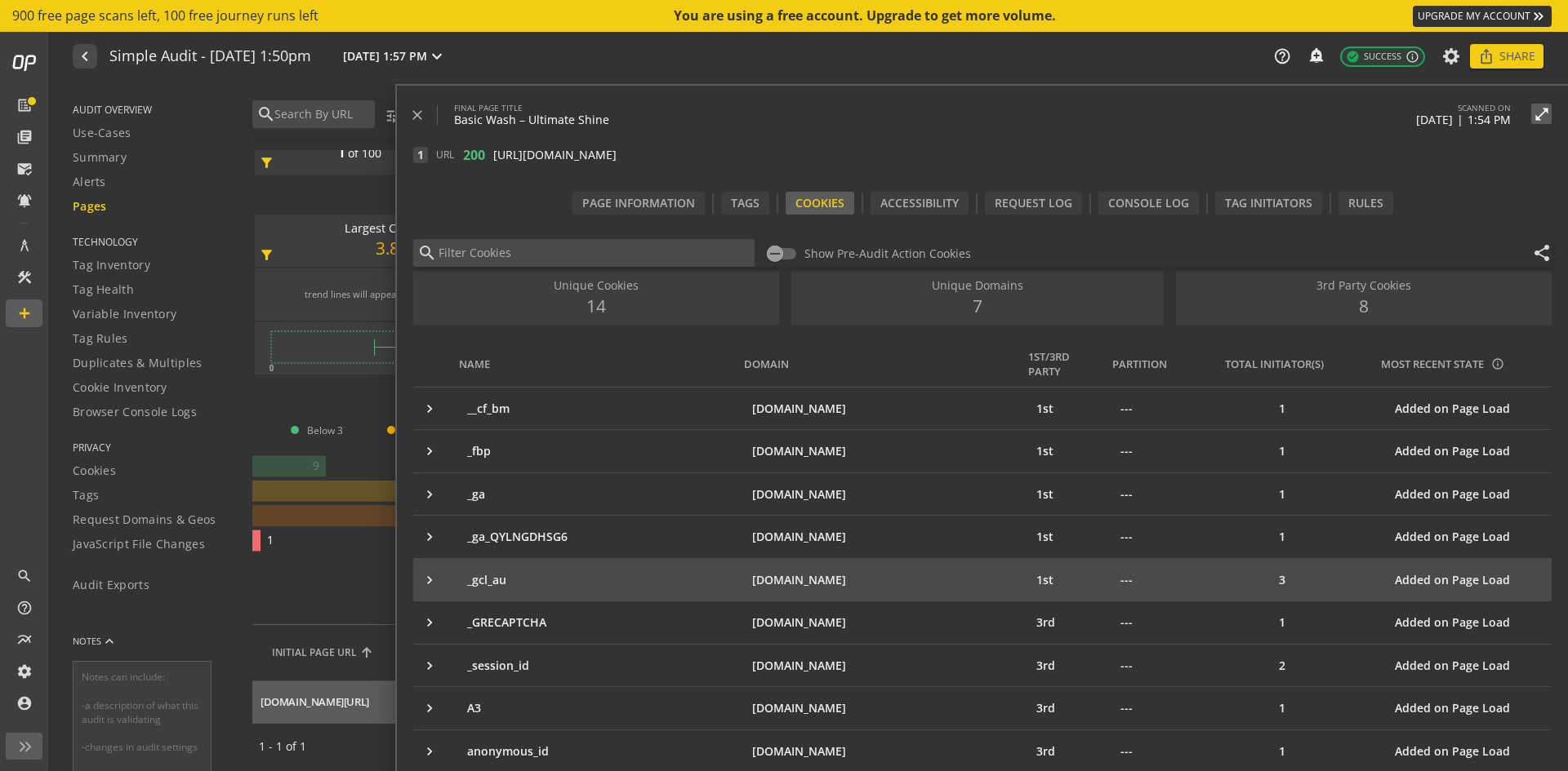
scroll to position [0, 0]
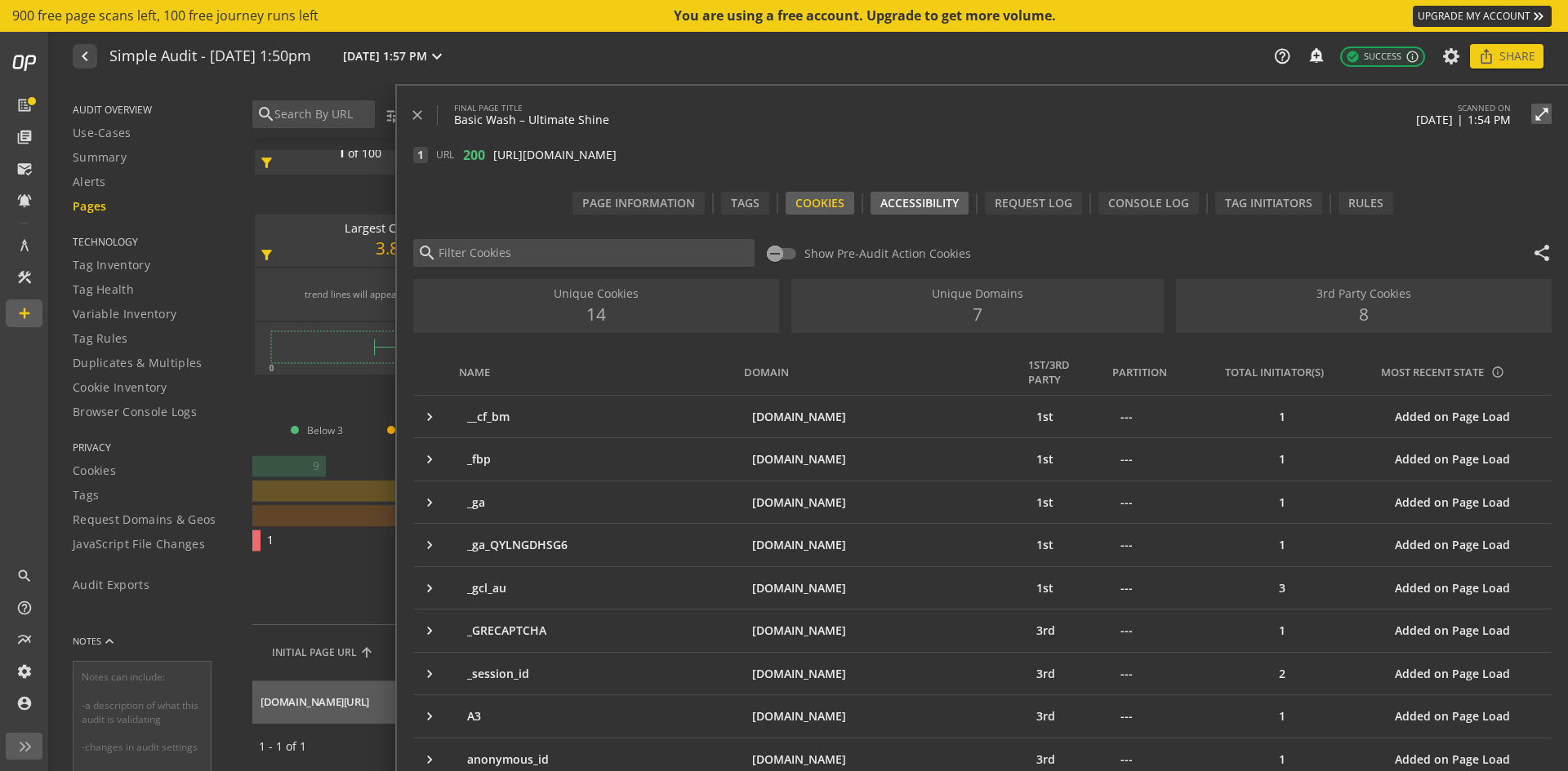
click at [938, 198] on div "Accessibility" at bounding box center [920, 203] width 98 height 22
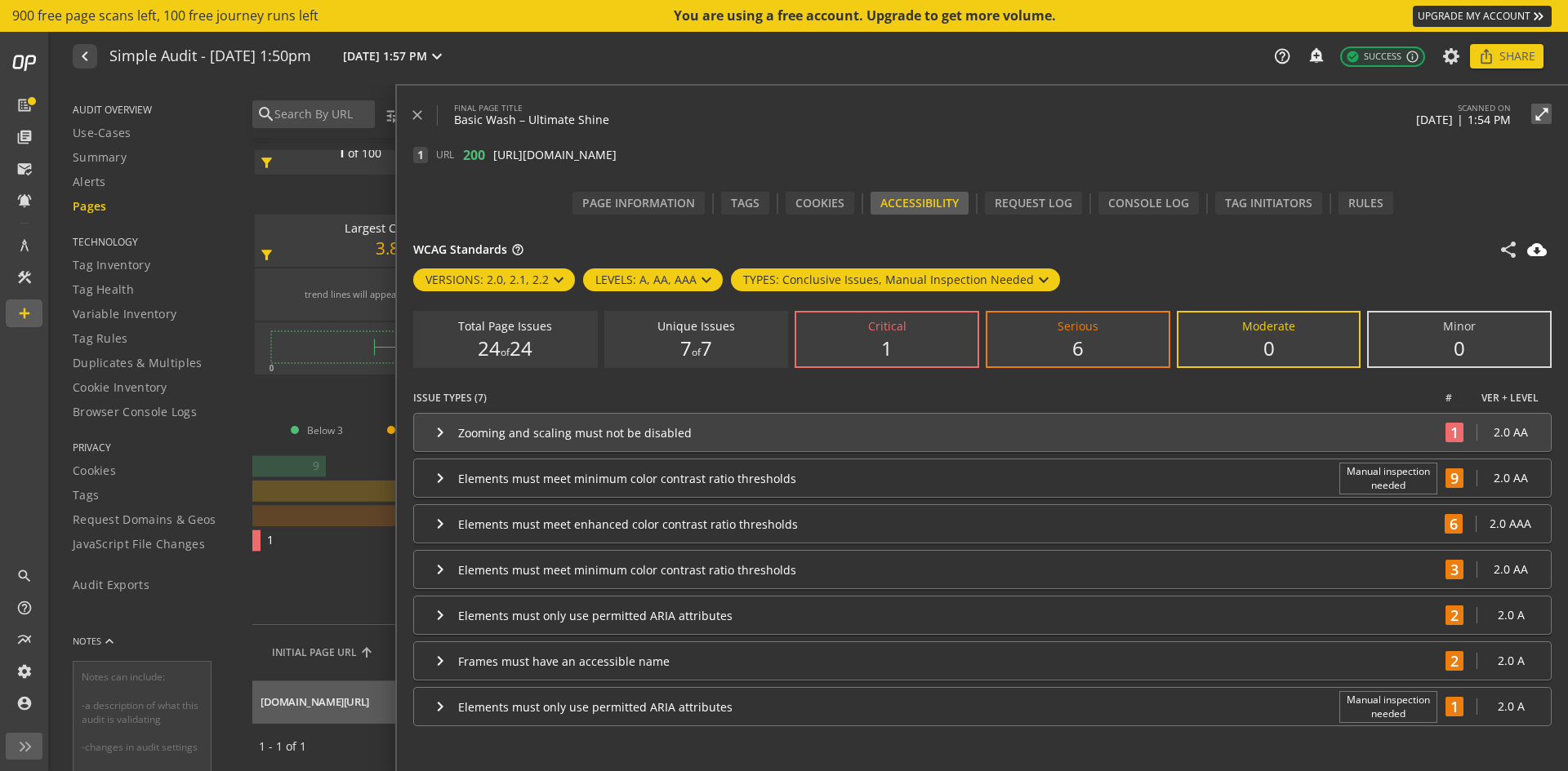
click at [595, 438] on div "Zooming and scaling must not be disabled" at bounding box center [948, 433] width 979 height 16
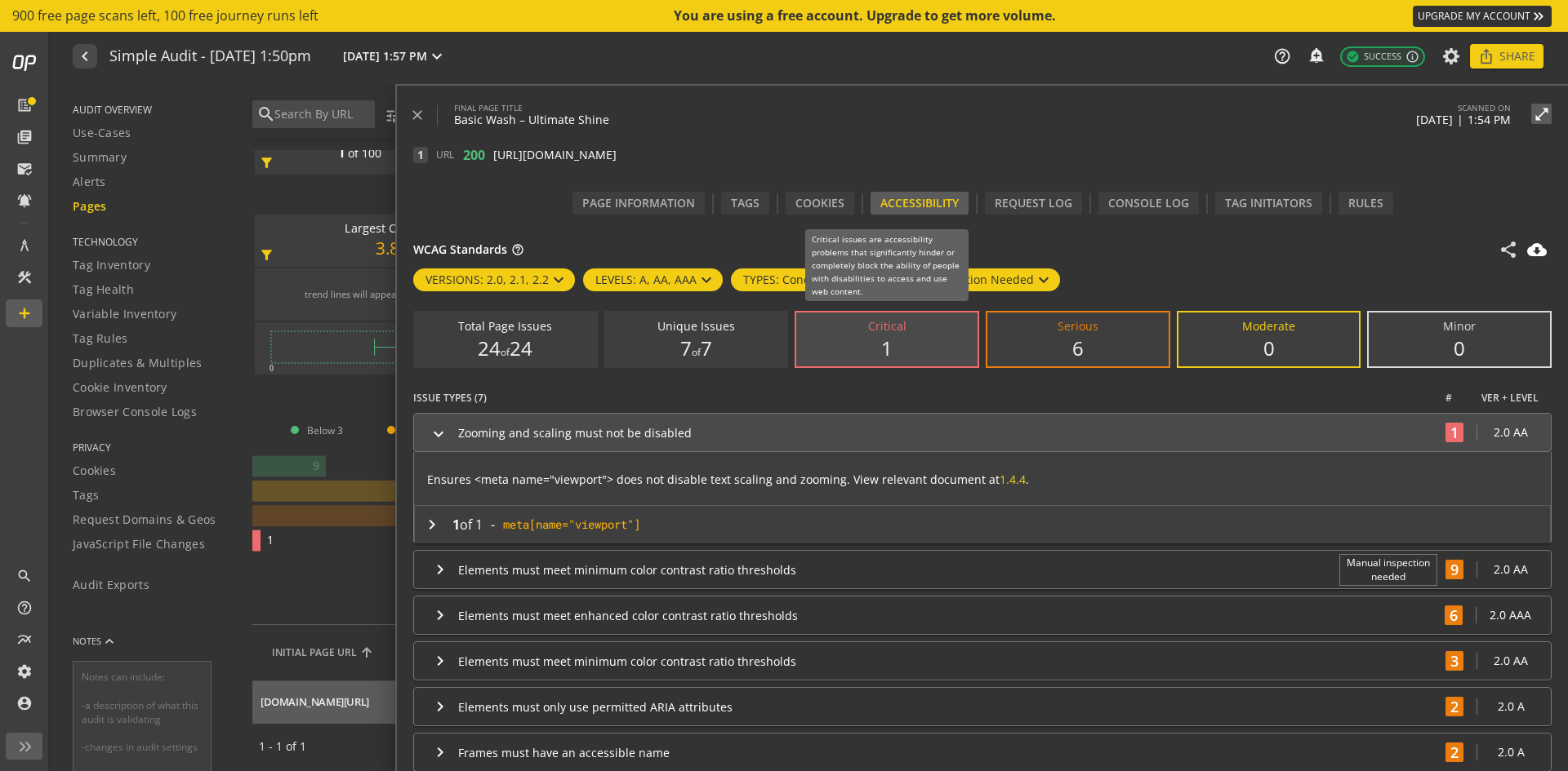
click at [890, 338] on div "1" at bounding box center [886, 348] width 12 height 19
click at [0, 0] on input "Critical 1" at bounding box center [0, 0] width 0 height 0
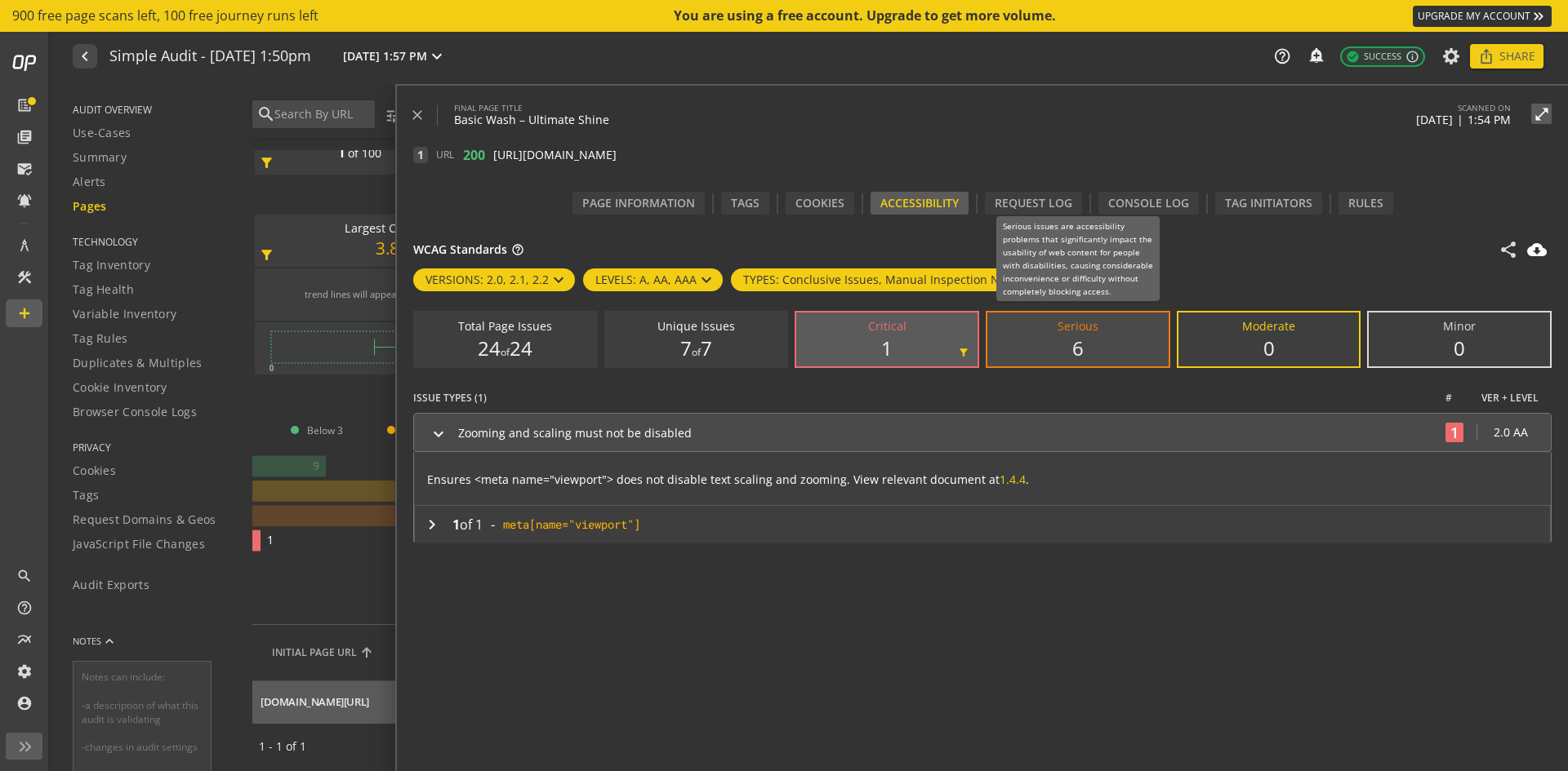
click at [1052, 340] on label "Serious 6" at bounding box center [1078, 339] width 181 height 54
click at [0, 0] on input "Serious 6" at bounding box center [0, 0] width 0 height 0
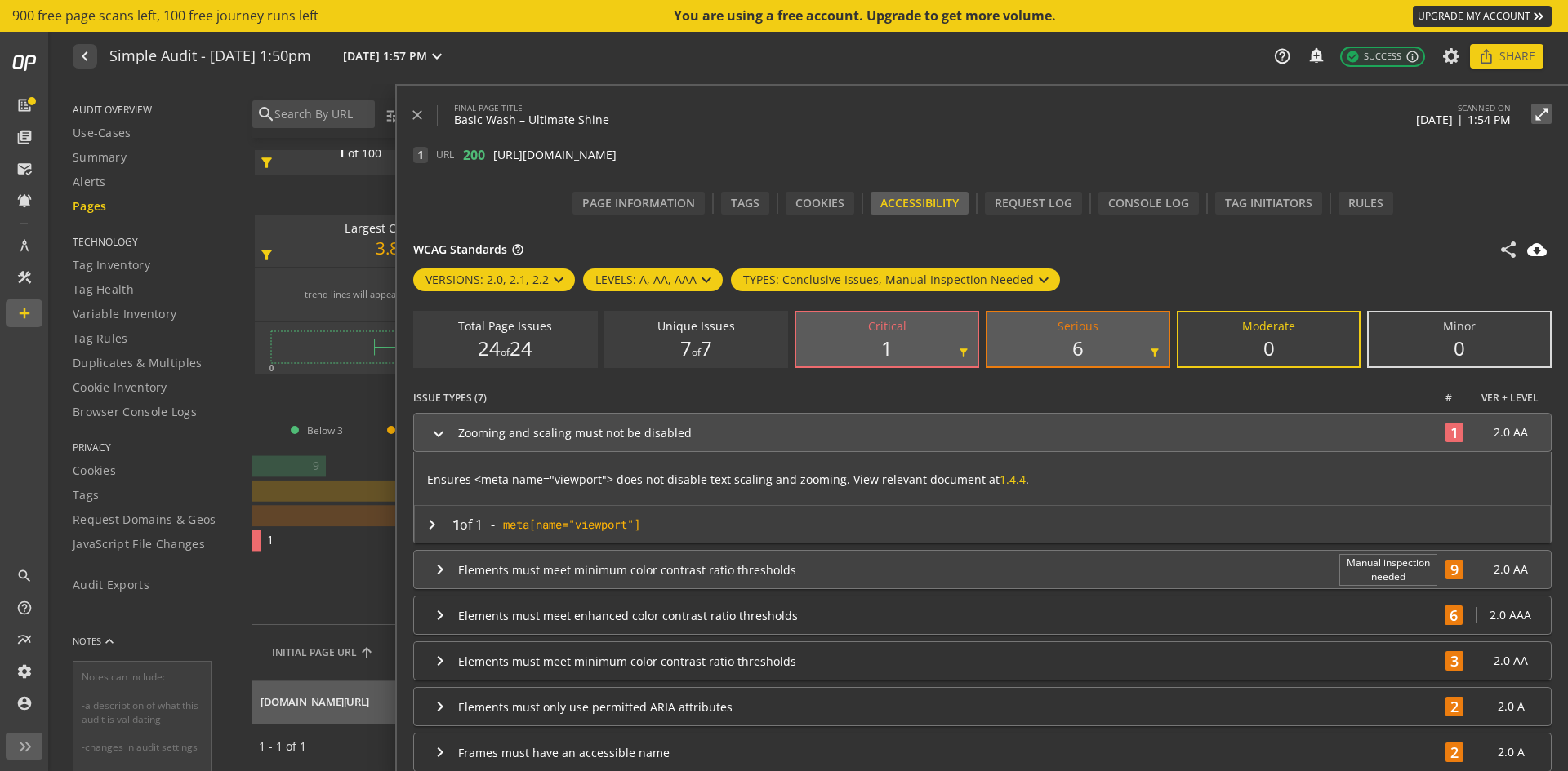
click at [771, 564] on div "Elements must meet minimum color contrast ratio thresholds" at bounding box center [894, 570] width 873 height 16
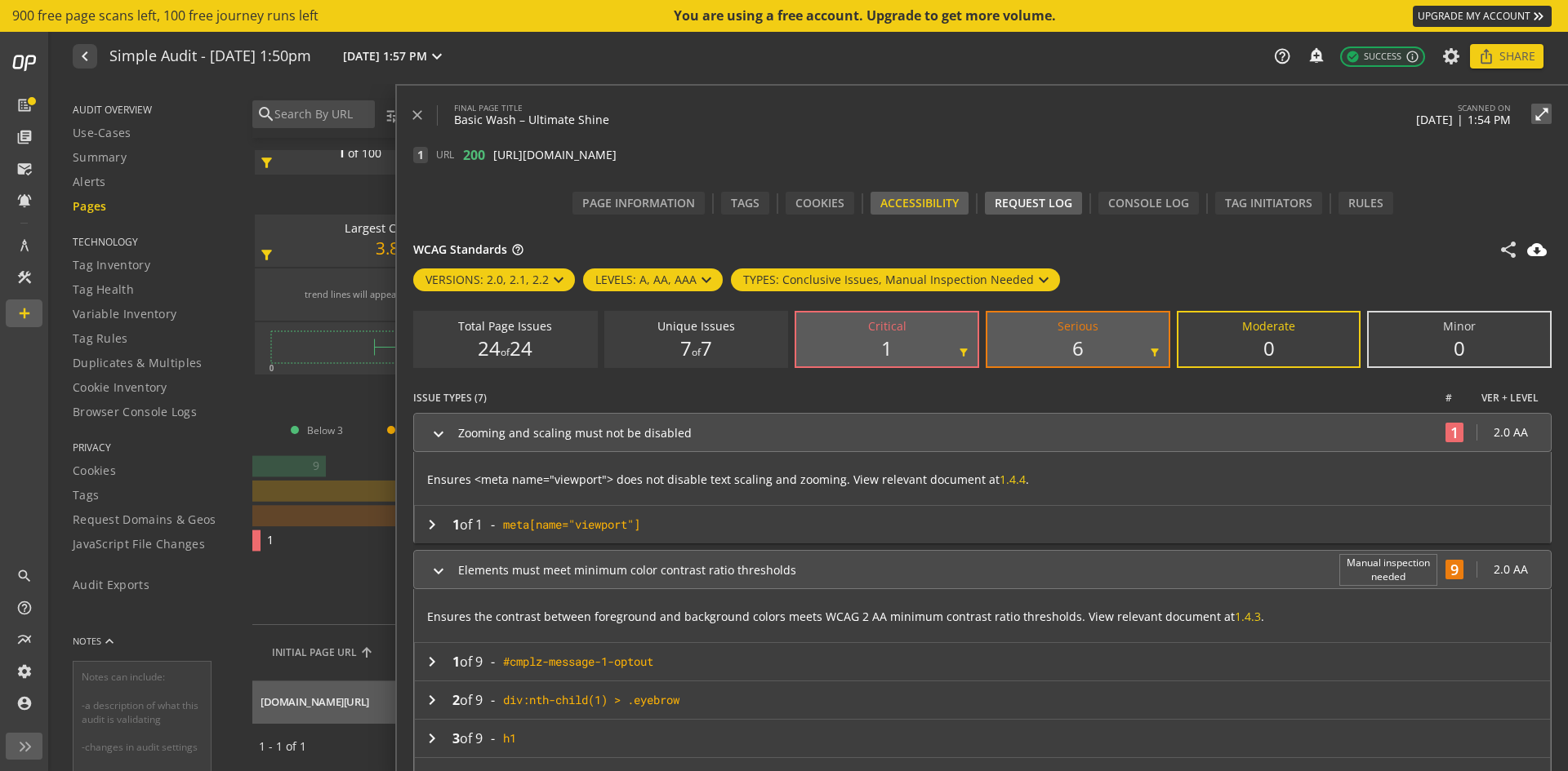
click at [1035, 210] on div "Request Log" at bounding box center [1034, 203] width 98 height 22
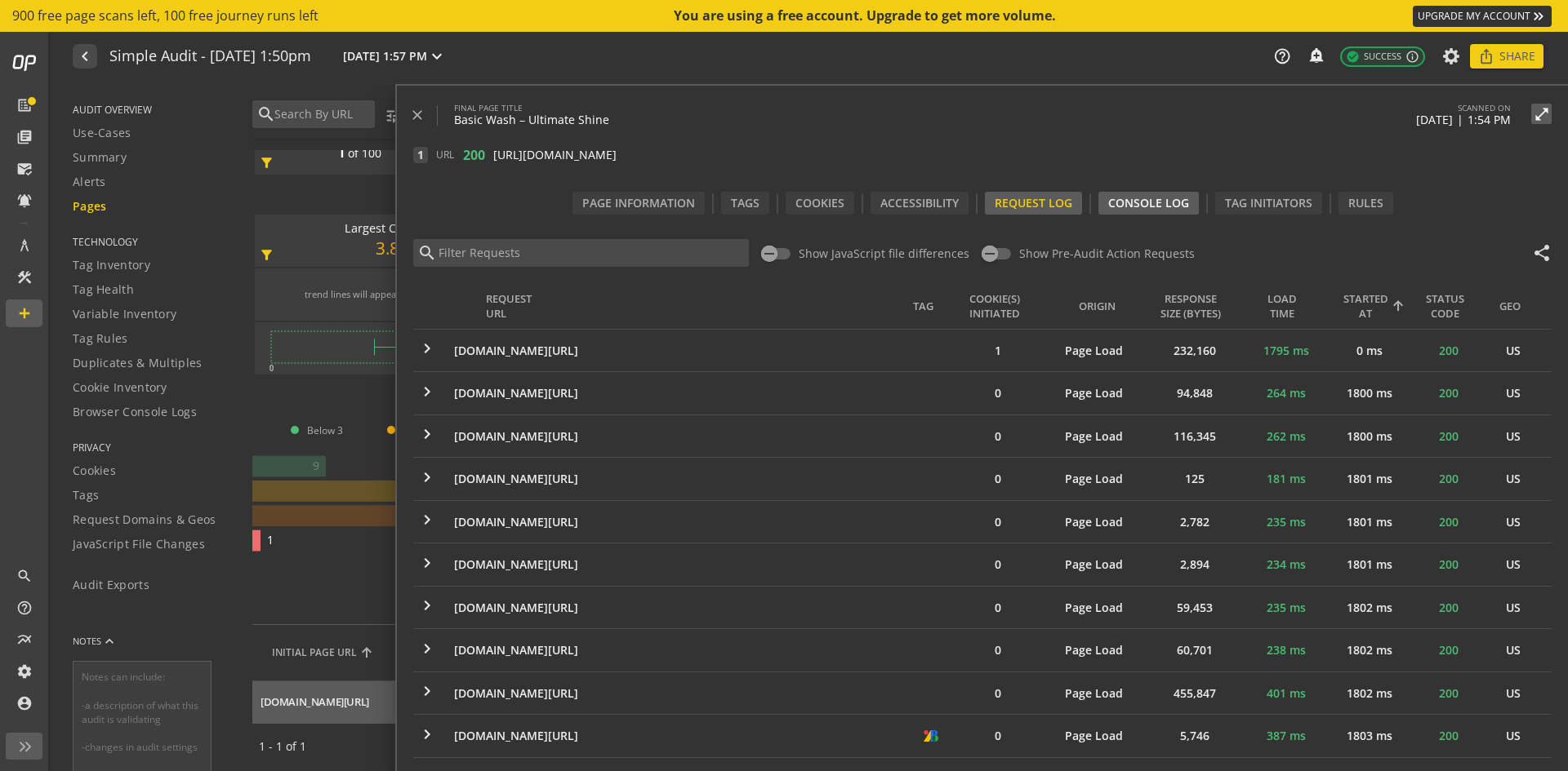
click at [1126, 208] on div "Console Log" at bounding box center [1148, 203] width 100 height 22
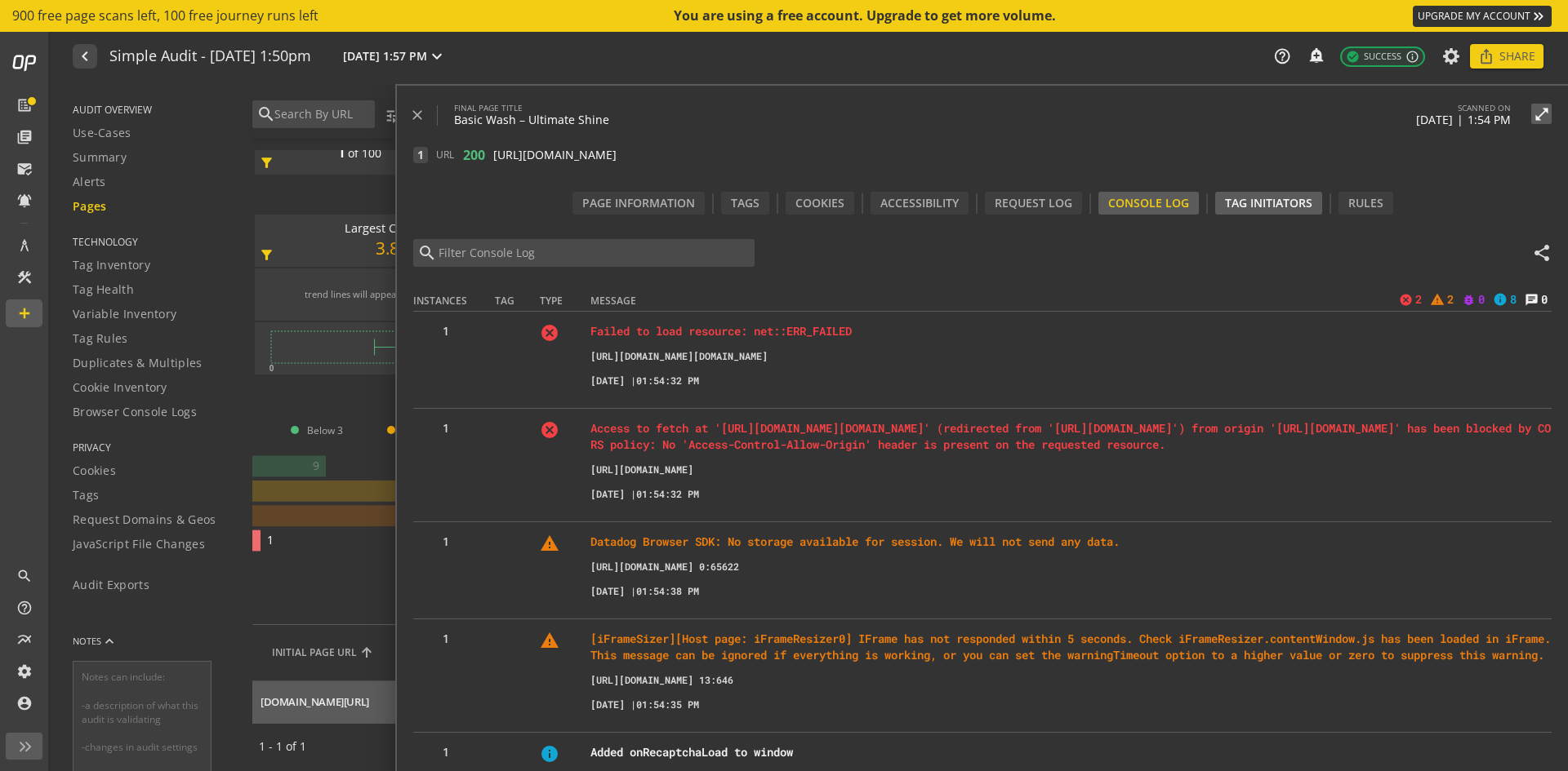
click at [1245, 203] on div "Tag Initiators" at bounding box center [1269, 203] width 107 height 22
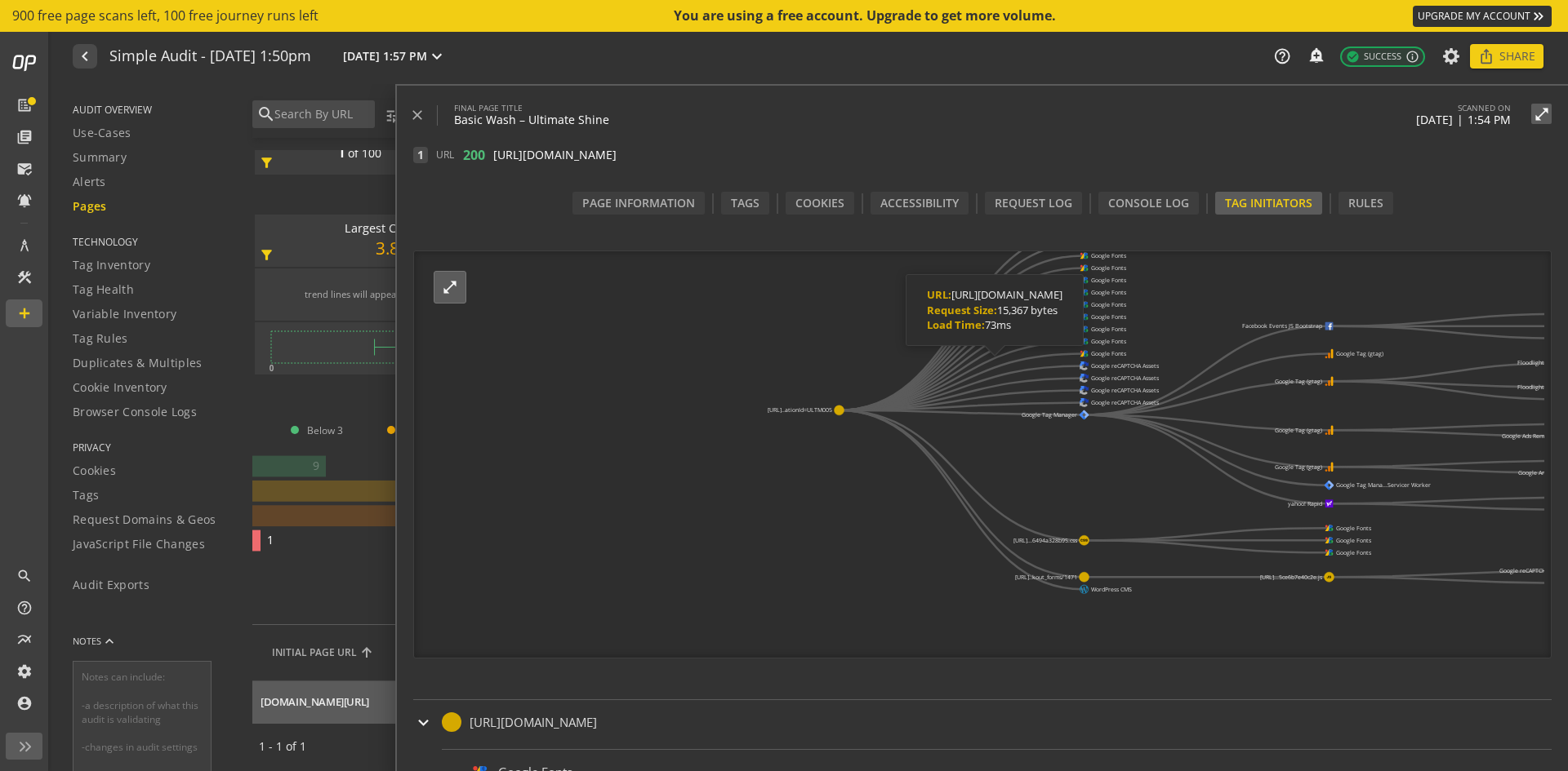
scroll to position [32, 0]
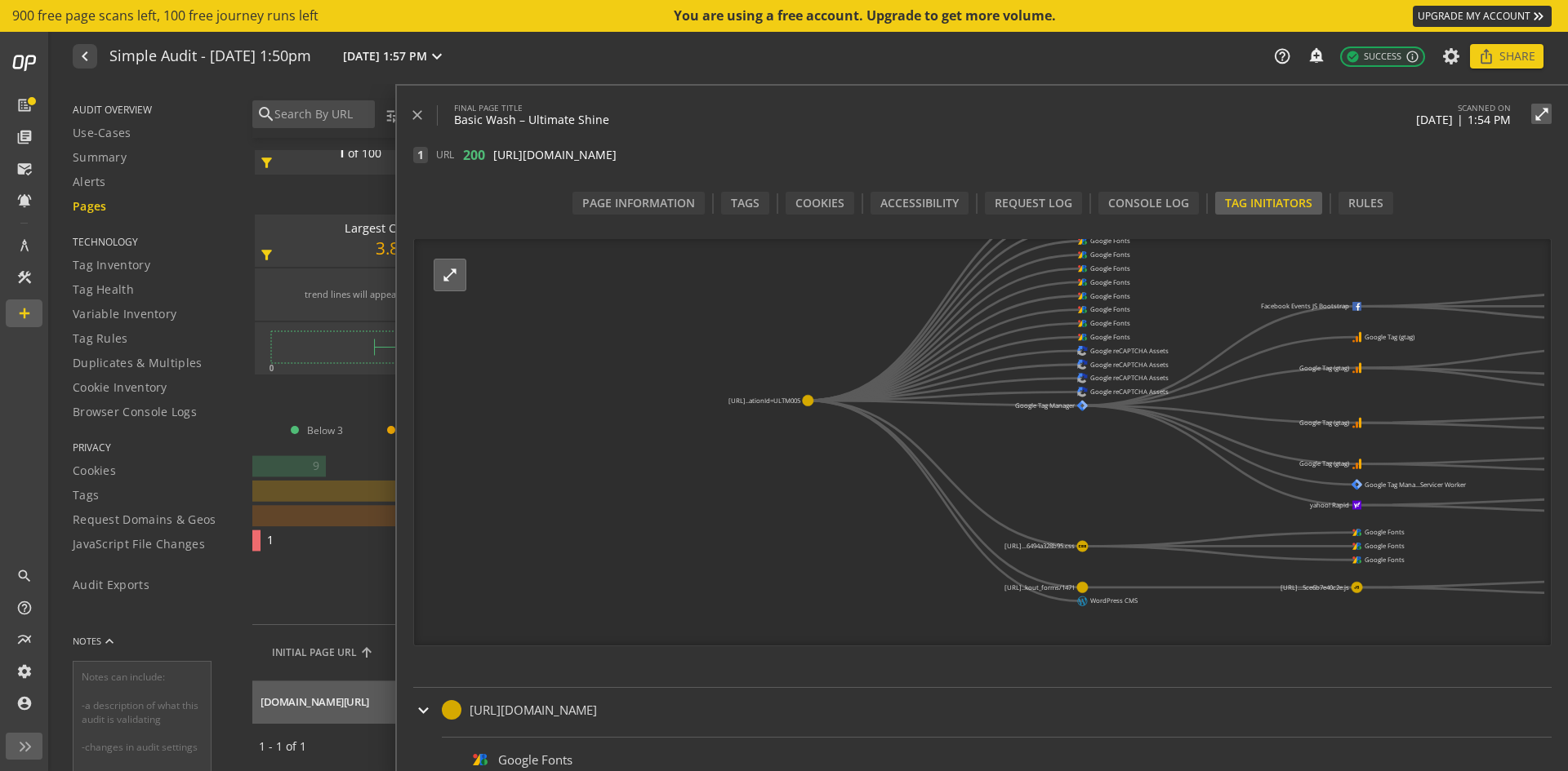
click at [1433, 169] on div "1 URL 200 [URL][DOMAIN_NAME] open_in_new content_copy" at bounding box center [991, 153] width 1155 height 52
click at [1379, 194] on div "Rules" at bounding box center [1365, 203] width 55 height 22
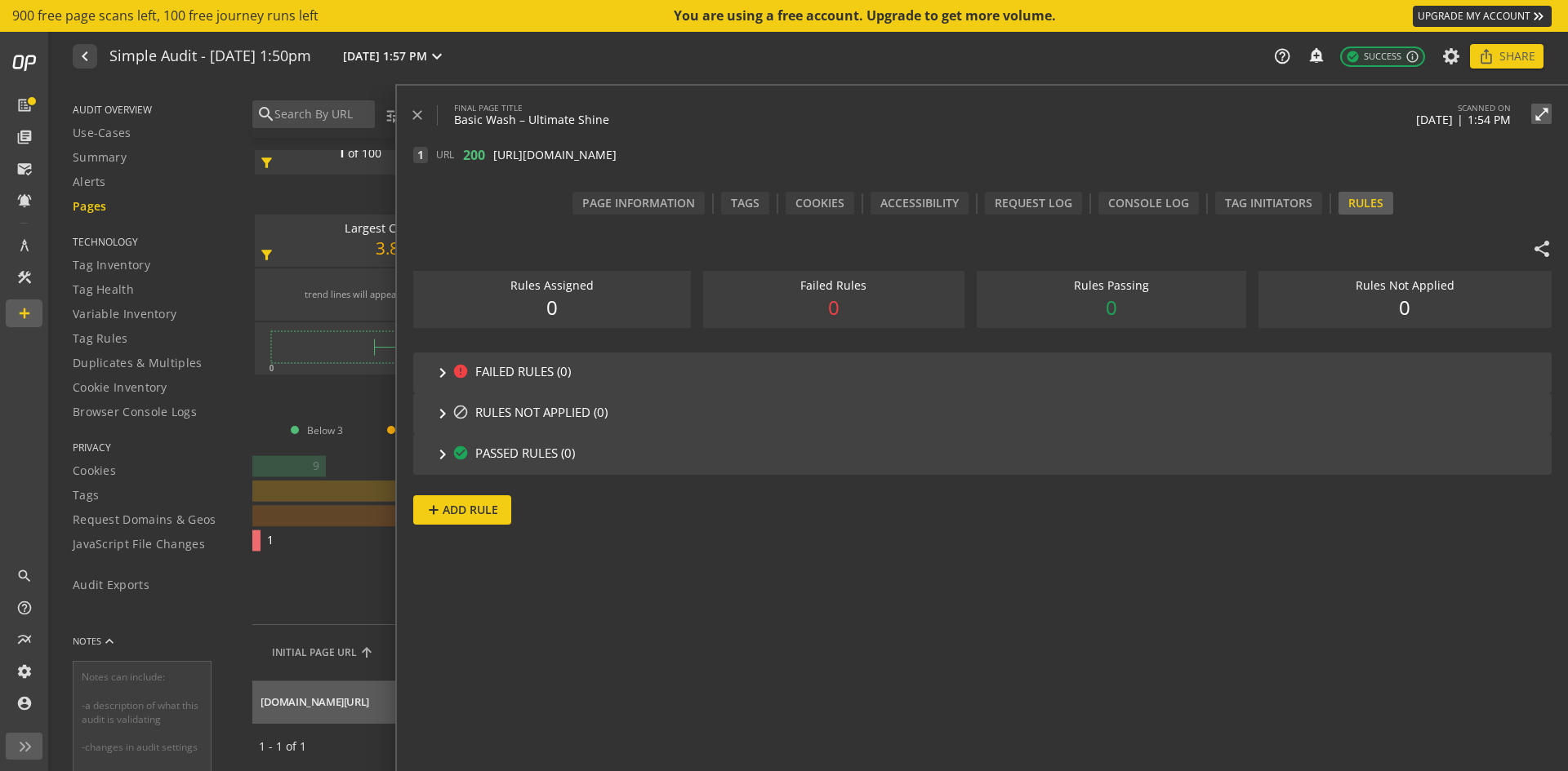
drag, startPoint x: 625, startPoint y: 454, endPoint x: 601, endPoint y: 452, distance: 24.1
click at [601, 452] on span "keyboard_arrow_right check_circle PASSED RULES (0)" at bounding box center [979, 454] width 1092 height 19
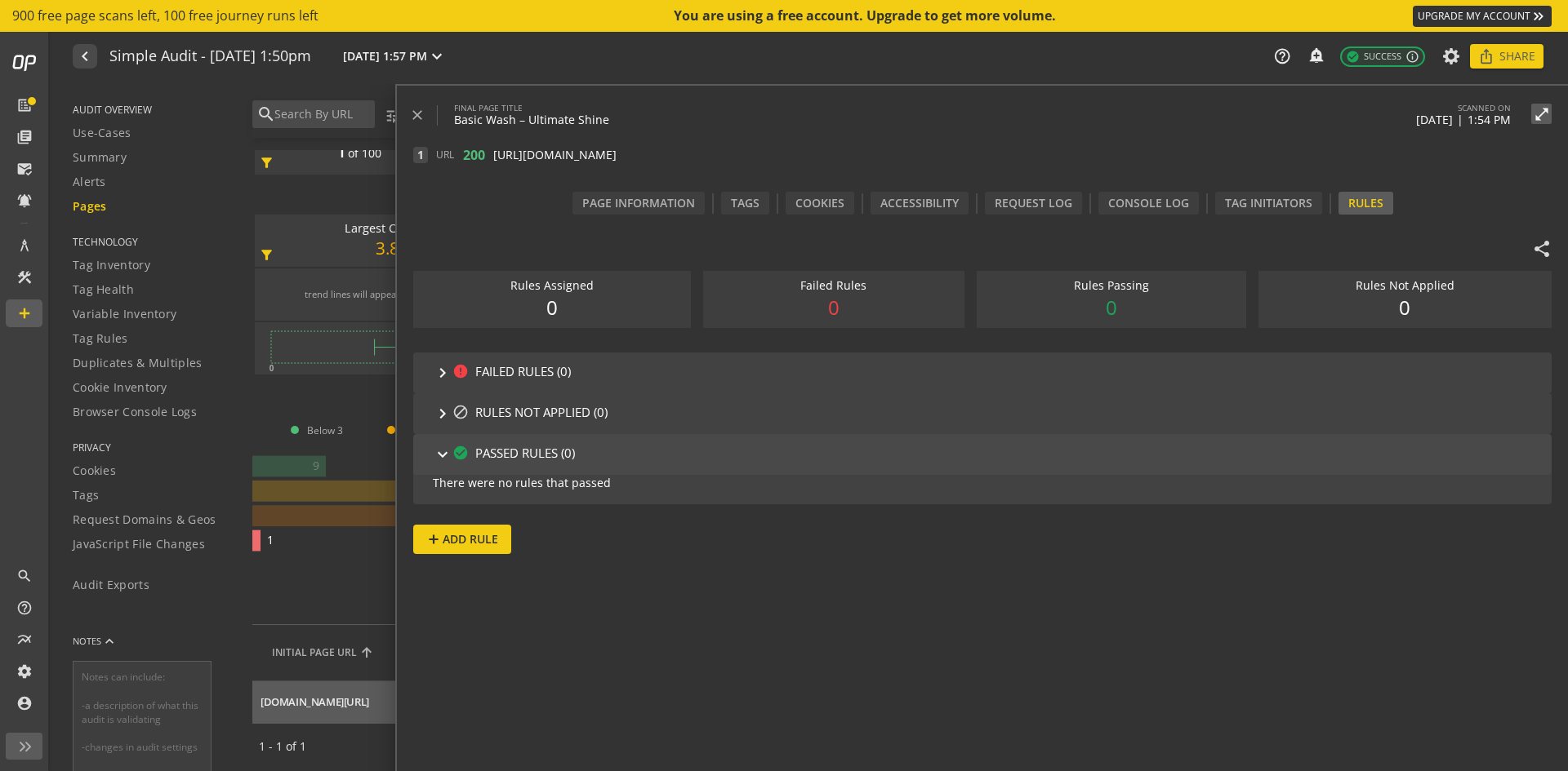
click at [601, 452] on span "keyboard_arrow_right check_circle PASSED RULES (0)" at bounding box center [979, 454] width 1092 height 19
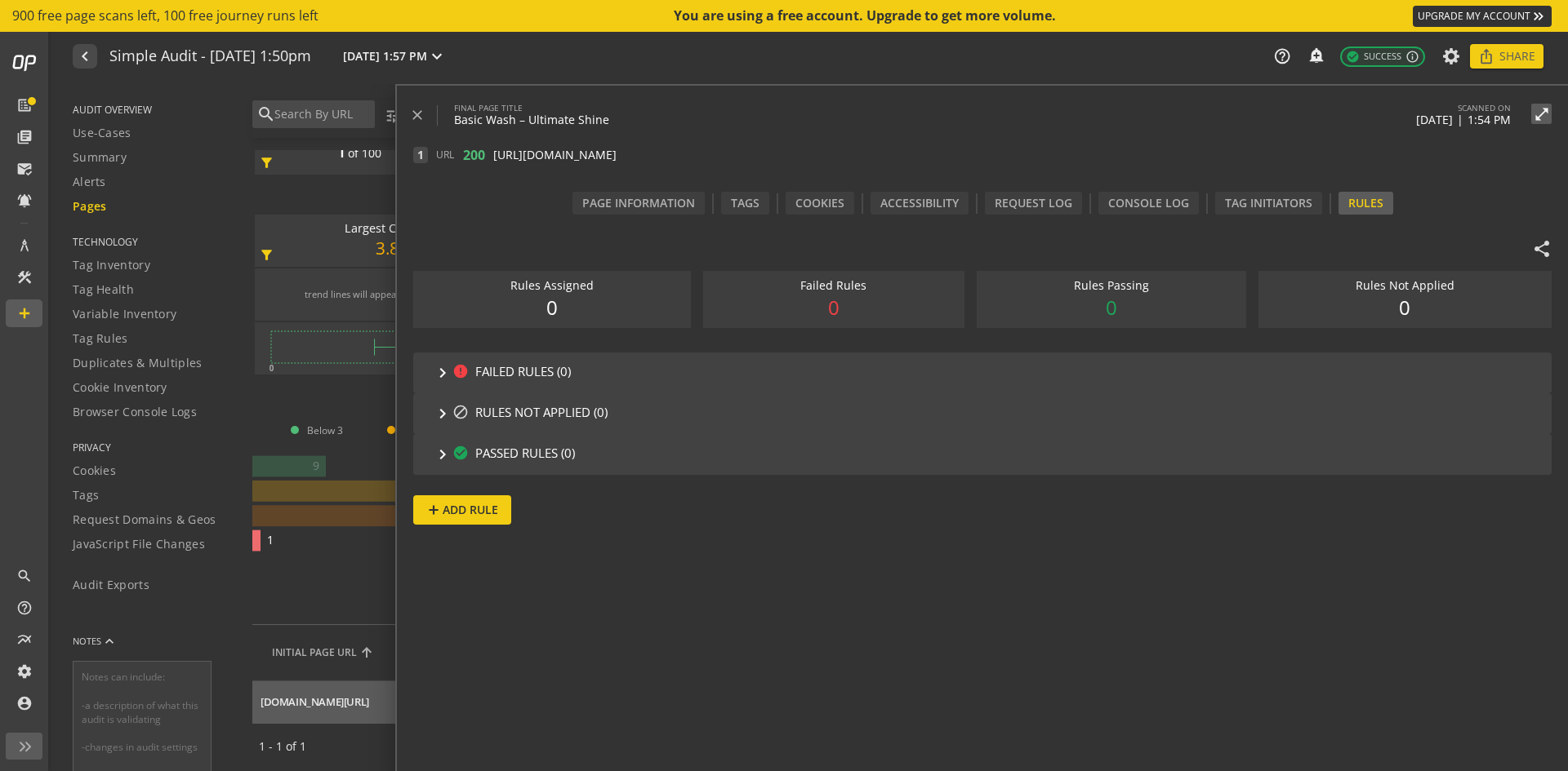
click at [601, 452] on span "keyboard_arrow_right check_circle PASSED RULES (0)" at bounding box center [979, 454] width 1092 height 19
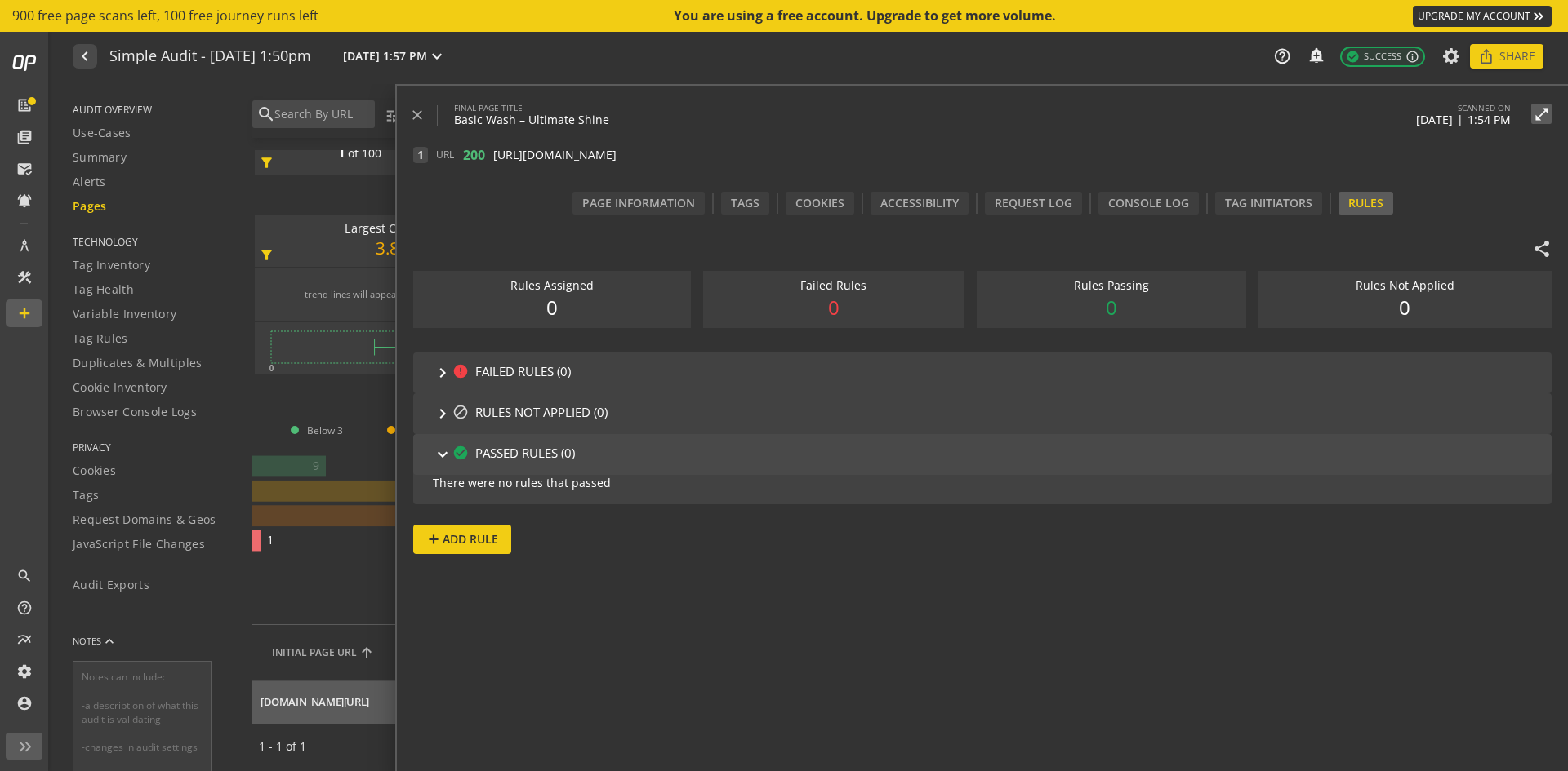
click at [601, 452] on span "keyboard_arrow_right check_circle PASSED RULES (0)" at bounding box center [979, 454] width 1092 height 19
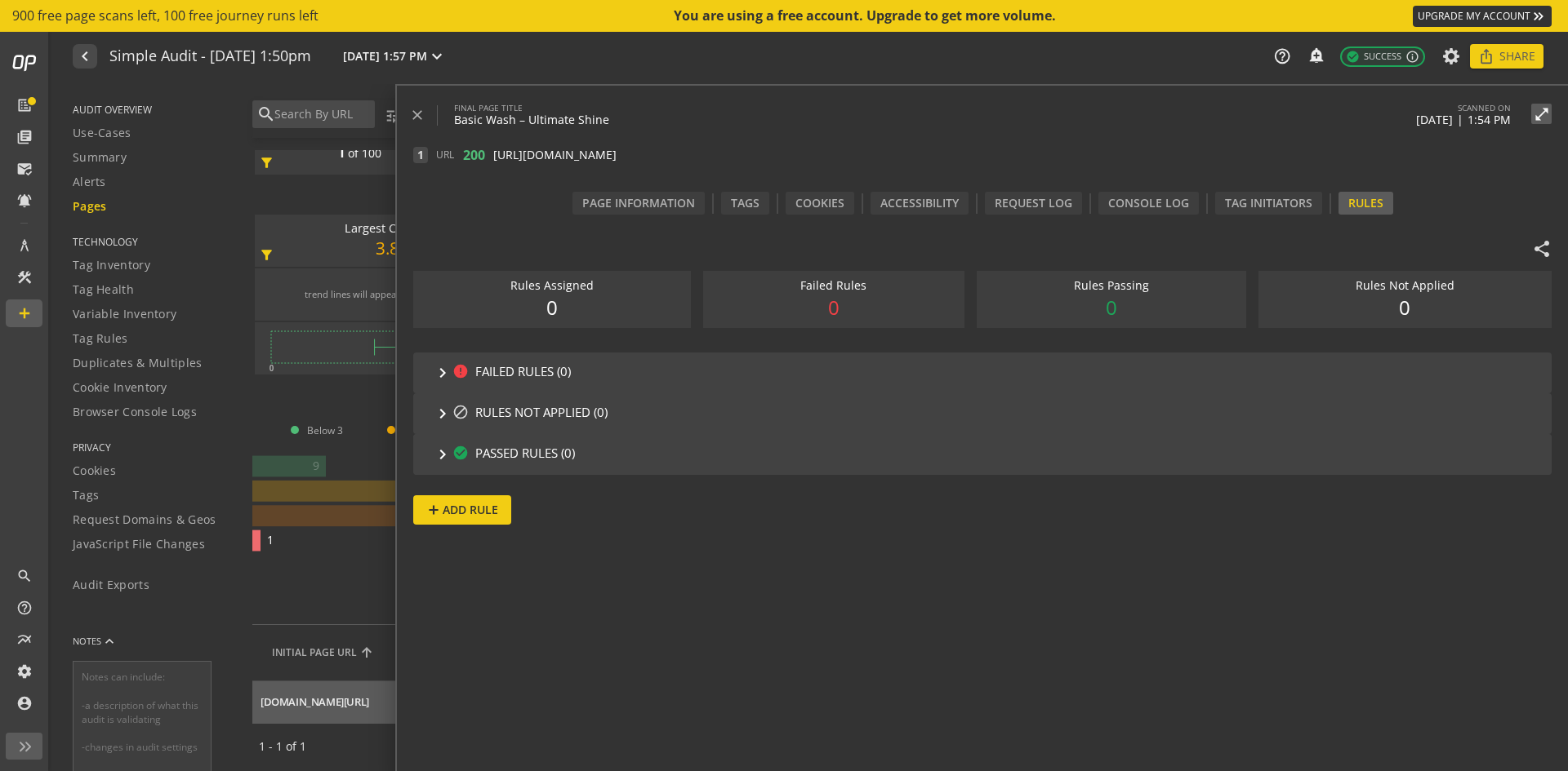
click at [601, 452] on span "keyboard_arrow_right check_circle PASSED RULES (0)" at bounding box center [979, 454] width 1092 height 19
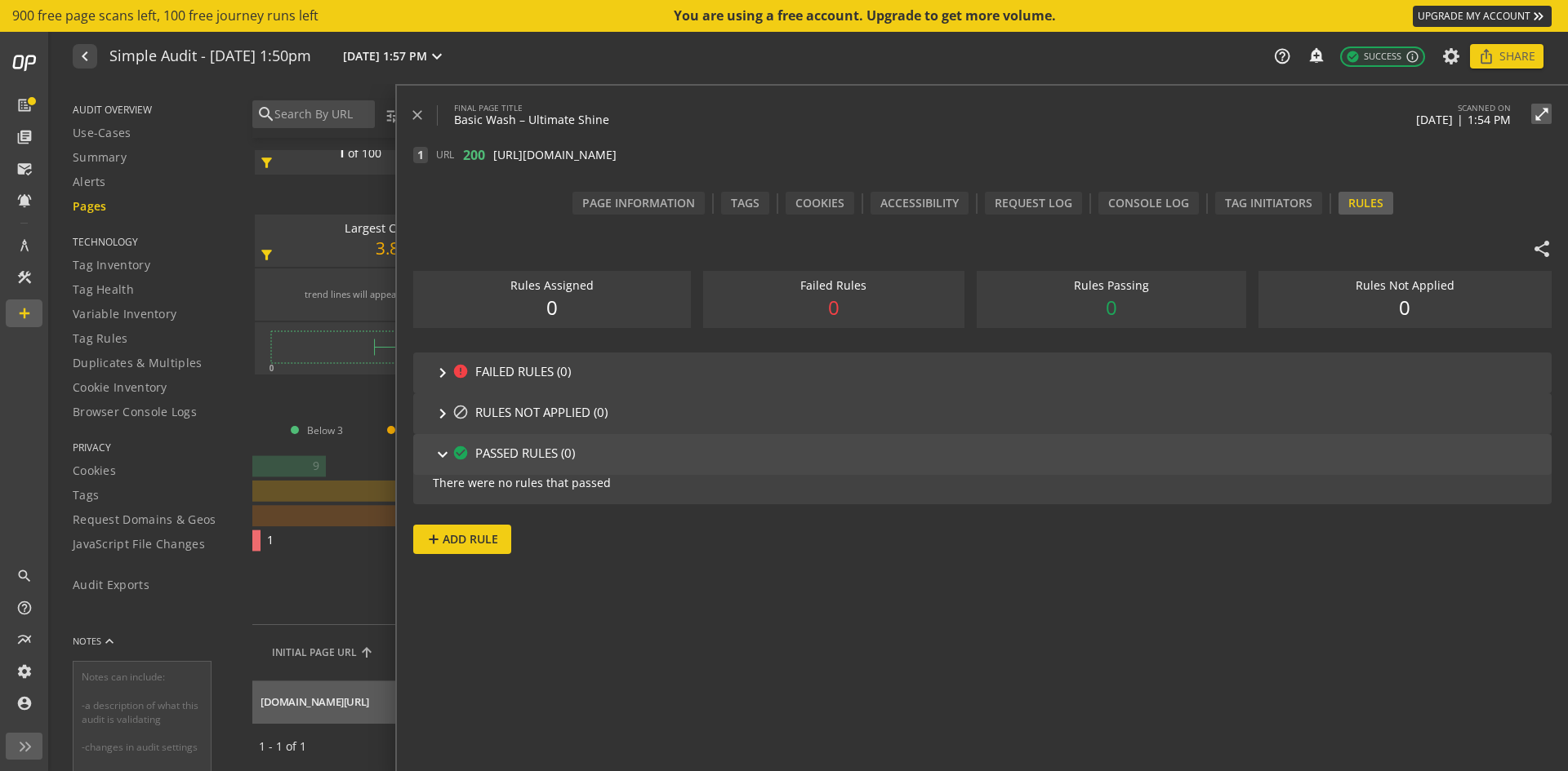
click at [601, 452] on span "keyboard_arrow_right check_circle PASSED RULES (0)" at bounding box center [979, 454] width 1092 height 19
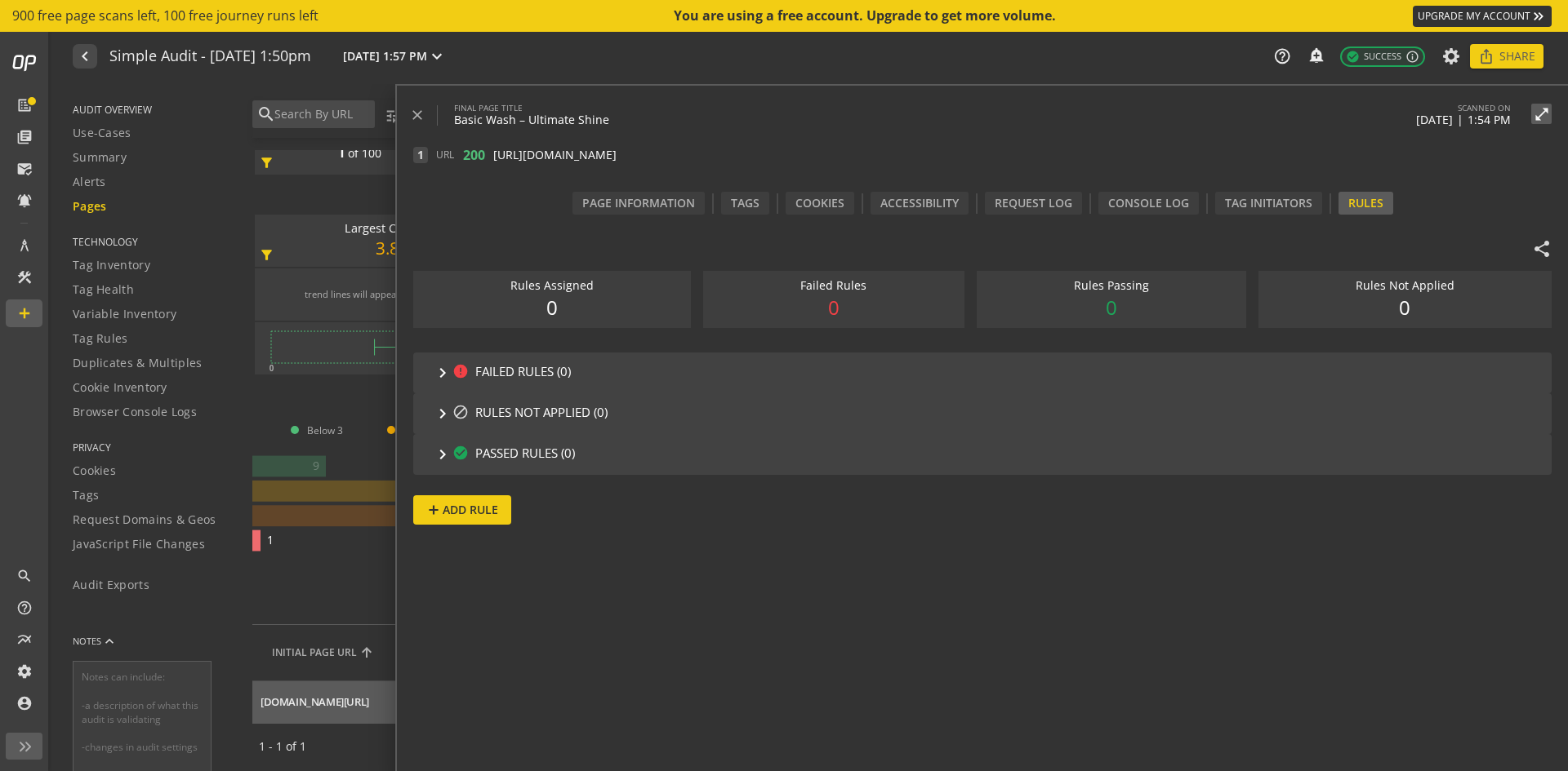
click at [102, 241] on span "TECHNOLOGY" at bounding box center [152, 242] width 159 height 14
drag, startPoint x: 100, startPoint y: 243, endPoint x: 414, endPoint y: 289, distance: 317.4
click at [414, 289] on div "AUDIT OVERVIEW Use-Cases Summary Alerts Pages TECHNOLOGY Tag Inventory Tag Heal…" at bounding box center [810, 427] width 1515 height 687
click at [417, 122] on mat-icon "close" at bounding box center [416, 115] width 17 height 17
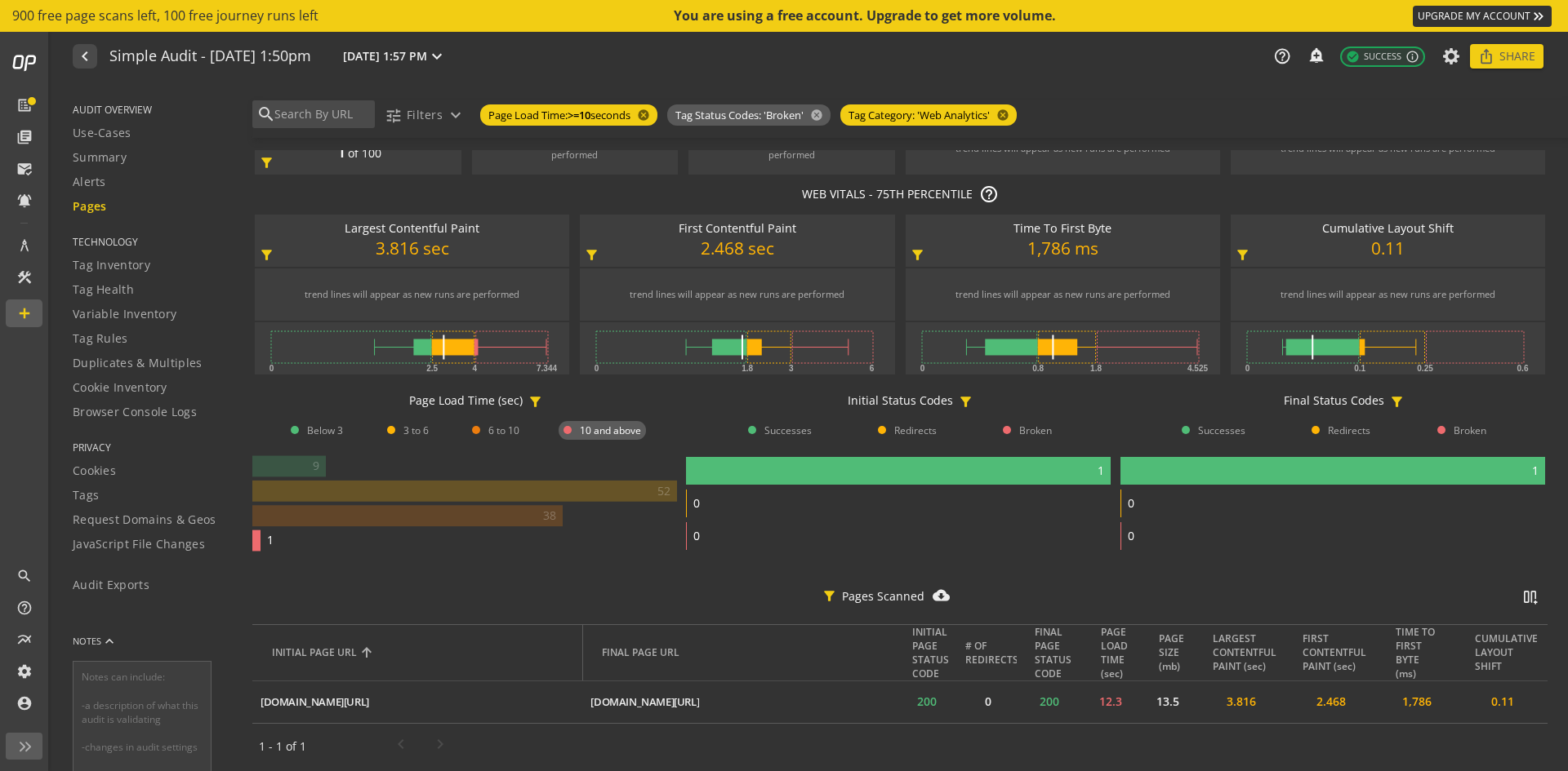
click at [491, 188] on p "WEB VITALS - 75TH PERCENTILE help_outline" at bounding box center [900, 194] width 1295 height 19
click at [922, 121] on span "Tag Category: 'Web Analytics'" at bounding box center [919, 116] width 141 height 16
click at [922, 118] on span "Tag Category: 'Web Analytics'" at bounding box center [919, 116] width 141 height 16
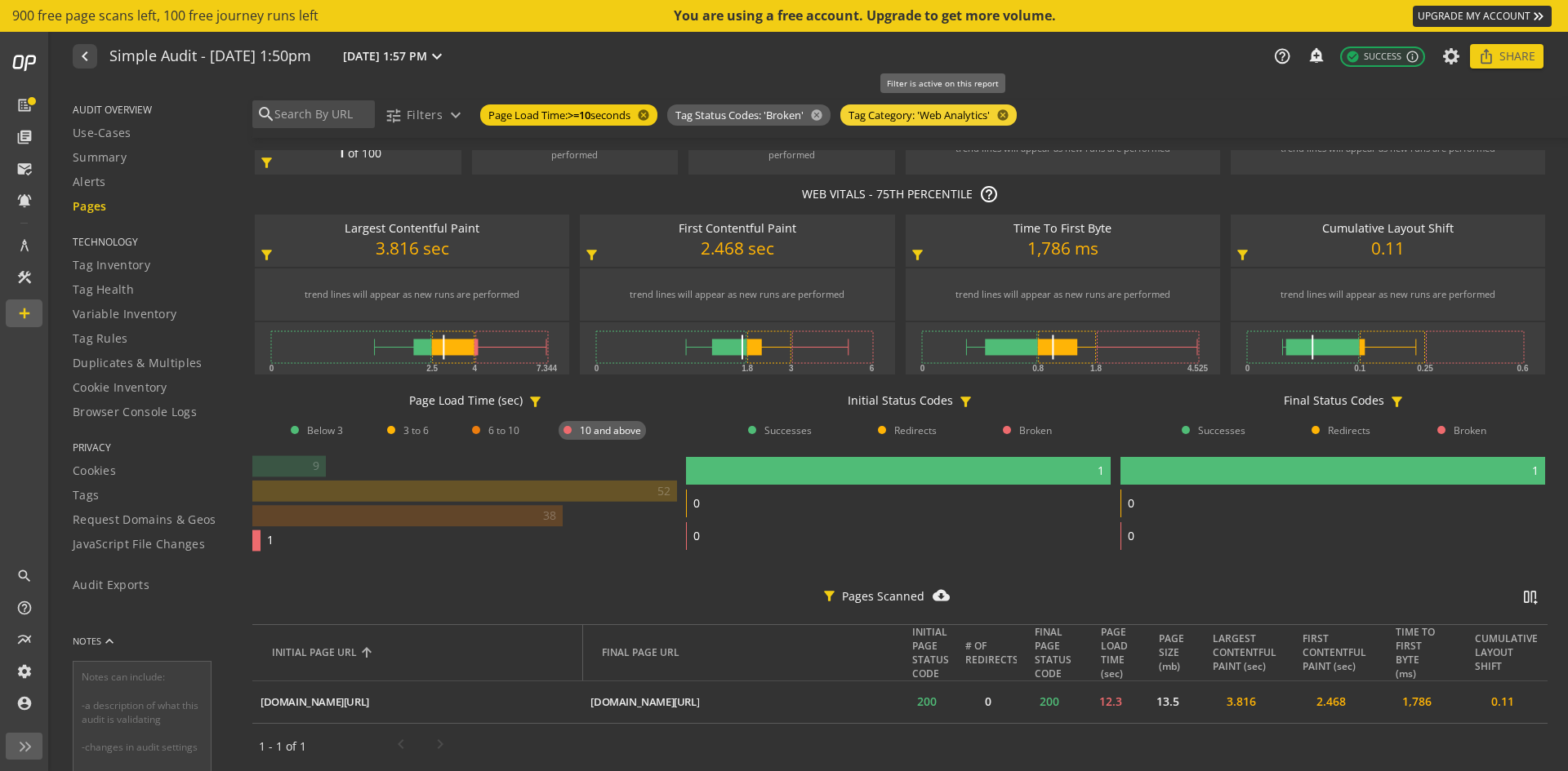
click at [922, 118] on span "Tag Category: 'Web Analytics'" at bounding box center [919, 116] width 141 height 16
click at [922, 121] on span "Tag Category: 'Web Analytics'" at bounding box center [919, 116] width 141 height 16
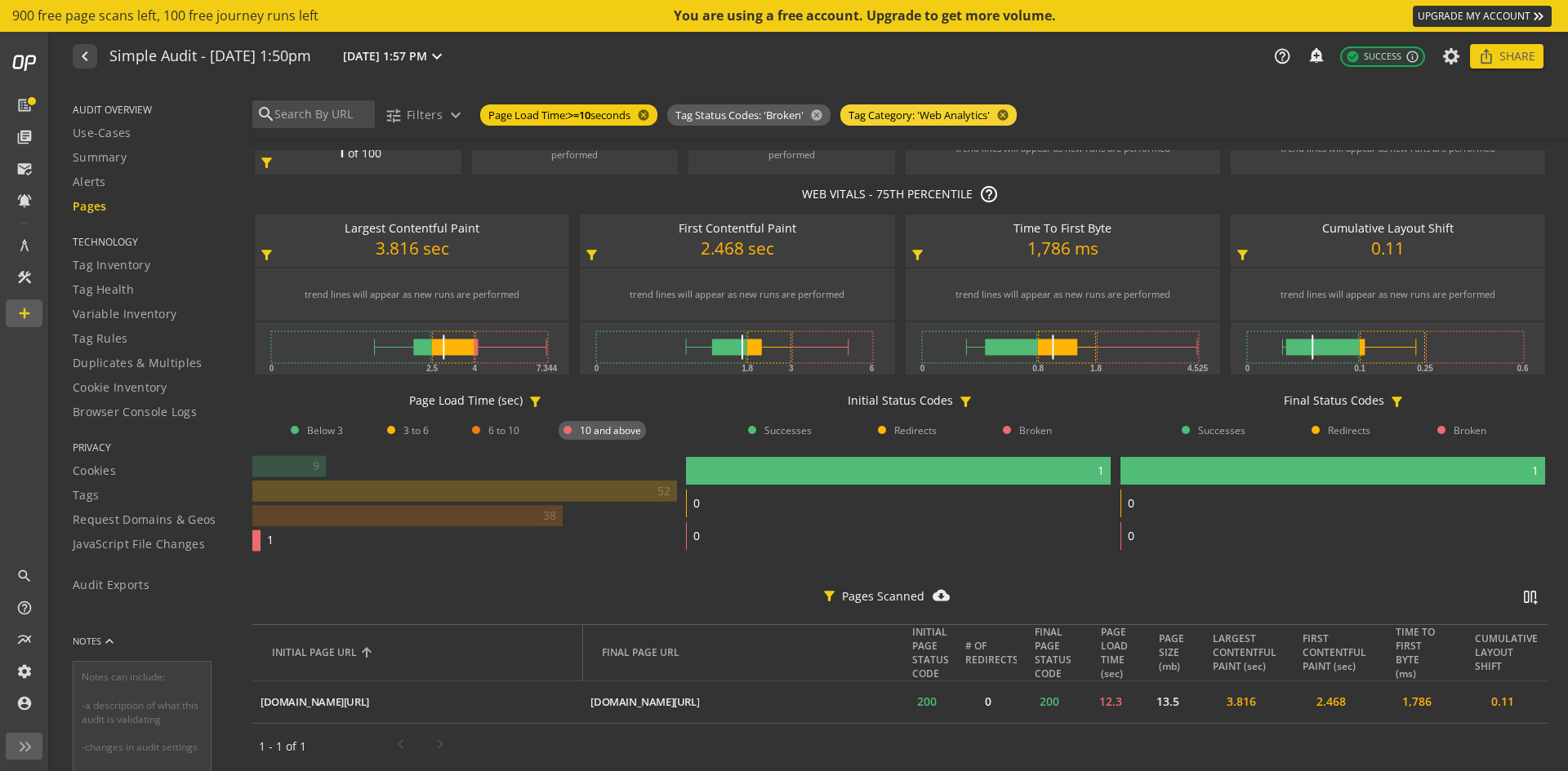
click at [922, 121] on span "Tag Category: 'Web Analytics'" at bounding box center [919, 116] width 141 height 16
drag, startPoint x: 922, startPoint y: 121, endPoint x: 948, endPoint y: 81, distance: 47.7
click at [178, 81] on span at bounding box center [59, 82] width 239 height 3
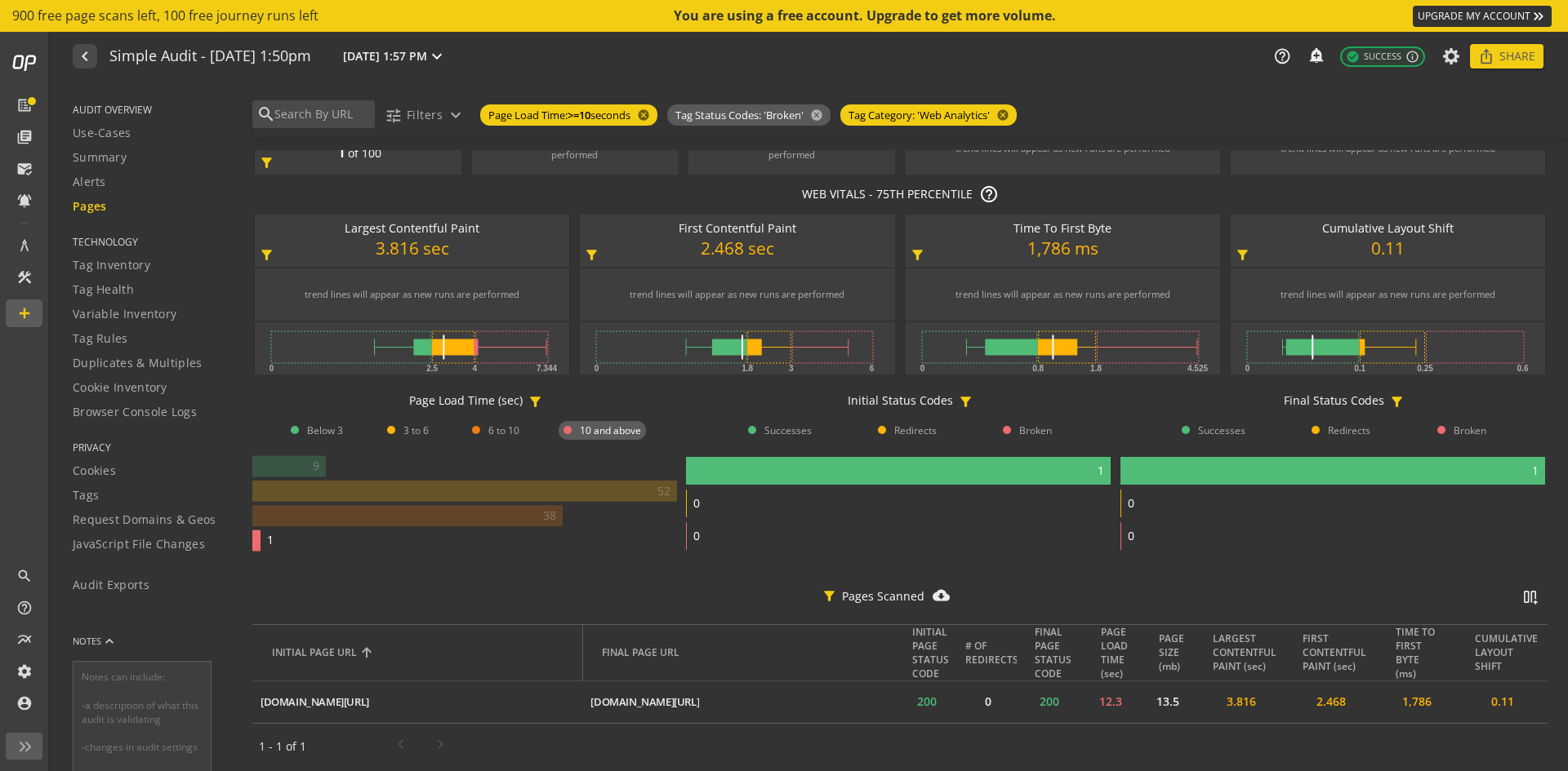
click at [948, 81] on mat-progress-bar at bounding box center [810, 82] width 1515 height 3
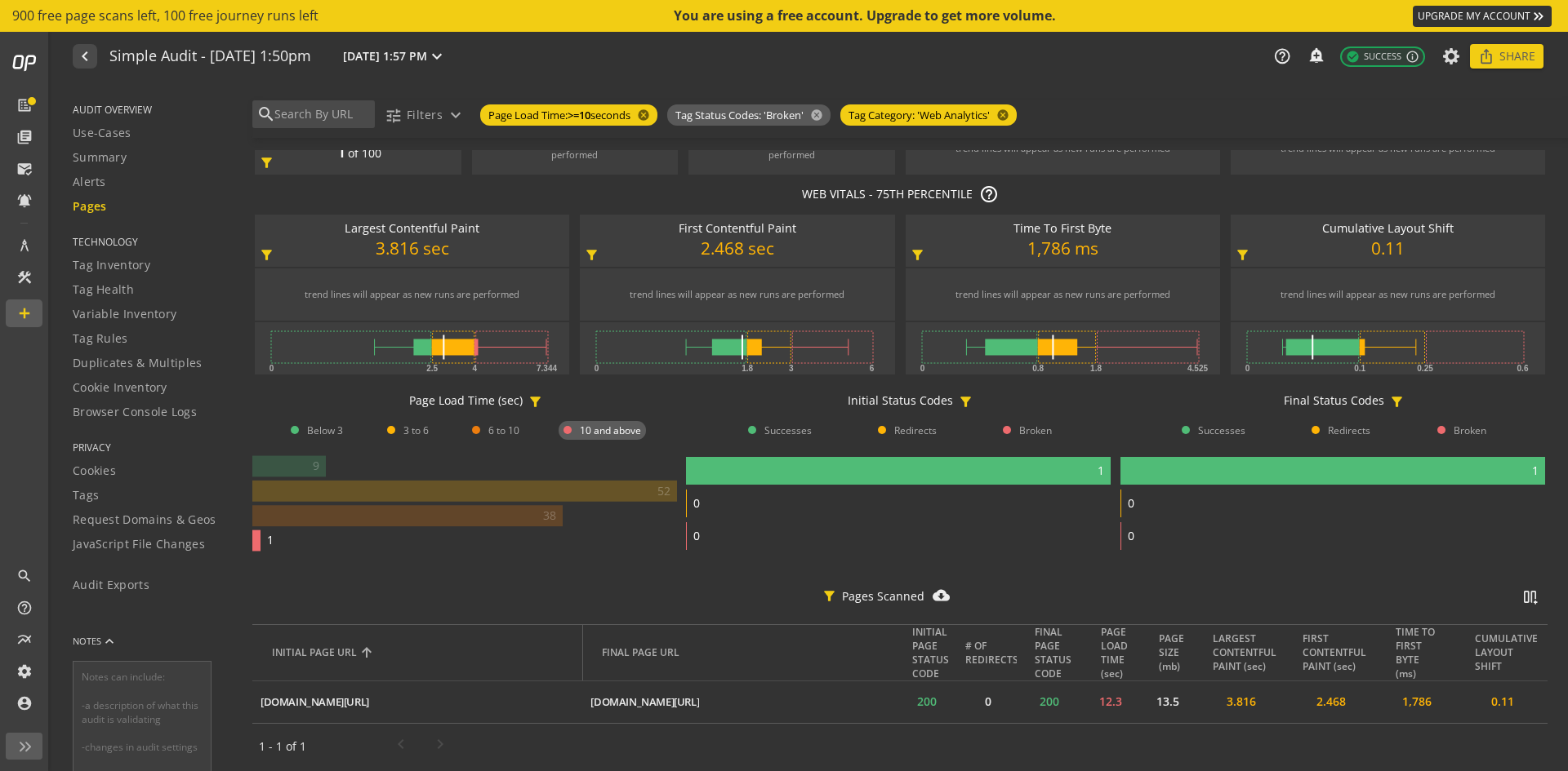
click at [948, 81] on mat-progress-bar at bounding box center [810, 82] width 1515 height 3
click at [546, 81] on span at bounding box center [277, 82] width 537 height 3
click at [441, 109] on span "Filters" at bounding box center [424, 115] width 36 height 29
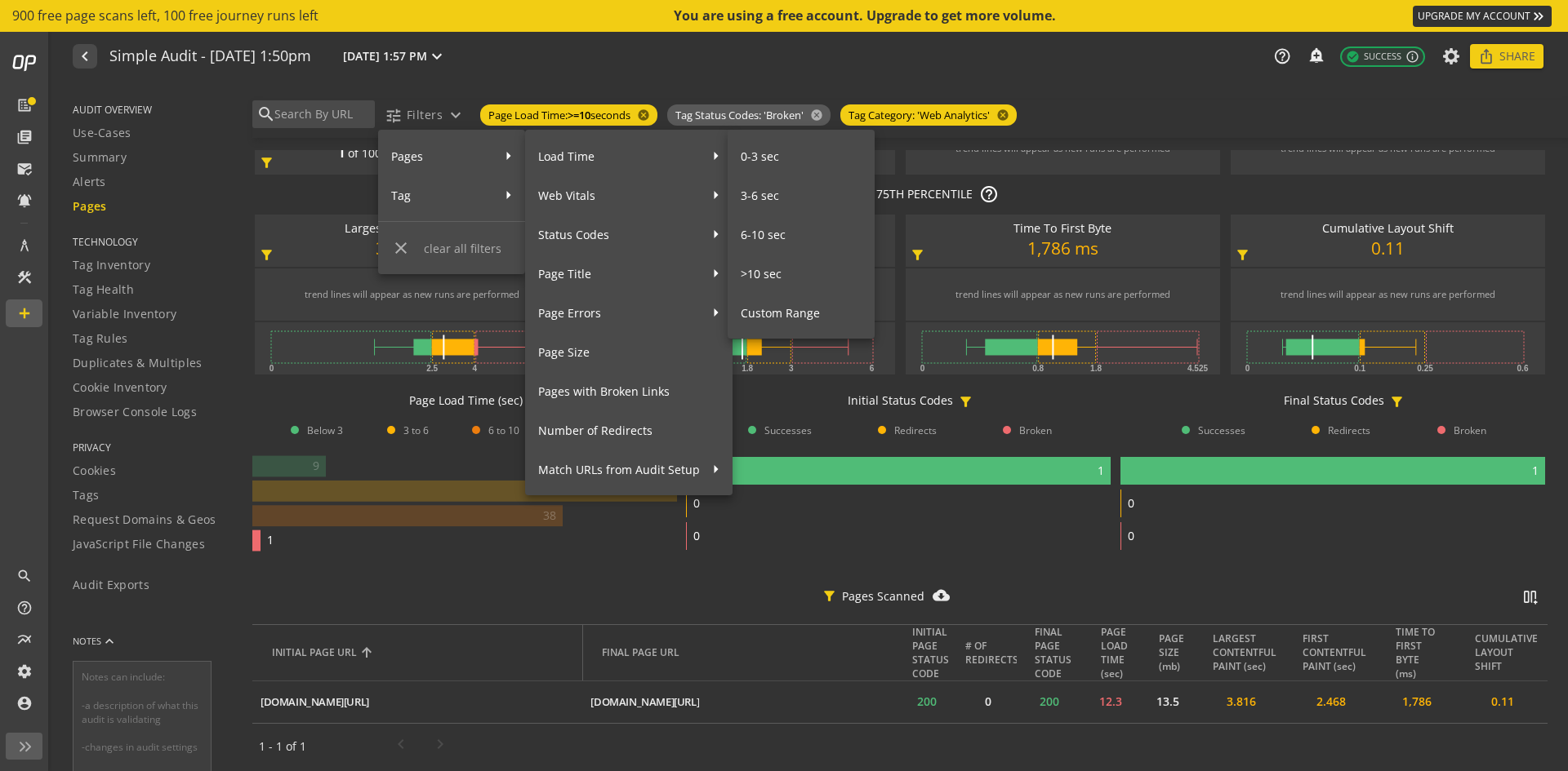
click at [122, 233] on div at bounding box center [784, 385] width 1568 height 771
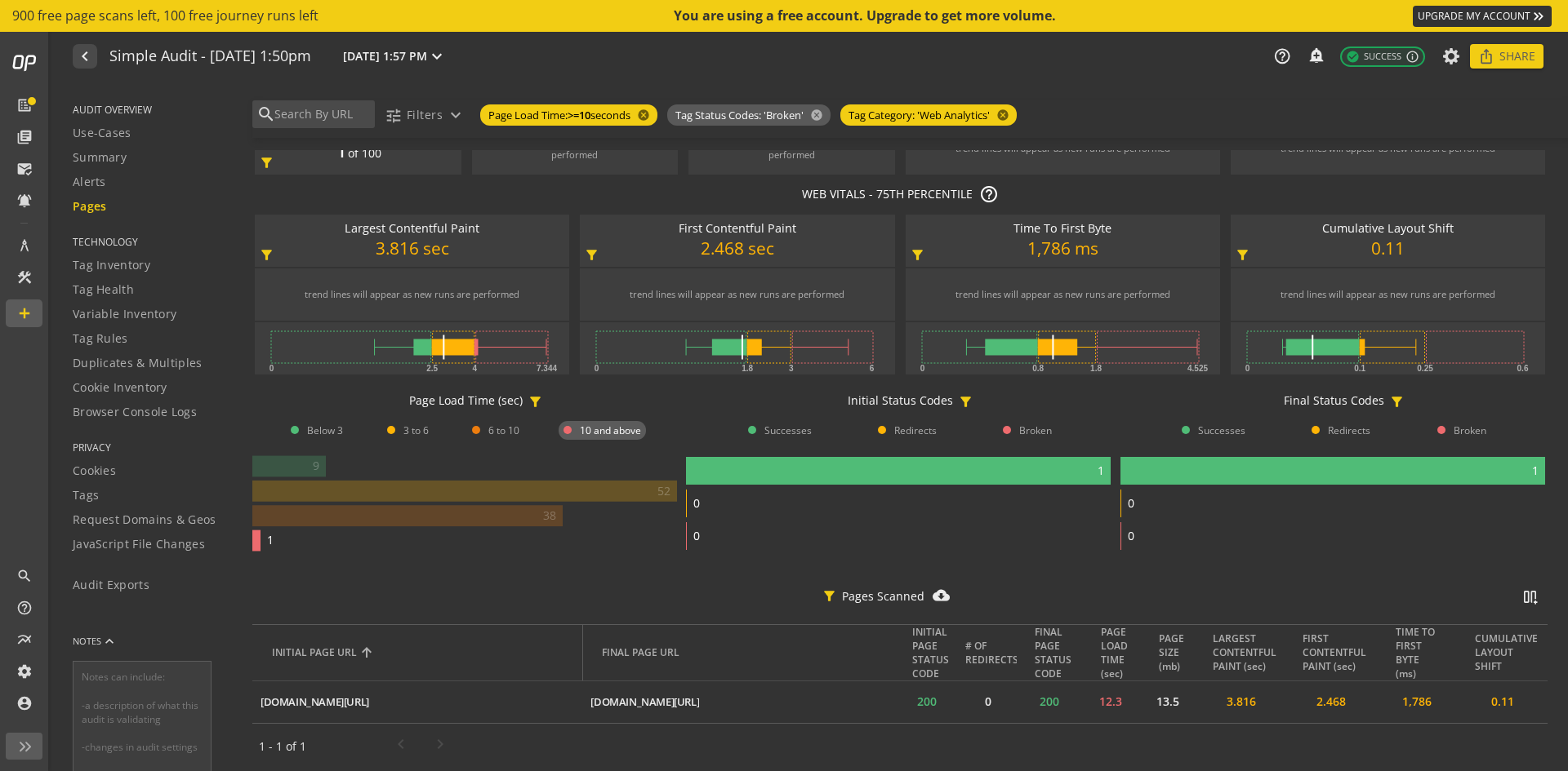
click at [114, 243] on span "TECHNOLOGY" at bounding box center [152, 242] width 159 height 14
click at [103, 263] on span "Tag Inventory" at bounding box center [112, 265] width 78 height 17
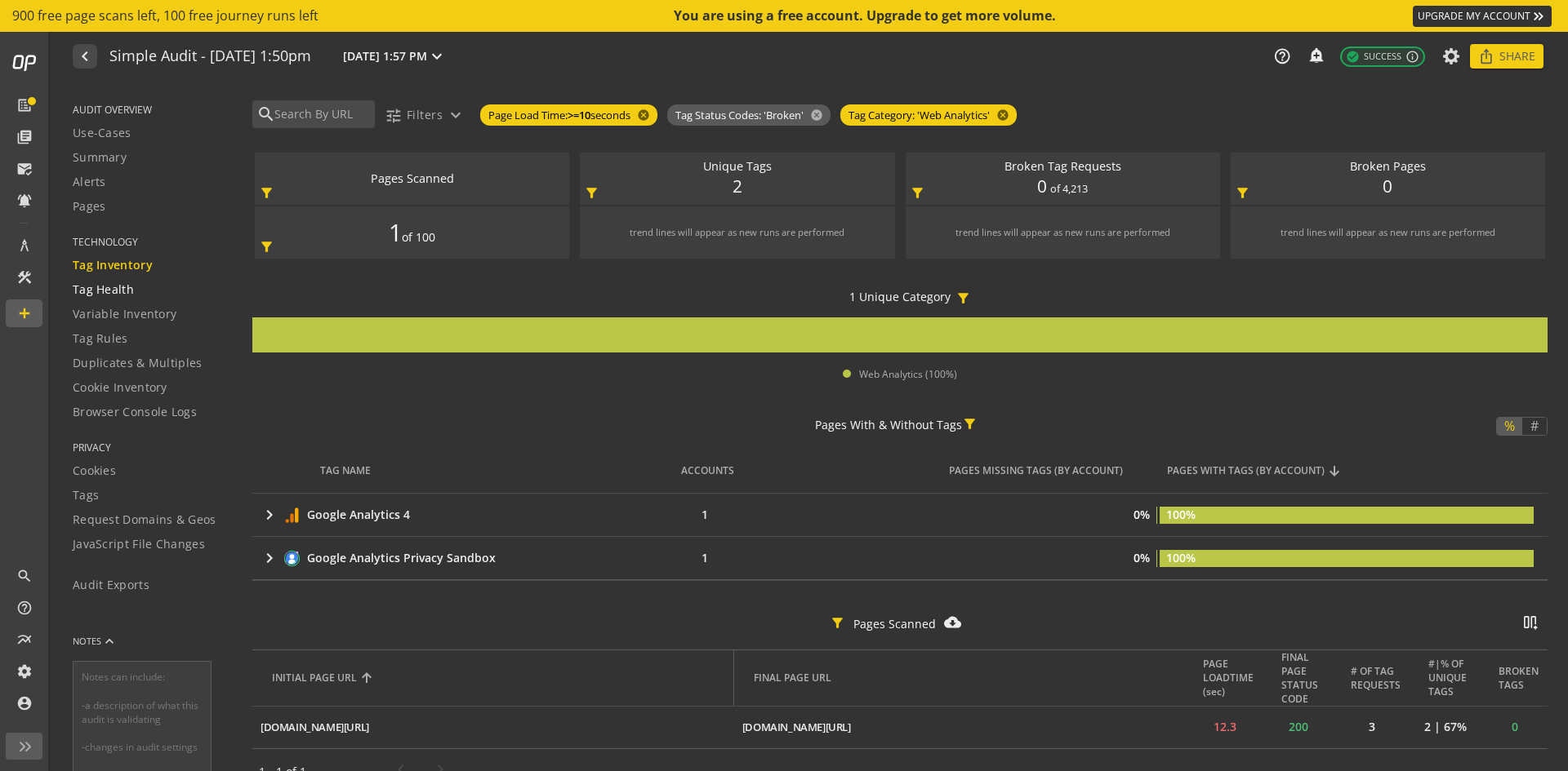
click at [92, 290] on span "Tag Health" at bounding box center [103, 289] width 61 height 17
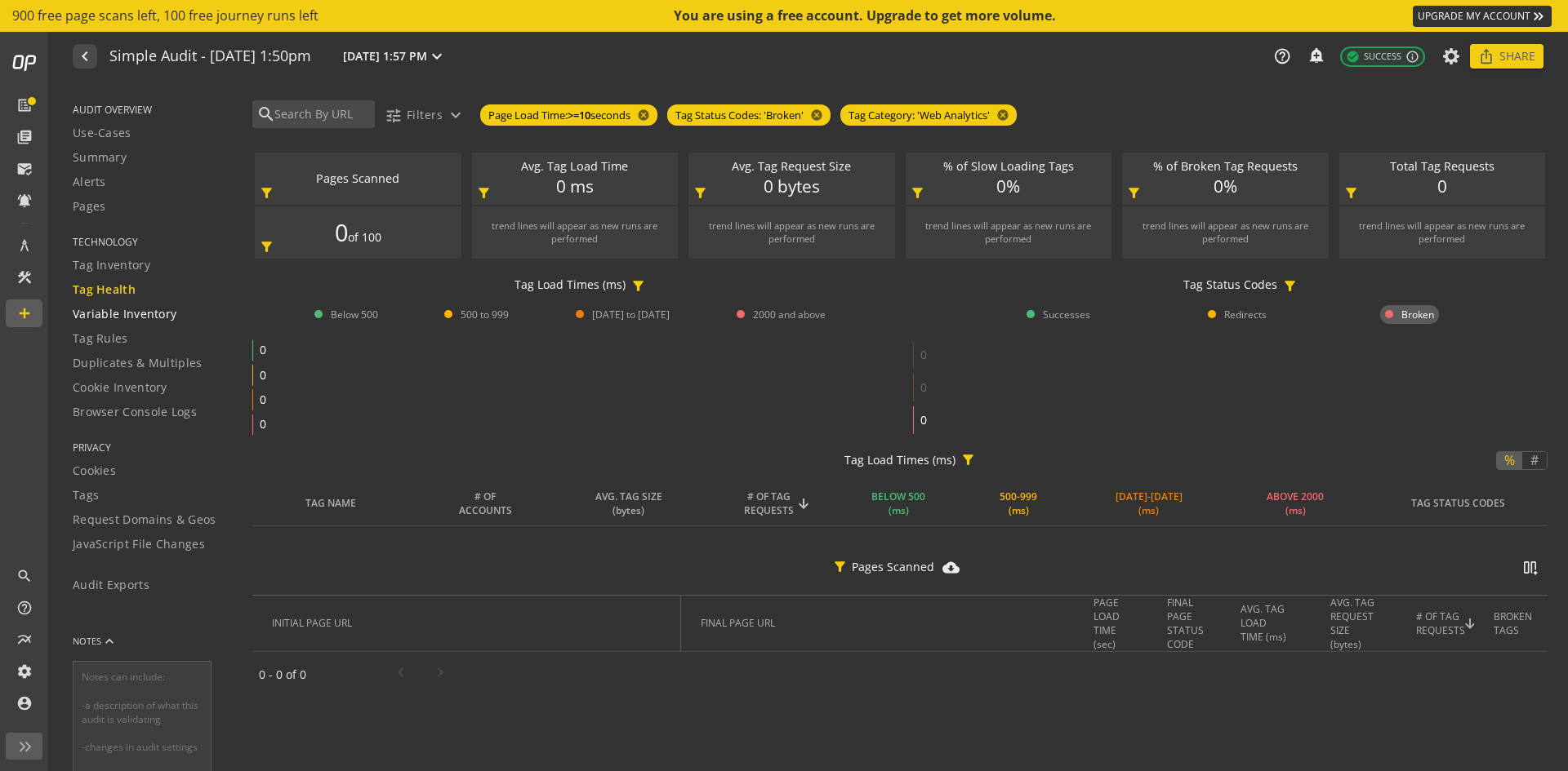
click at [101, 309] on span "Variable Inventory" at bounding box center [125, 314] width 103 height 17
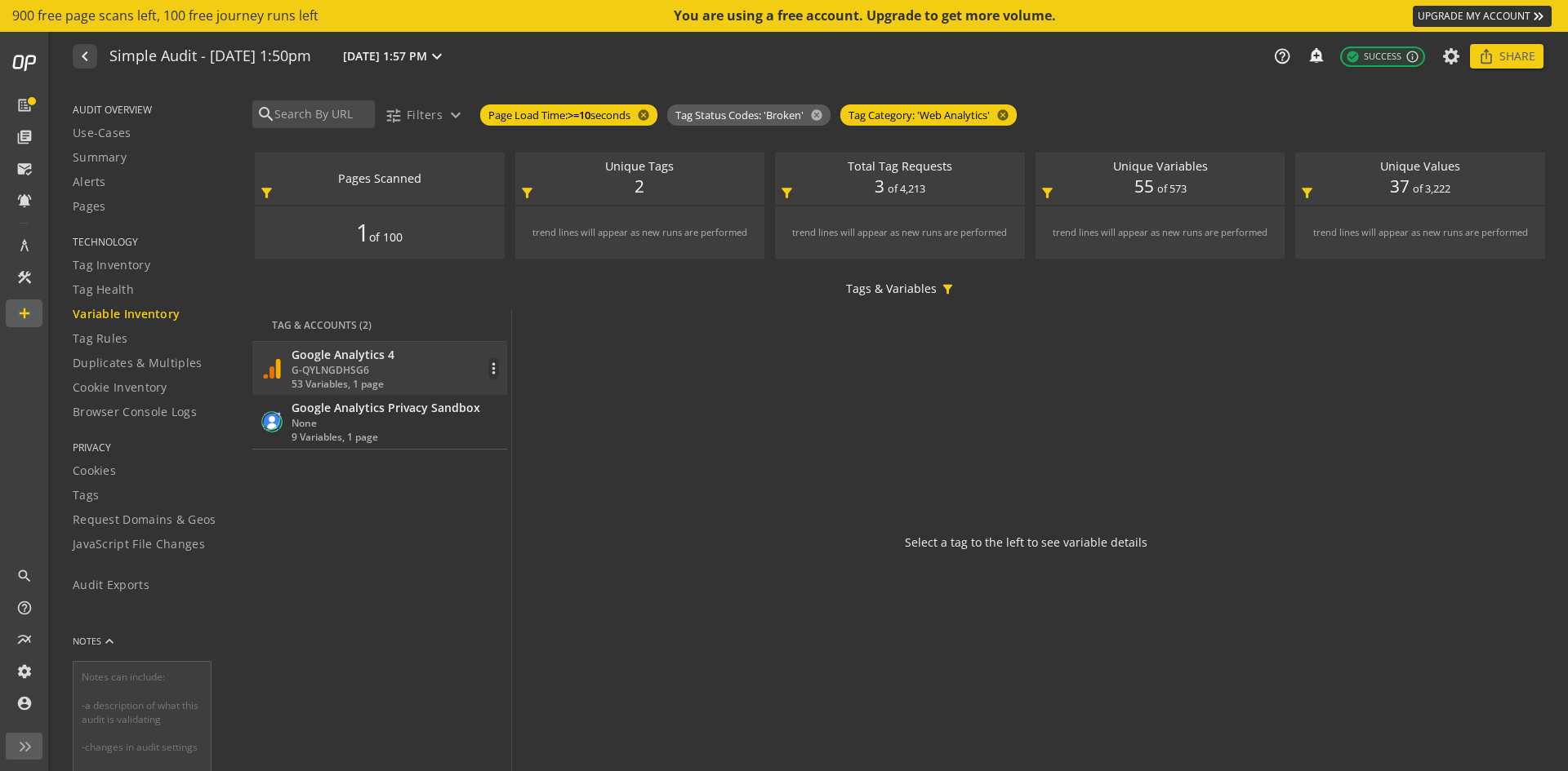
click at [310, 369] on div "G-QYLNGDHSG6" at bounding box center [342, 370] width 102 height 14
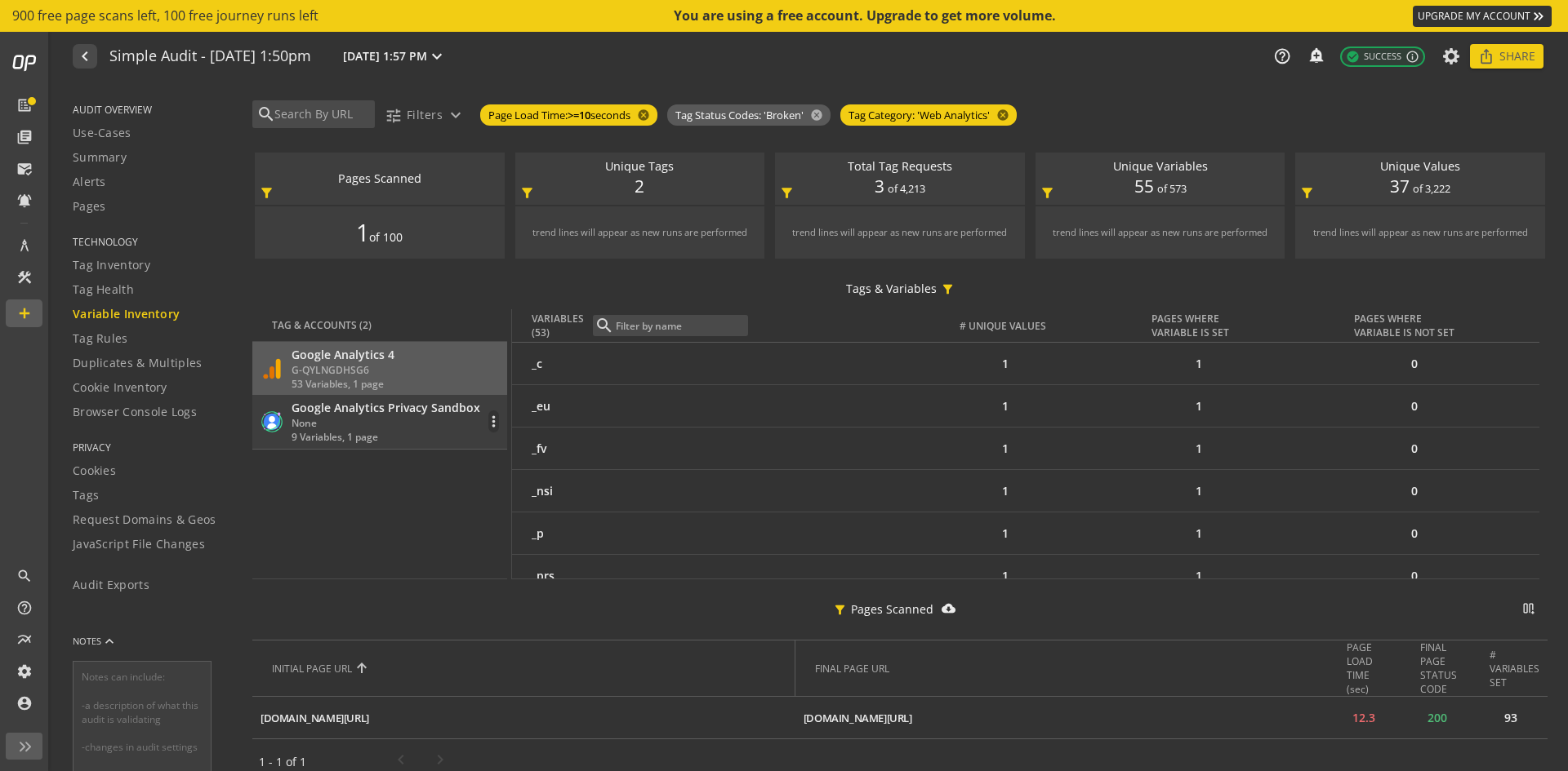
click at [303, 408] on div "Google Analytics Privacy Sandbox" at bounding box center [385, 407] width 188 height 17
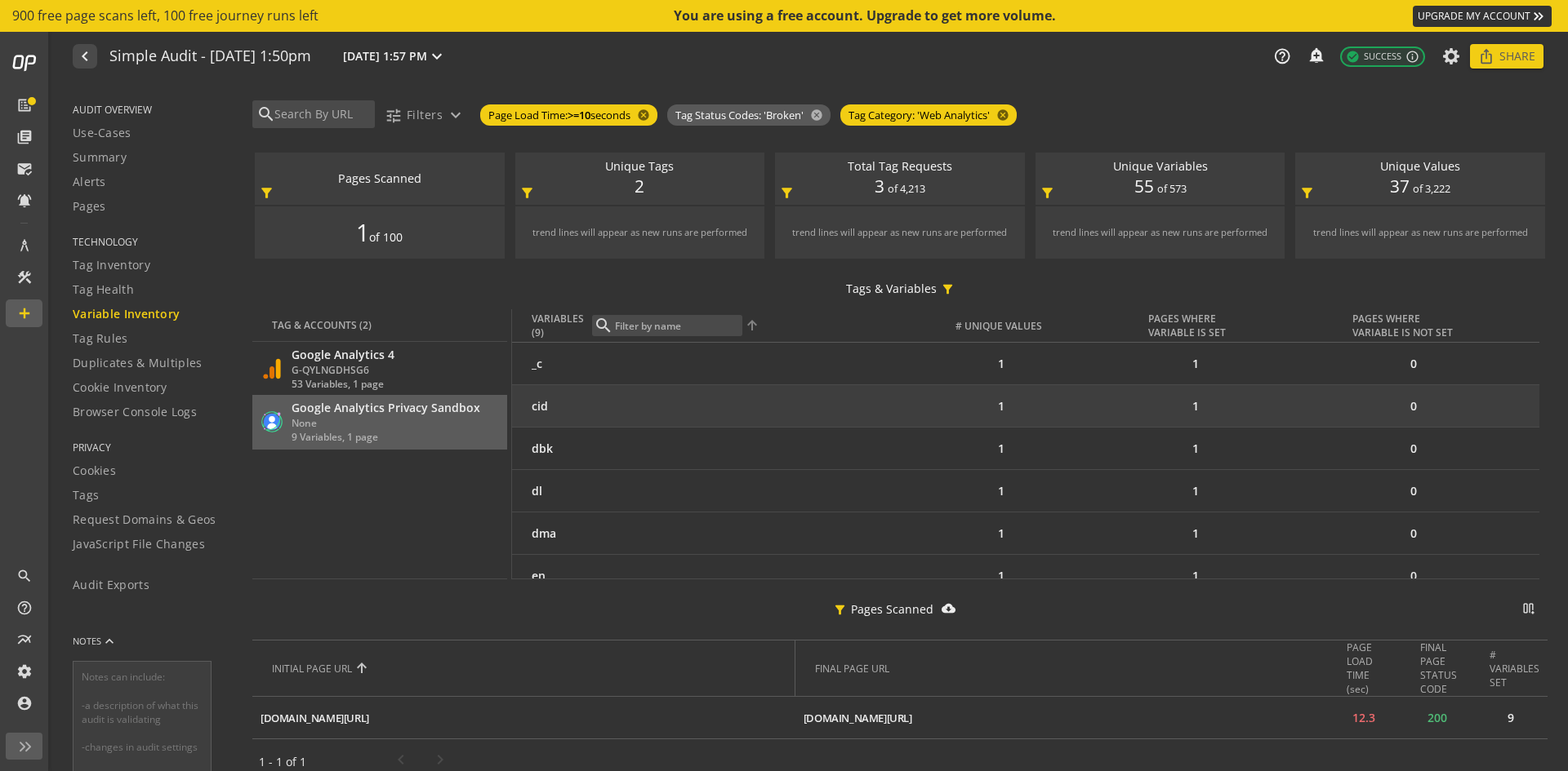
scroll to position [1, 0]
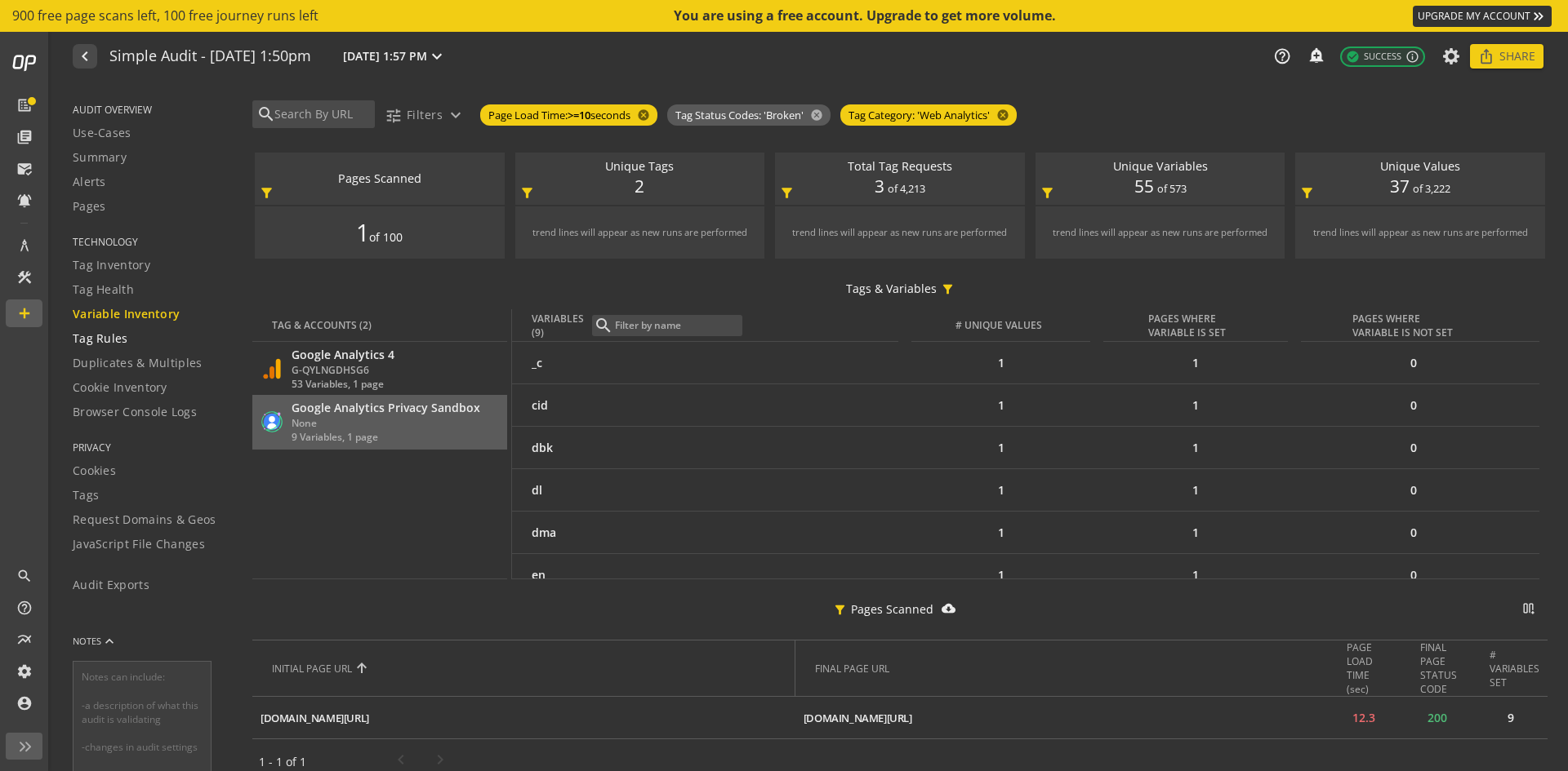
click at [144, 333] on div "Tag Rules" at bounding box center [152, 338] width 159 height 17
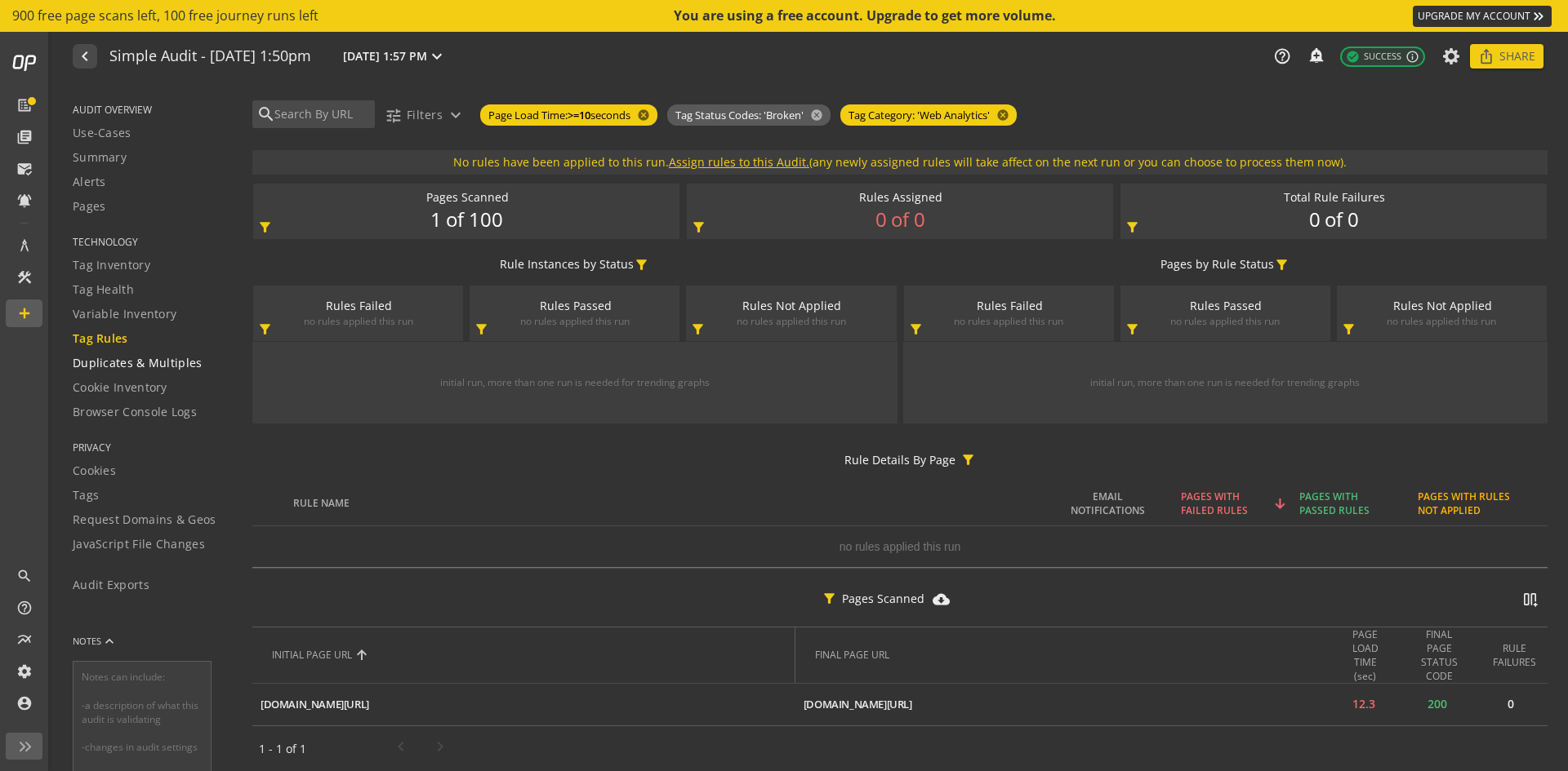
click at [125, 365] on span "Duplicates & Multiples" at bounding box center [137, 363] width 130 height 17
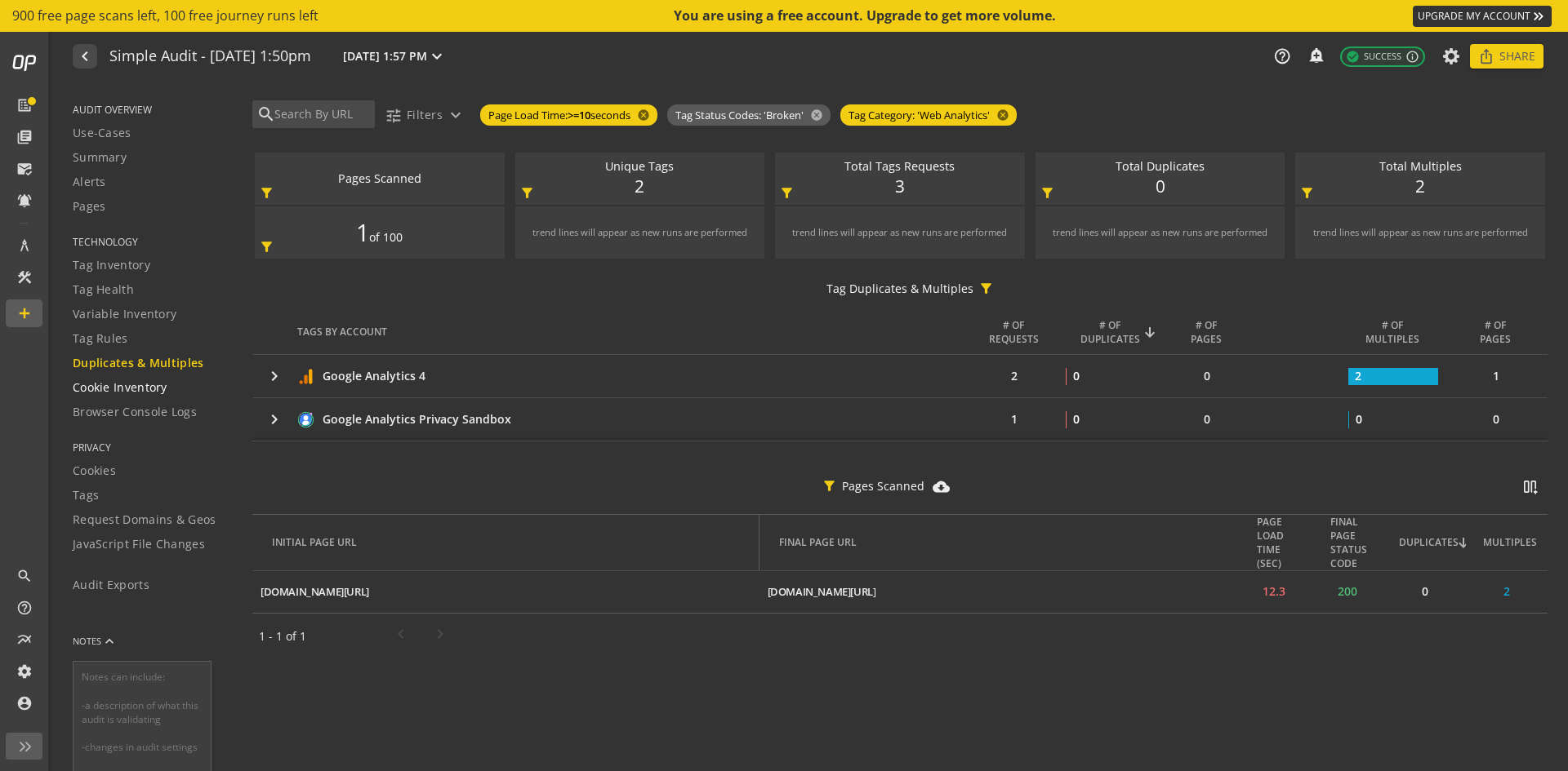
click at [123, 384] on span "Cookie Inventory" at bounding box center [120, 387] width 95 height 17
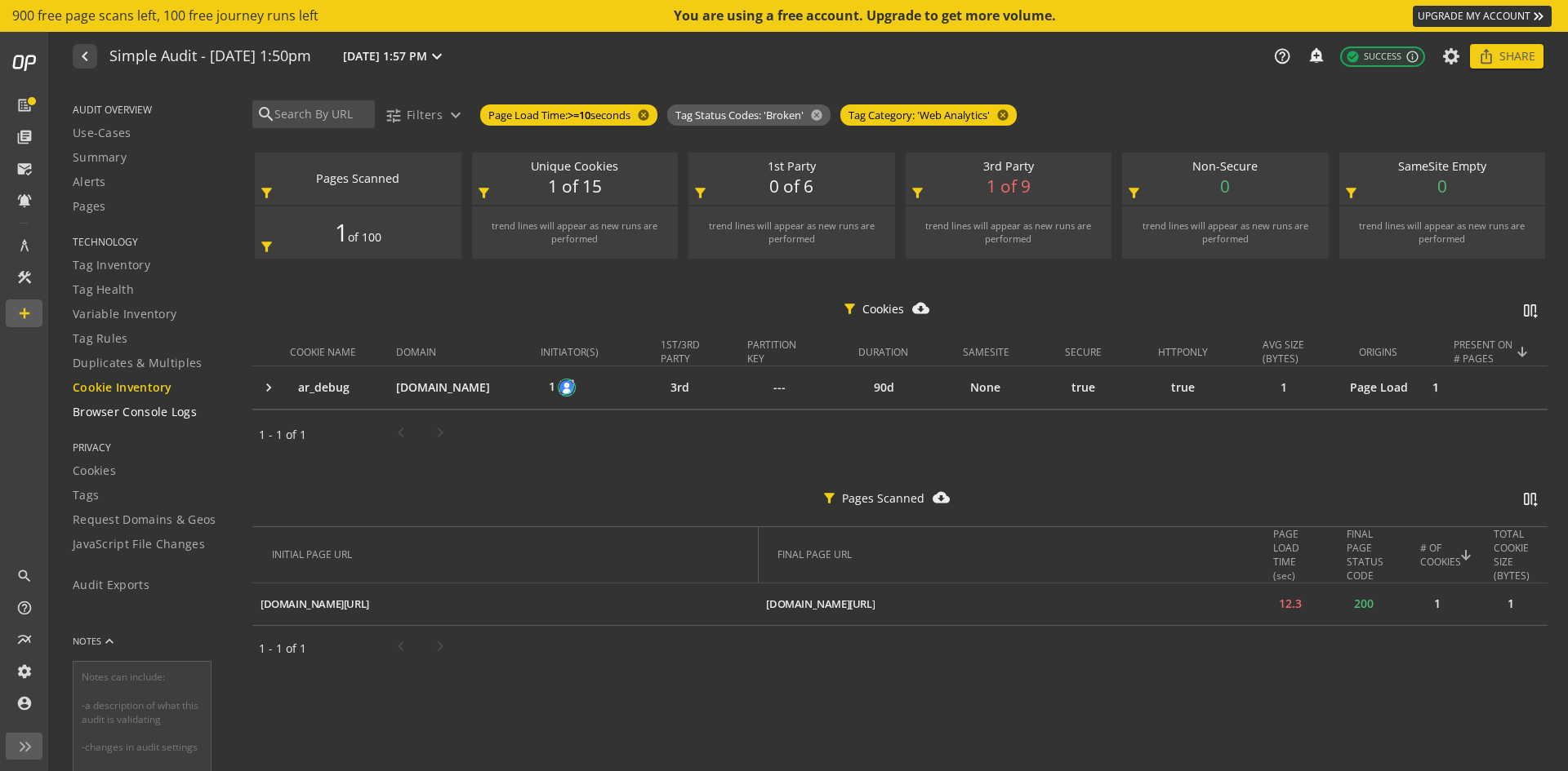
click at [106, 418] on span "Browser Console Logs" at bounding box center [135, 411] width 124 height 17
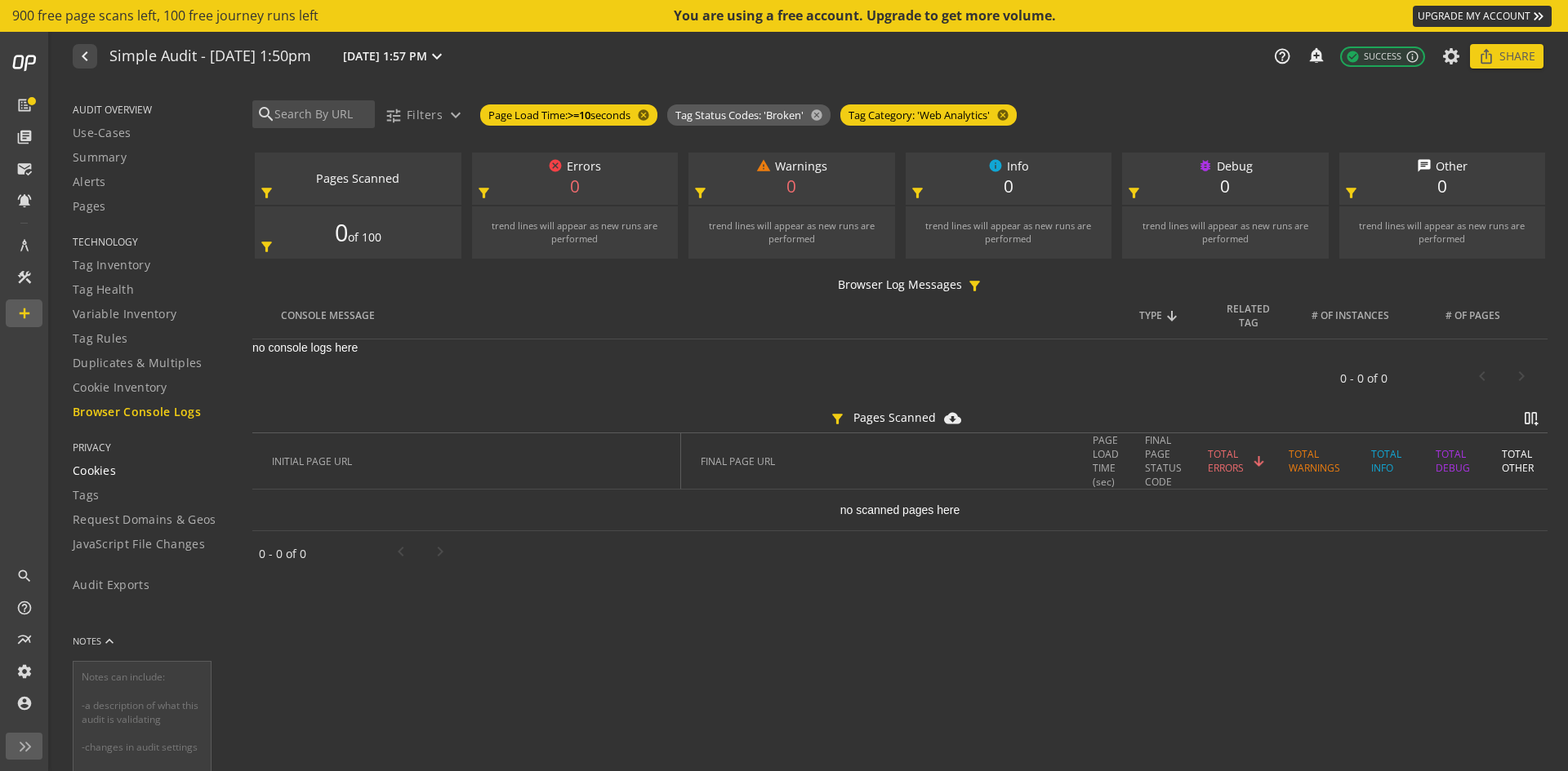
click at [80, 469] on span "Cookies" at bounding box center [95, 471] width 43 height 17
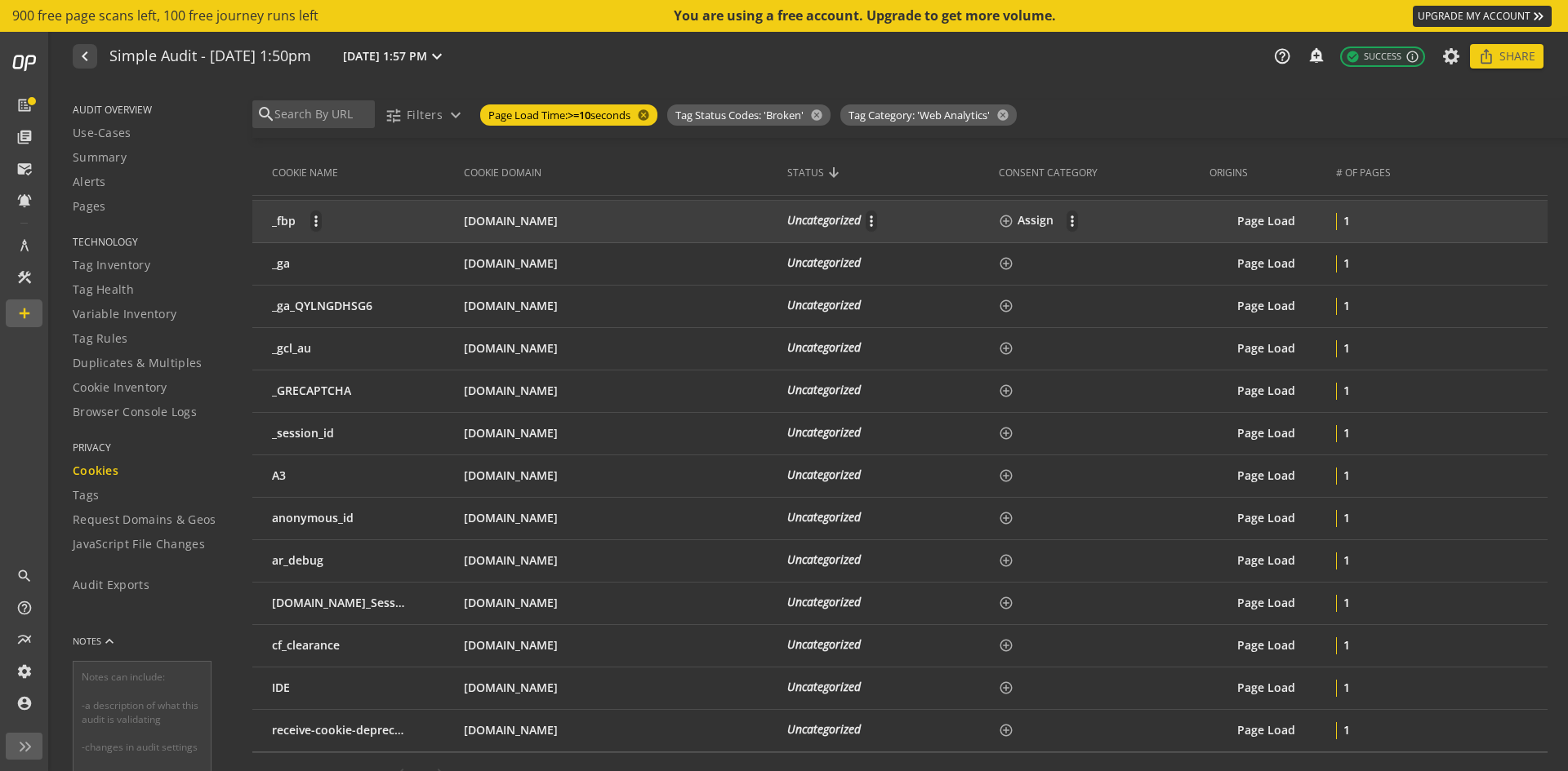
scroll to position [253, 0]
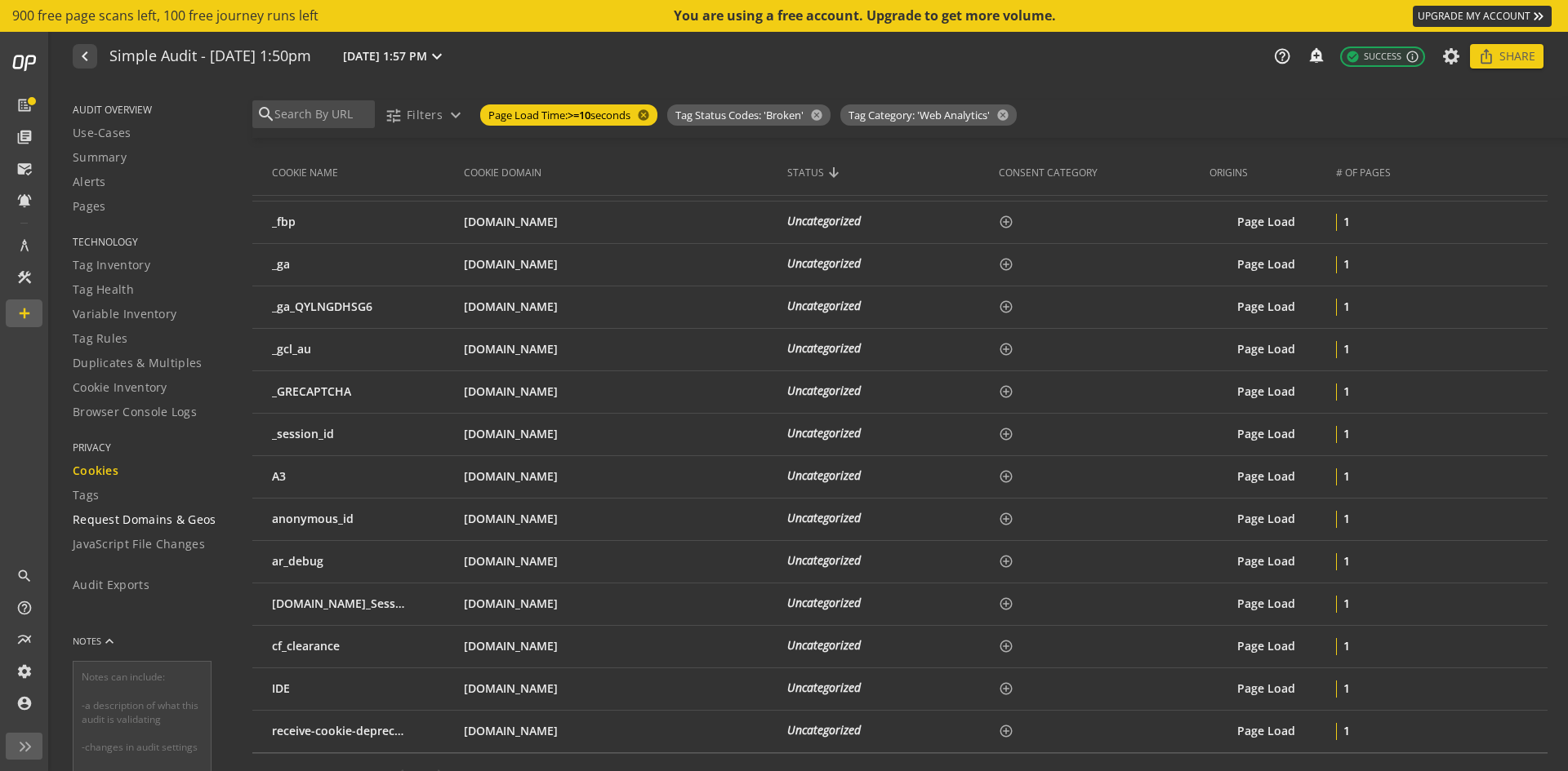
click at [174, 517] on span "Request Domains & Geos" at bounding box center [144, 520] width 143 height 17
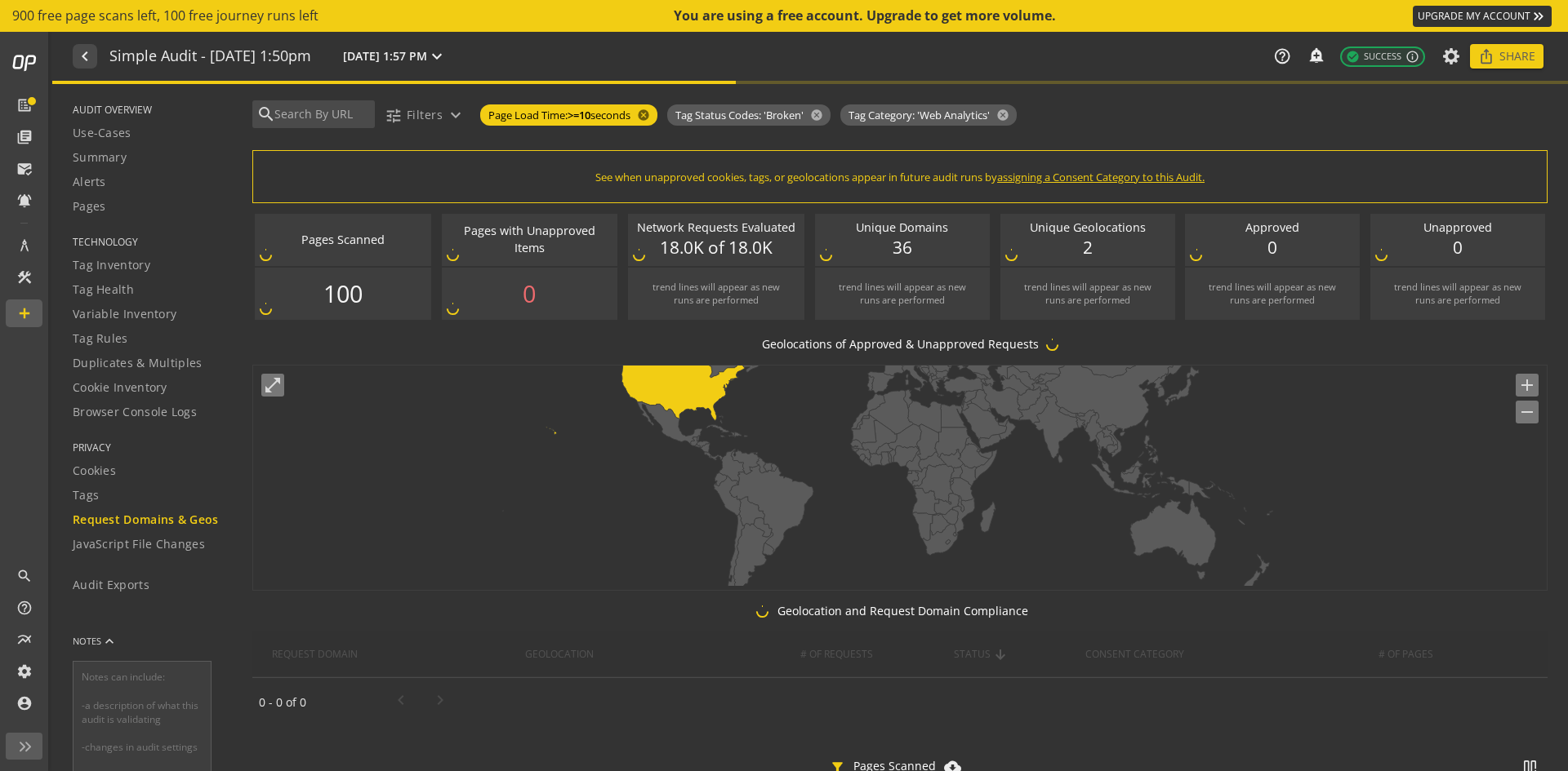
click at [174, 517] on span "Request Domains & Geos" at bounding box center [146, 520] width 146 height 17
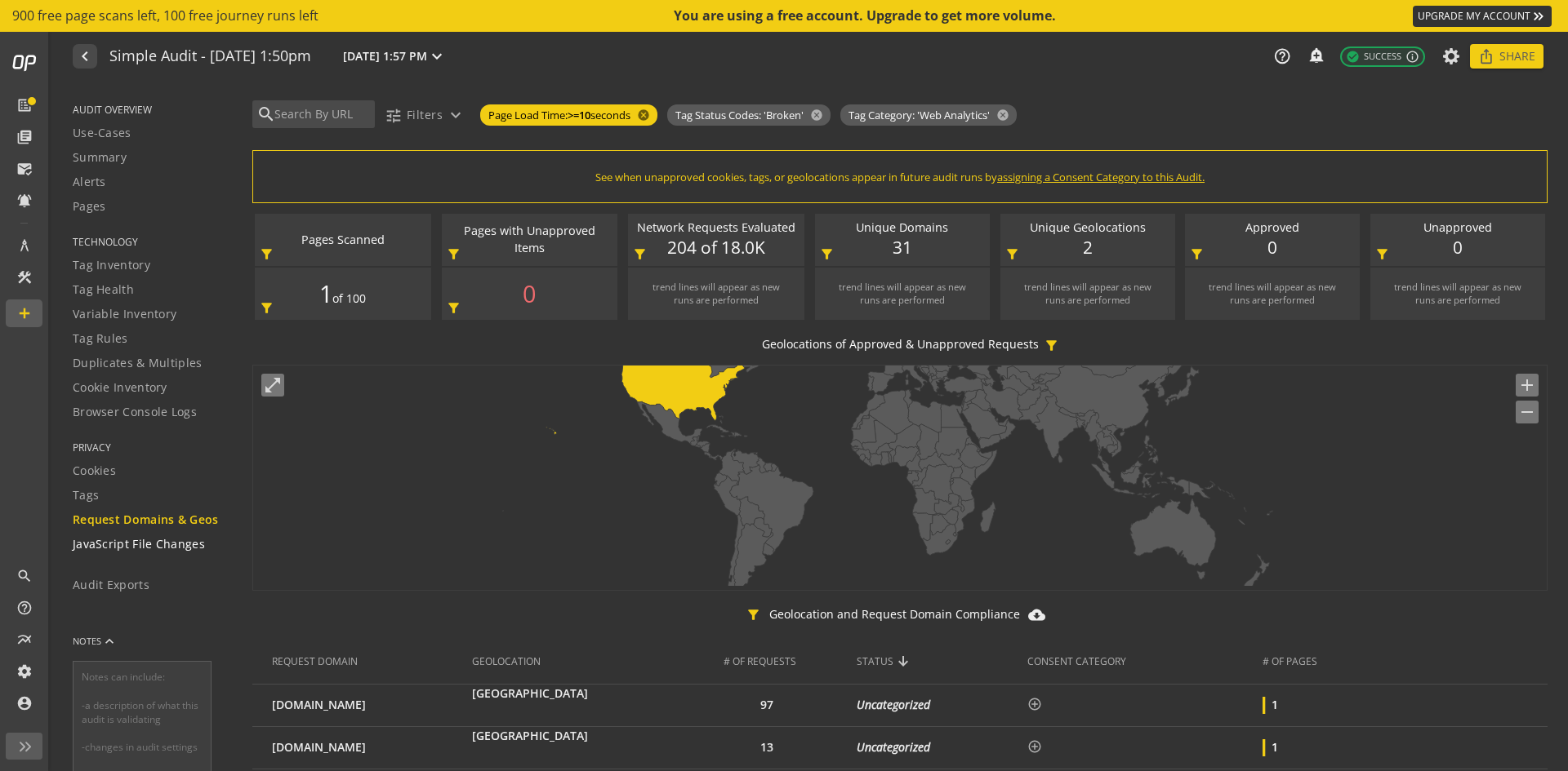
click at [113, 544] on span "JavaScript File Changes" at bounding box center [139, 544] width 133 height 17
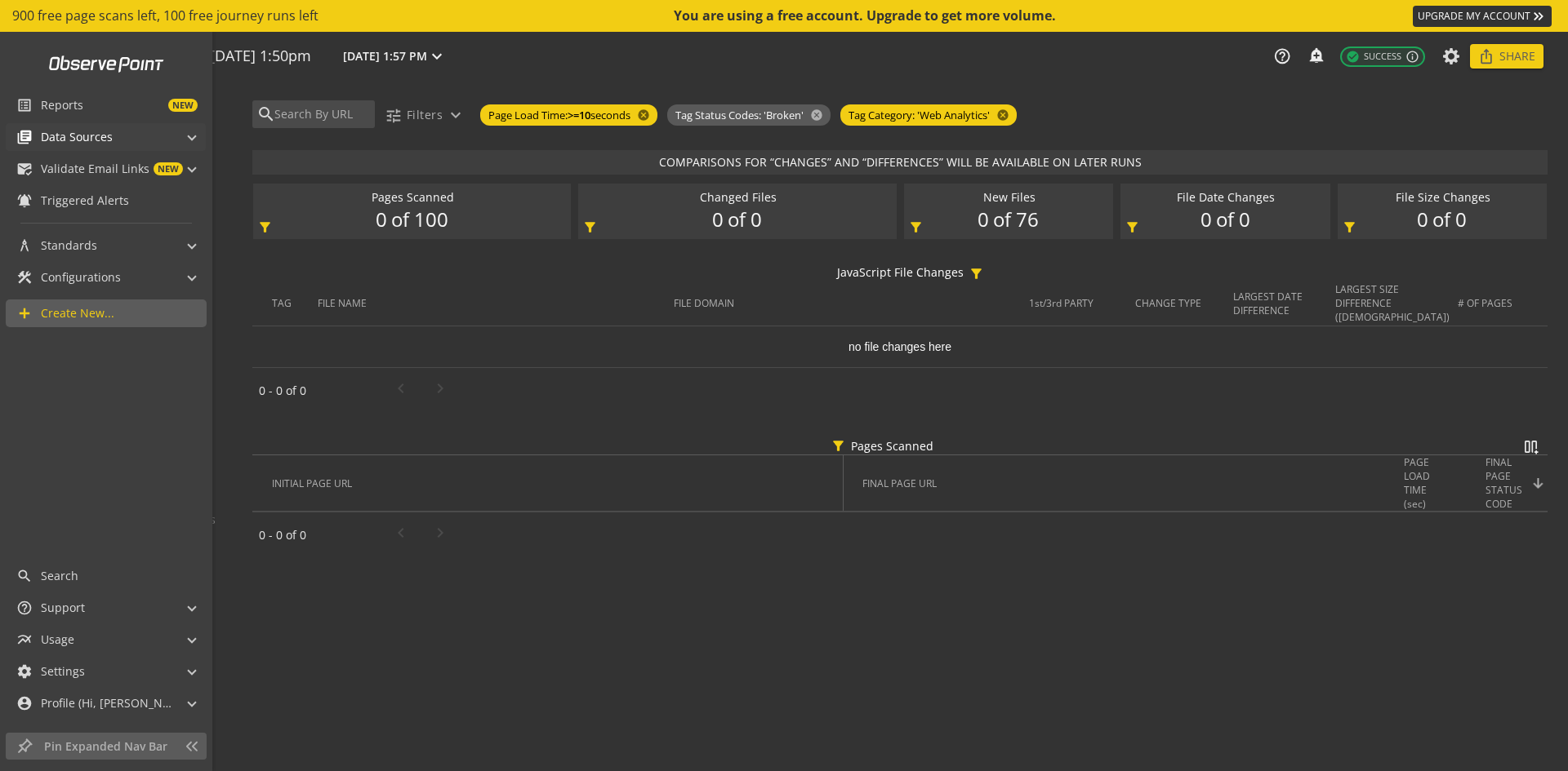
click at [40, 135] on span "library_books" at bounding box center [28, 136] width 24 height 17
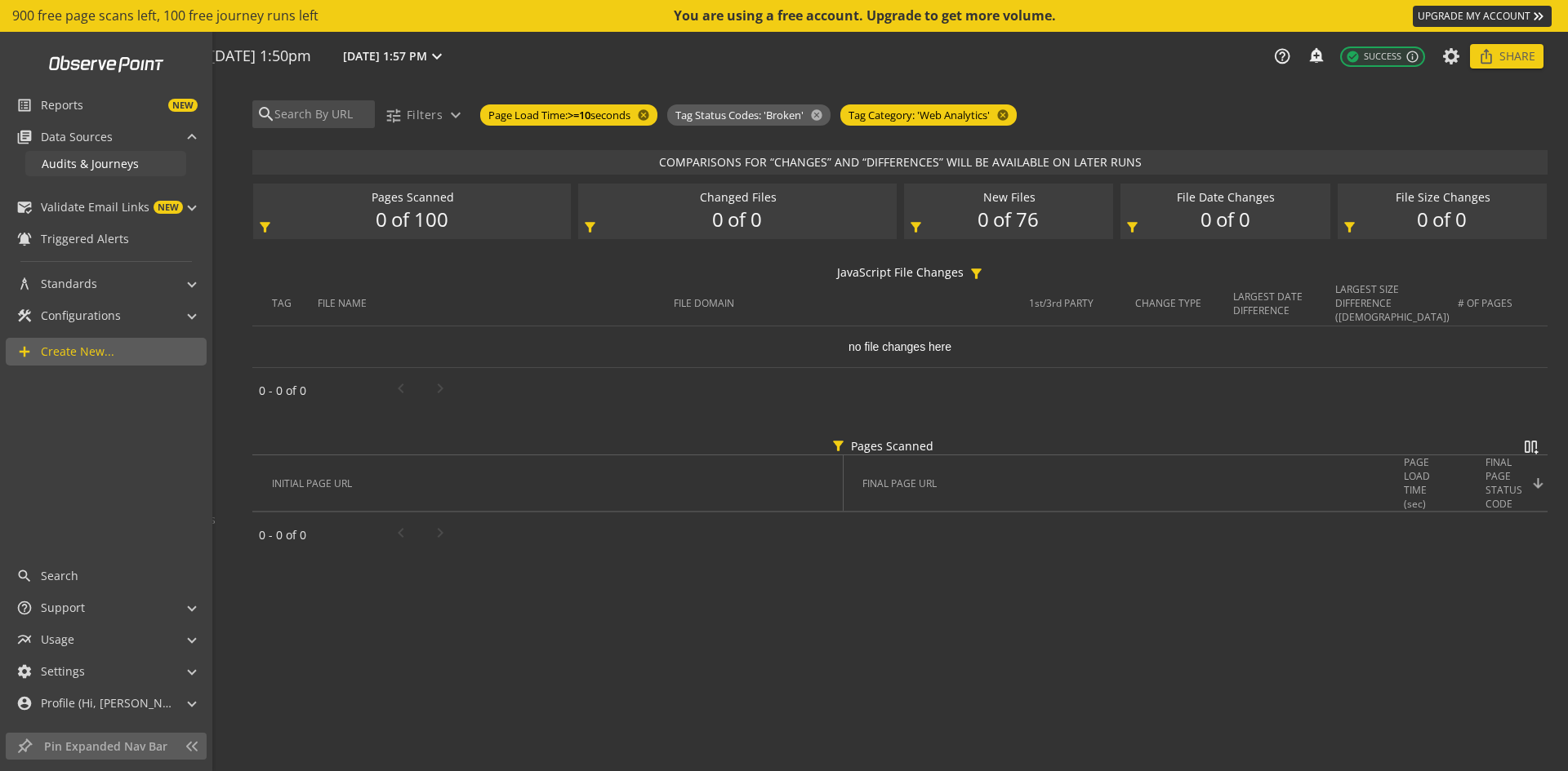
click at [60, 162] on span "Audits & Journeys" at bounding box center [91, 164] width 98 height 16
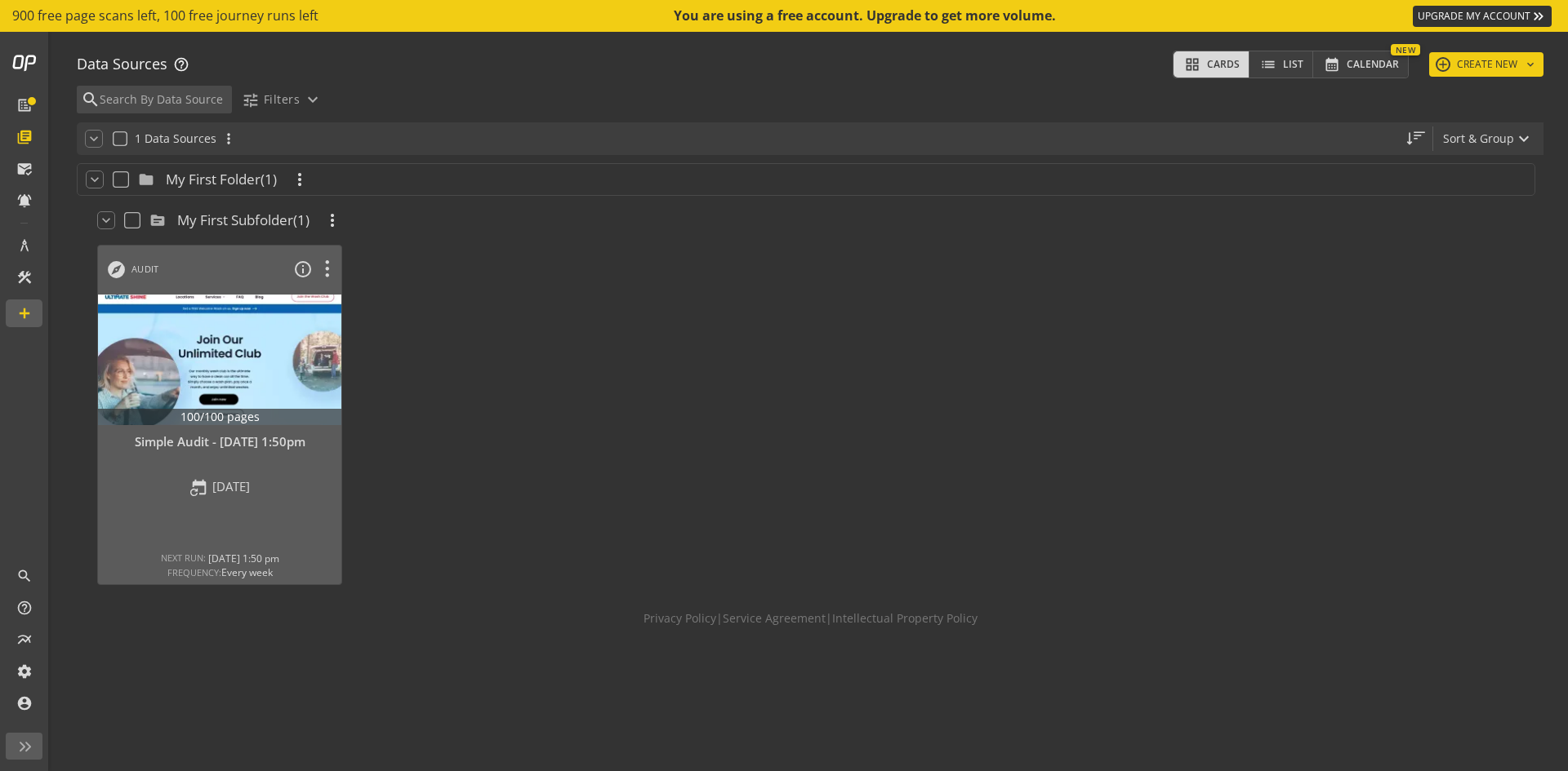
click at [193, 178] on span "My First Folder" at bounding box center [213, 179] width 95 height 19
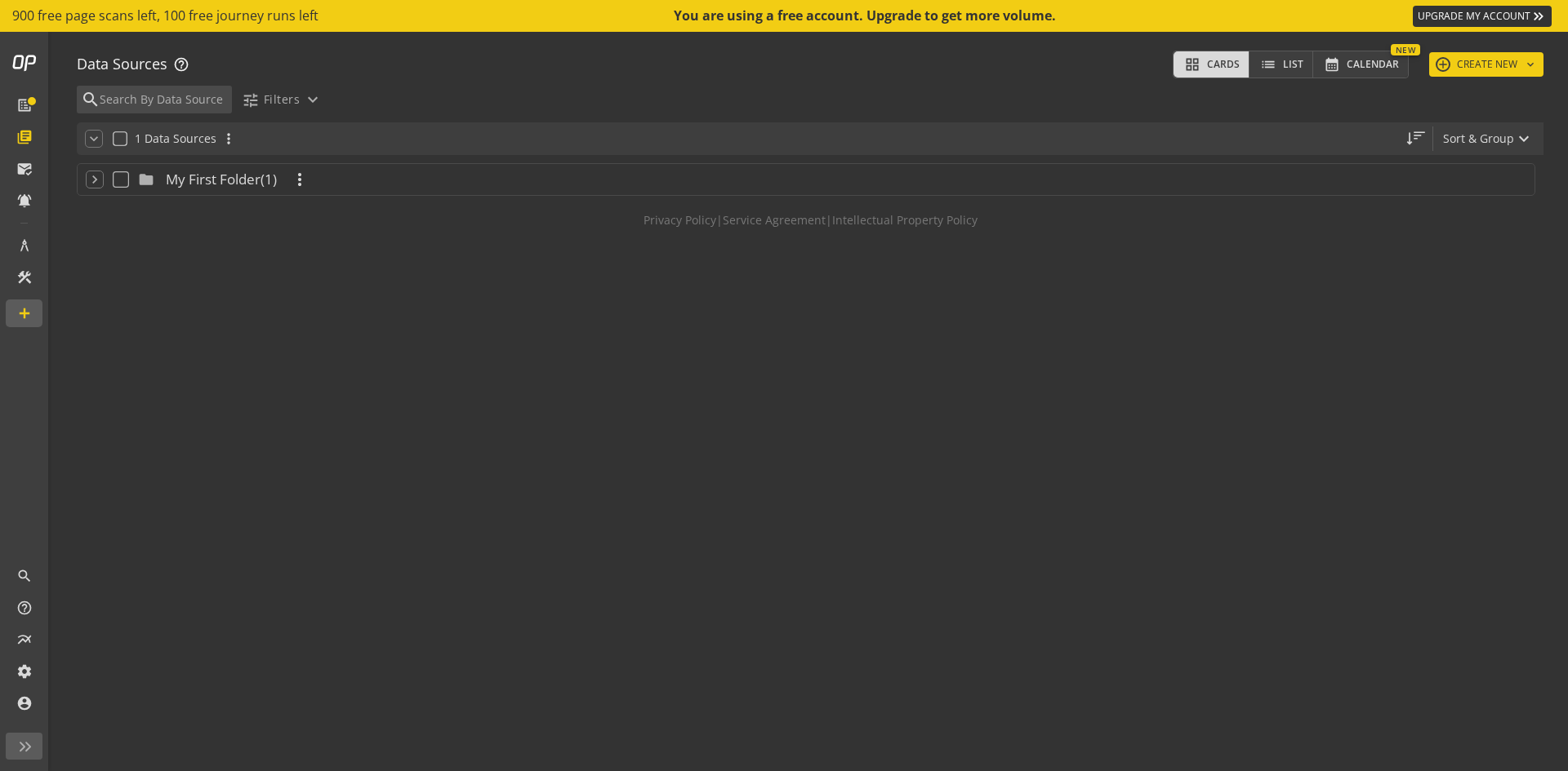
click at [193, 178] on span "My First Folder" at bounding box center [213, 179] width 95 height 19
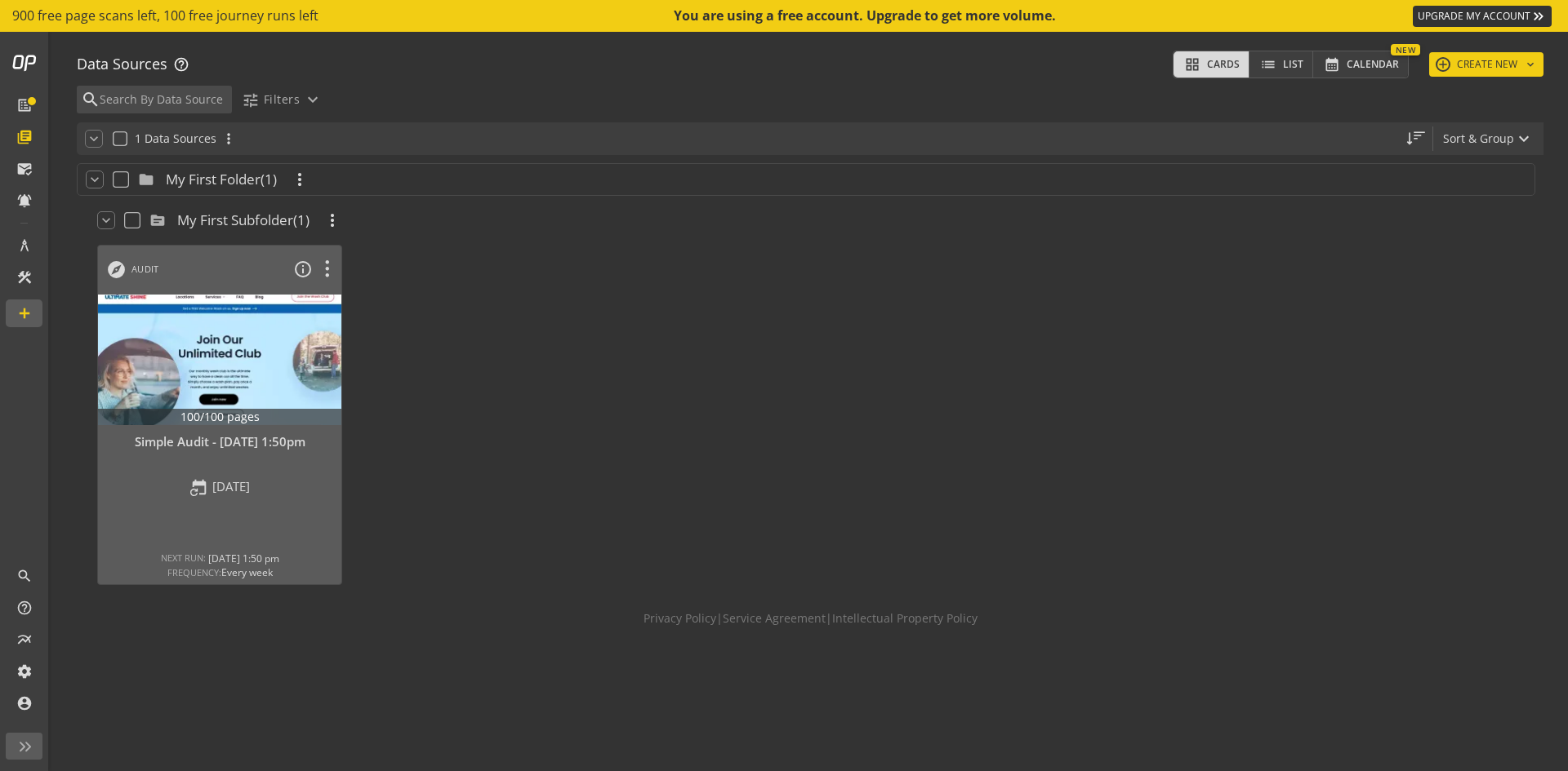
click at [162, 220] on mat-icon "source" at bounding box center [159, 220] width 20 height 19
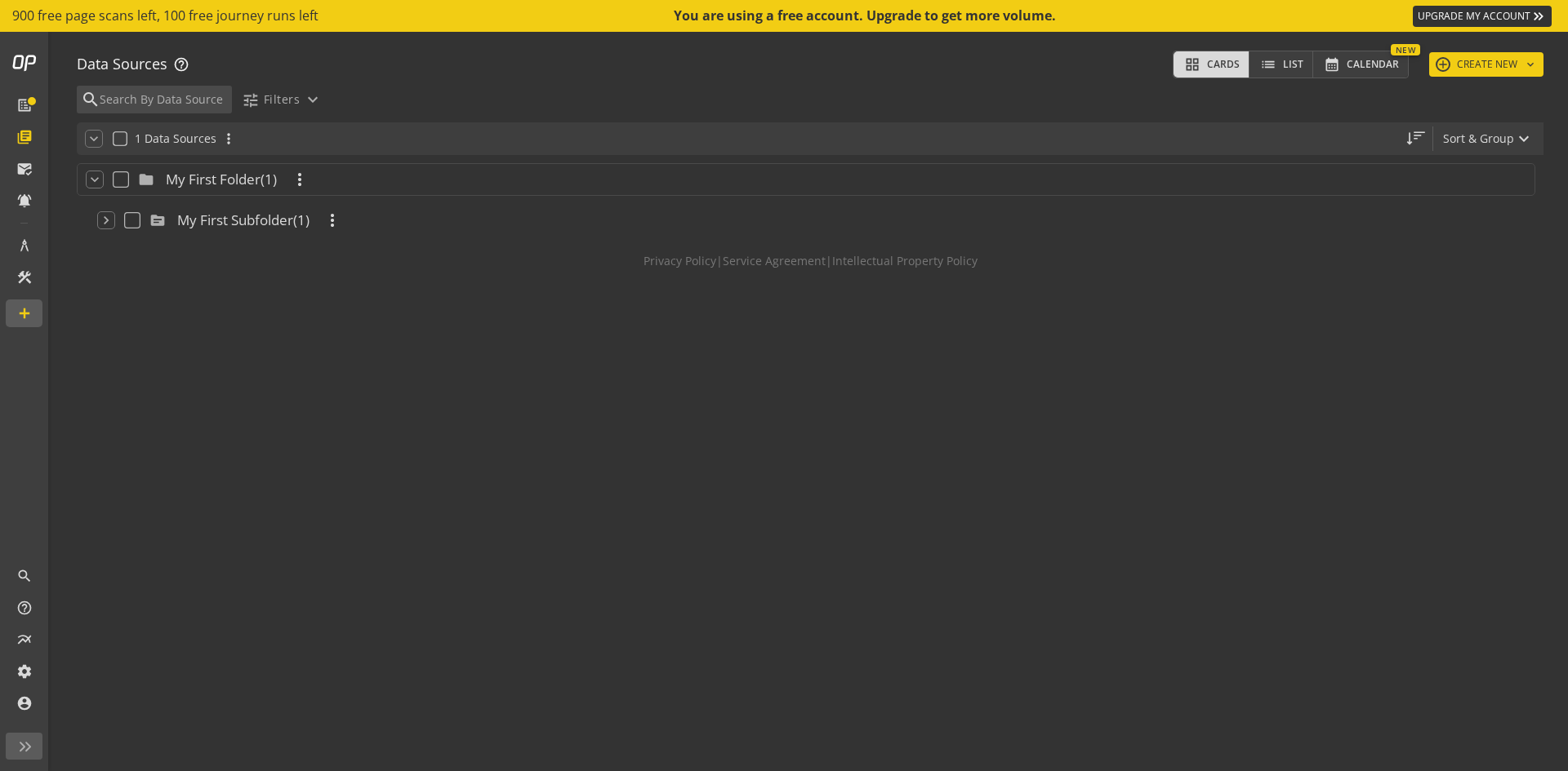
click at [162, 220] on mat-icon "source" at bounding box center [159, 220] width 20 height 19
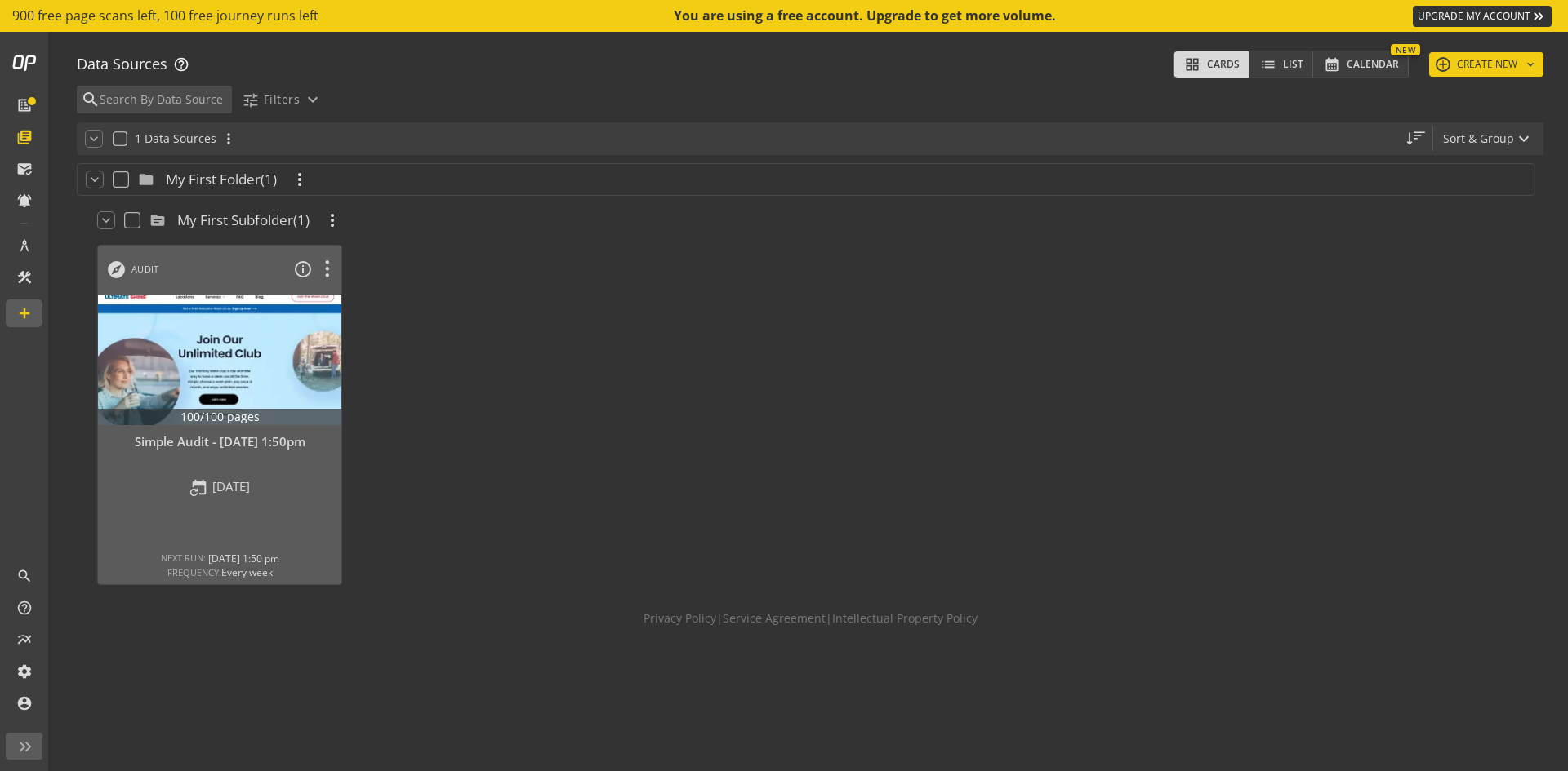
click at [146, 180] on mat-icon "folder" at bounding box center [147, 179] width 20 height 19
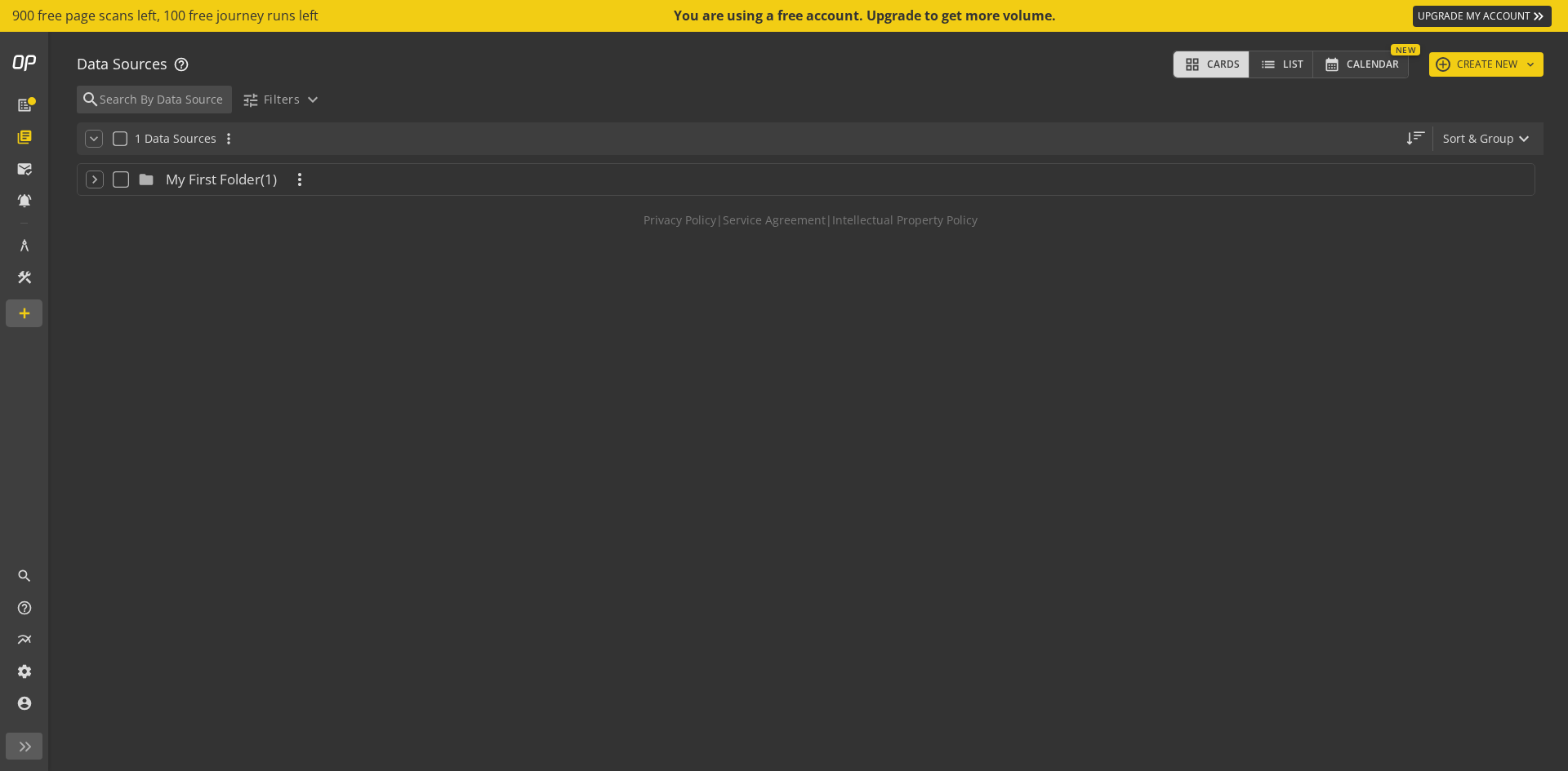
click at [146, 180] on mat-icon "folder" at bounding box center [147, 179] width 20 height 19
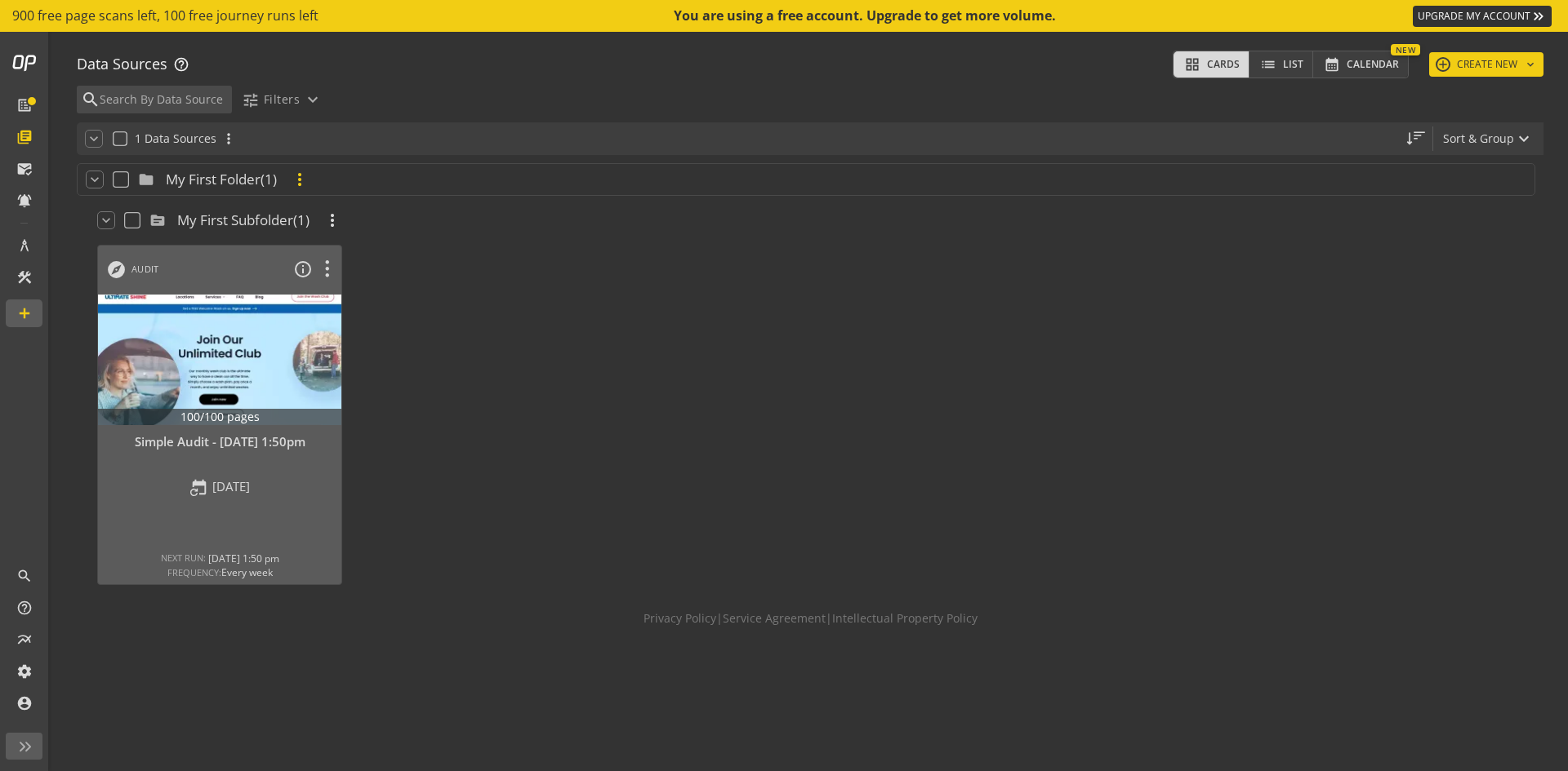
click at [306, 182] on mat-icon "more_vert" at bounding box center [299, 179] width 20 height 19
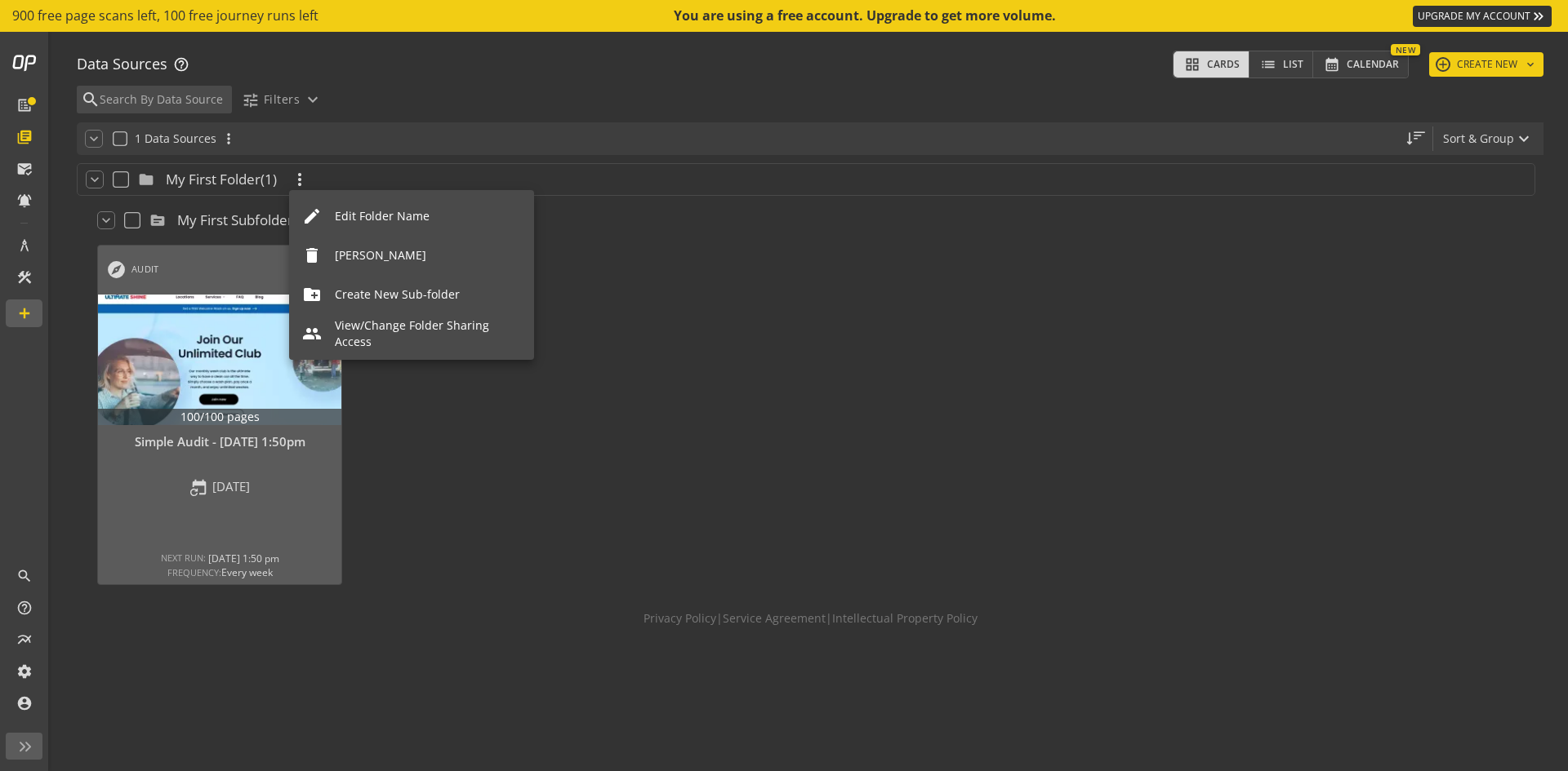
click at [415, 400] on div at bounding box center [784, 385] width 1568 height 771
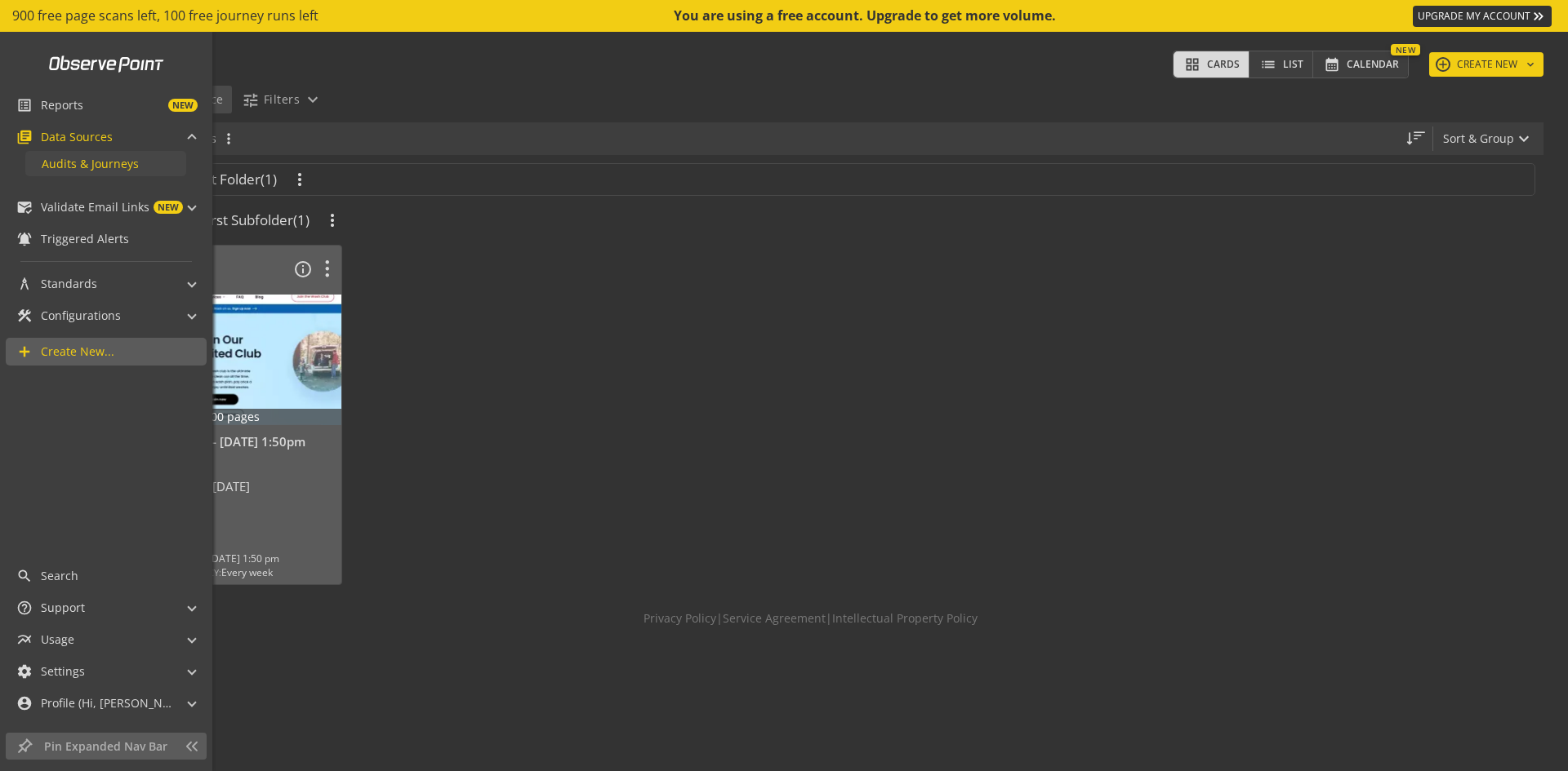
click at [58, 163] on span "Audits & Journeys" at bounding box center [91, 164] width 98 height 16
click at [62, 205] on span "Validate Email Links" at bounding box center [95, 207] width 108 height 17
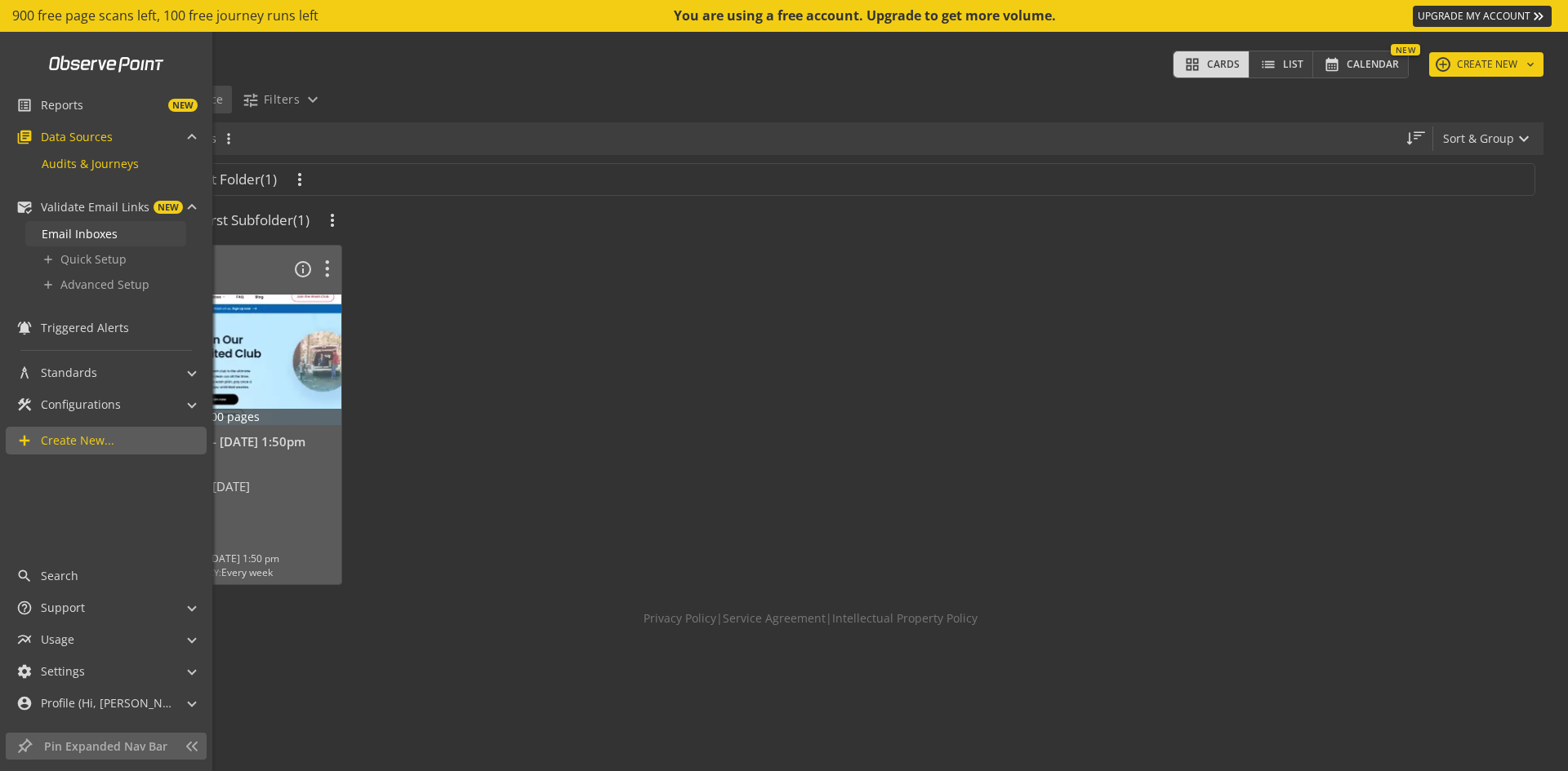
click at [61, 228] on span "Email Inboxes" at bounding box center [80, 234] width 76 height 16
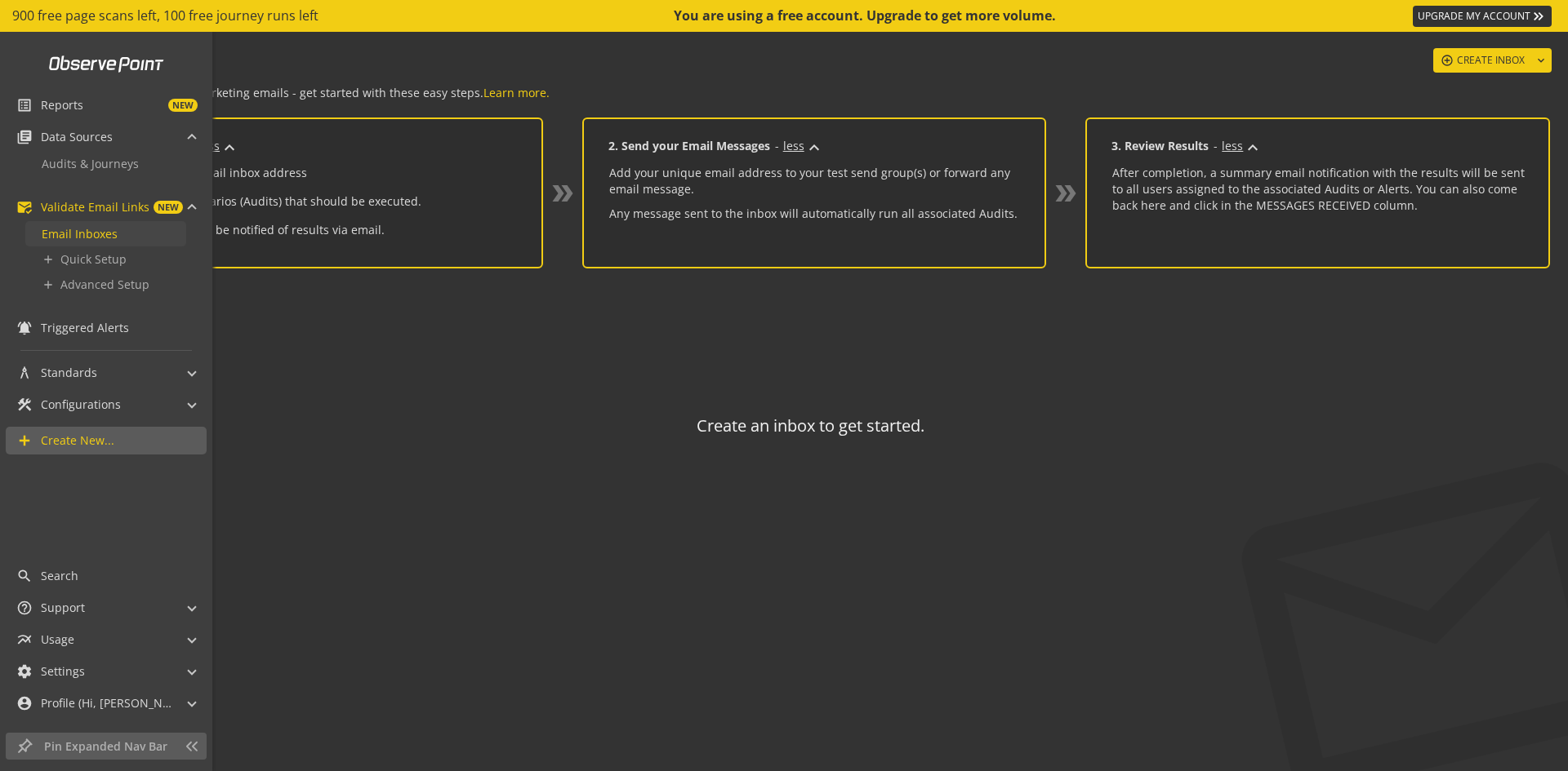
click at [61, 228] on span "Email Inboxes" at bounding box center [80, 234] width 76 height 16
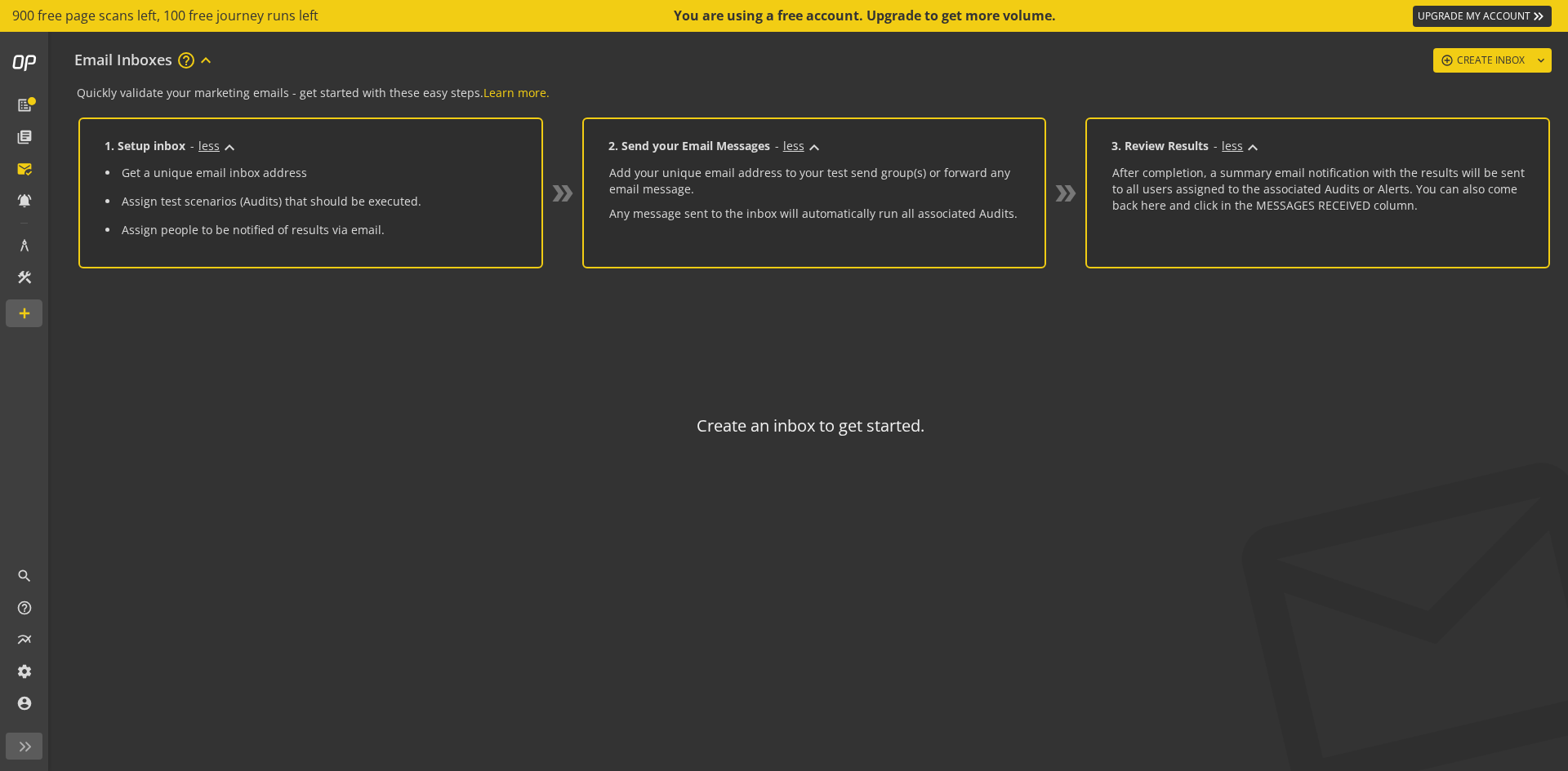
drag, startPoint x: 214, startPoint y: 146, endPoint x: 921, endPoint y: 66, distance: 711.5
click at [921, 66] on op-email-inboxes "Email Inboxes help_outline expand_more control_point Create Inbox expand_more Q…" at bounding box center [810, 402] width 1515 height 740
click at [797, 137] on button "less keyboard_arrow_down" at bounding box center [800, 146] width 59 height 21
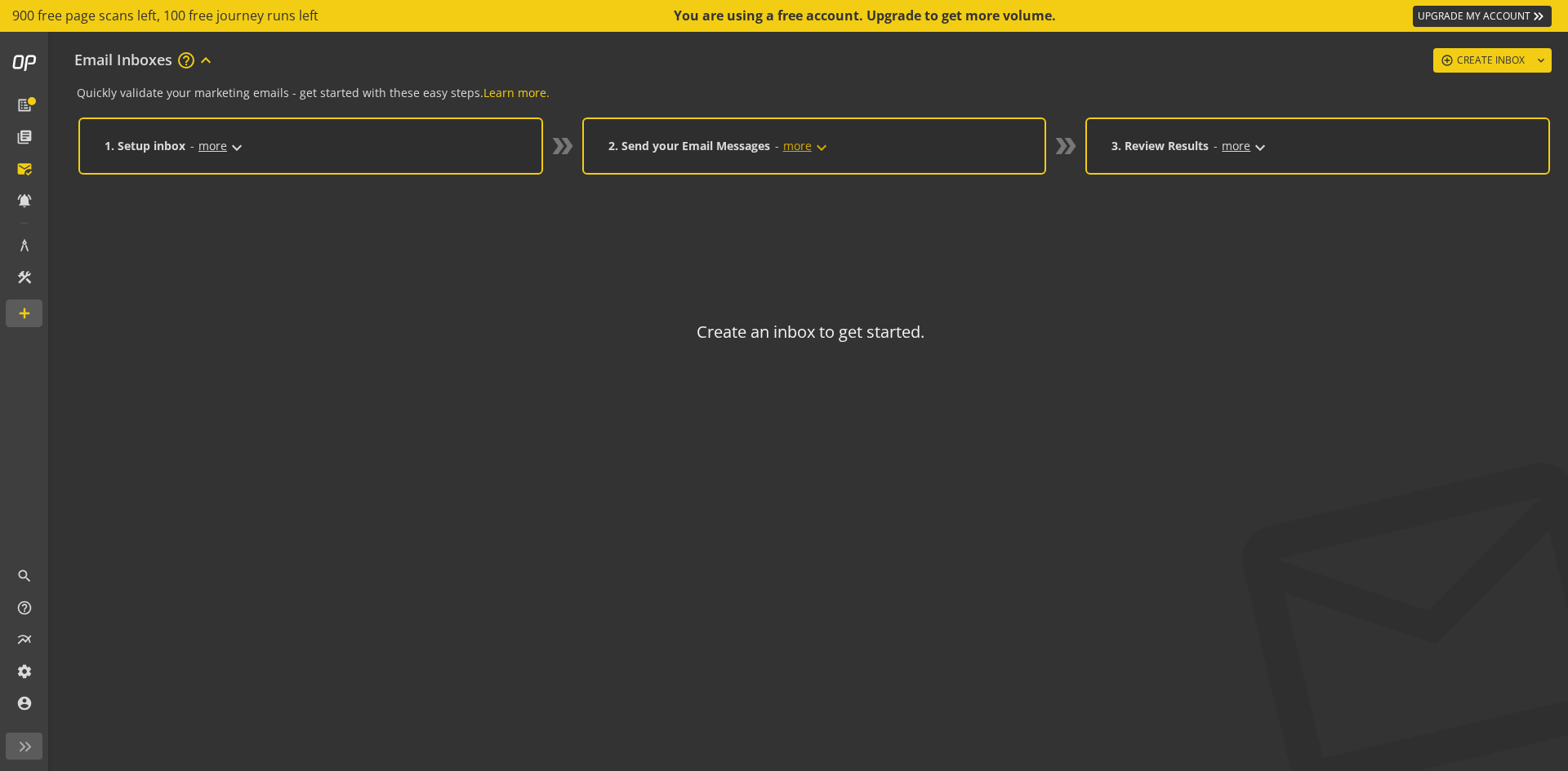
click at [797, 137] on button "more keyboard_arrow_down" at bounding box center [804, 146] width 66 height 21
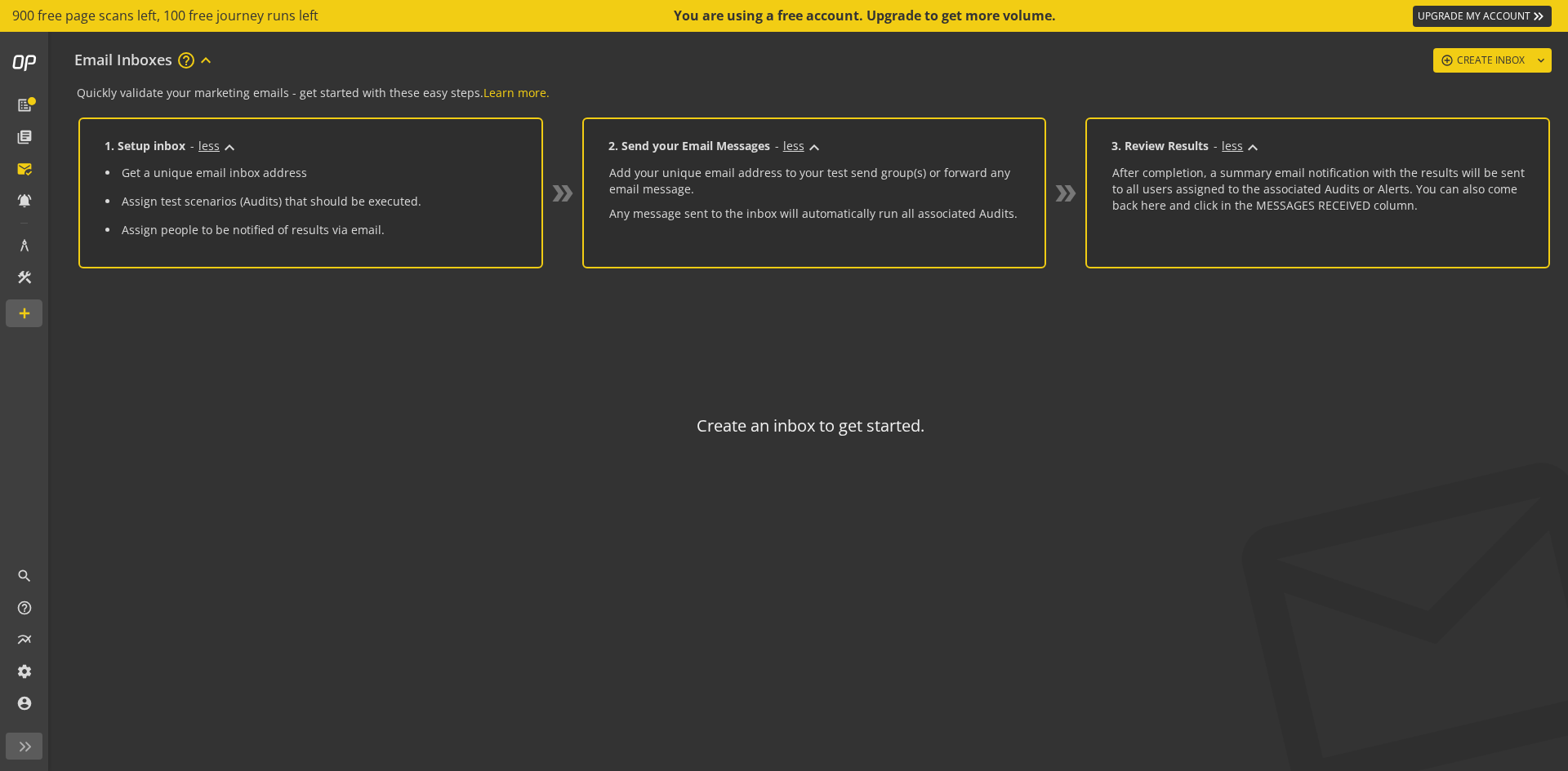
click at [703, 16] on div "You are using a free account. Upgrade to get more volume." at bounding box center [866, 16] width 384 height 19
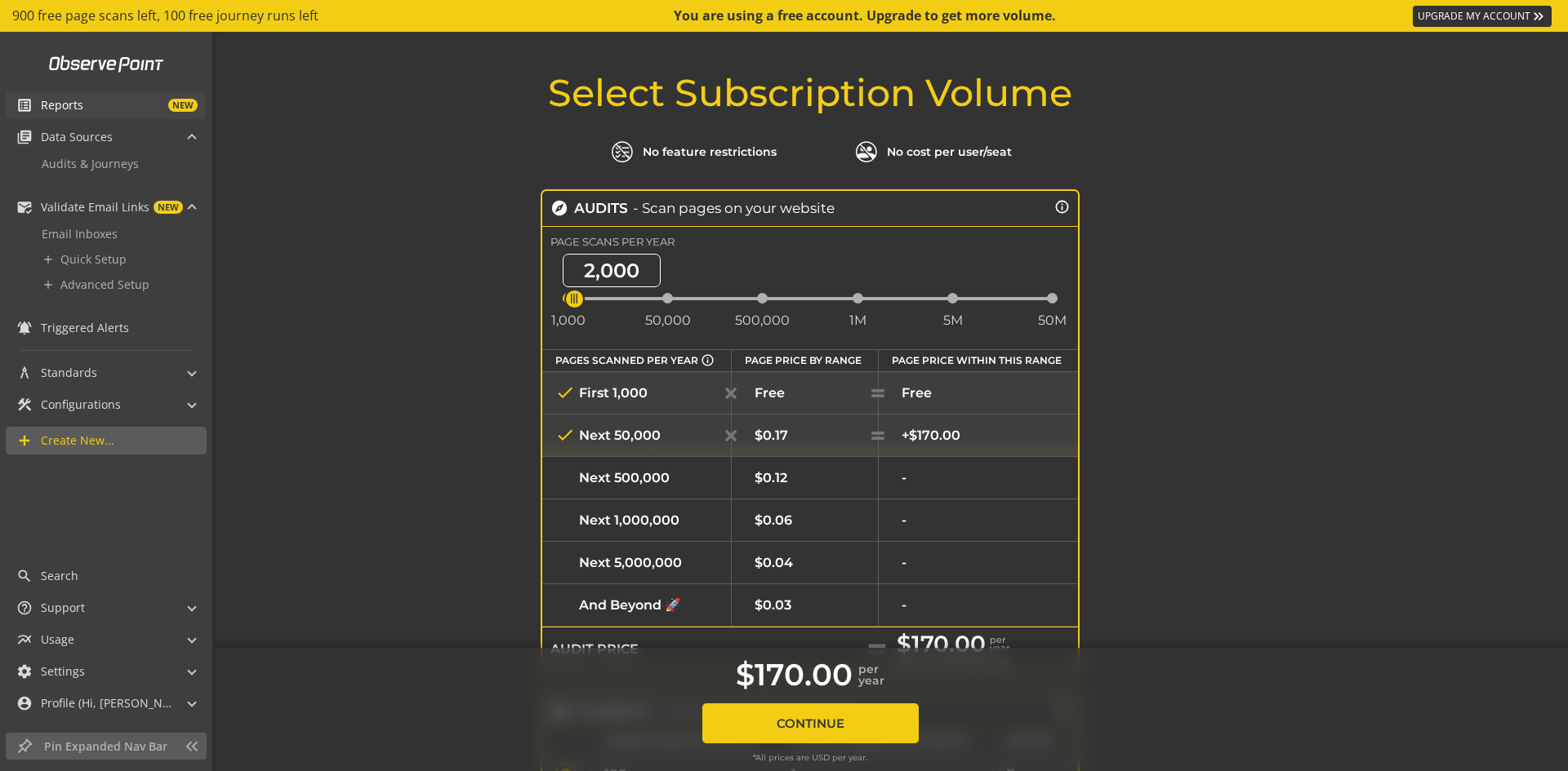
click at [30, 109] on mat-icon "list_alt" at bounding box center [24, 105] width 17 height 17
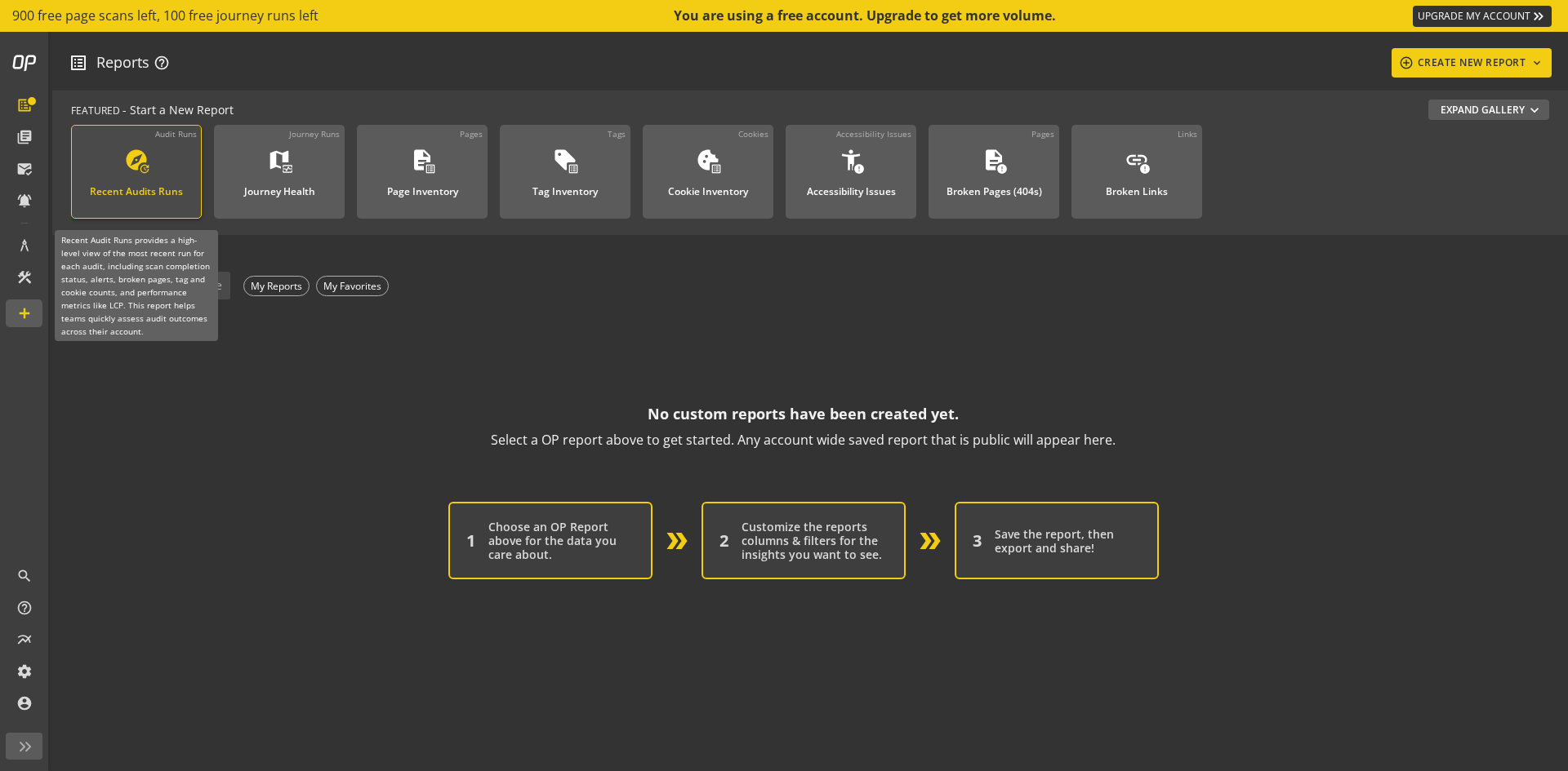
click at [132, 185] on div "Recent Audits Runs" at bounding box center [136, 187] width 93 height 21
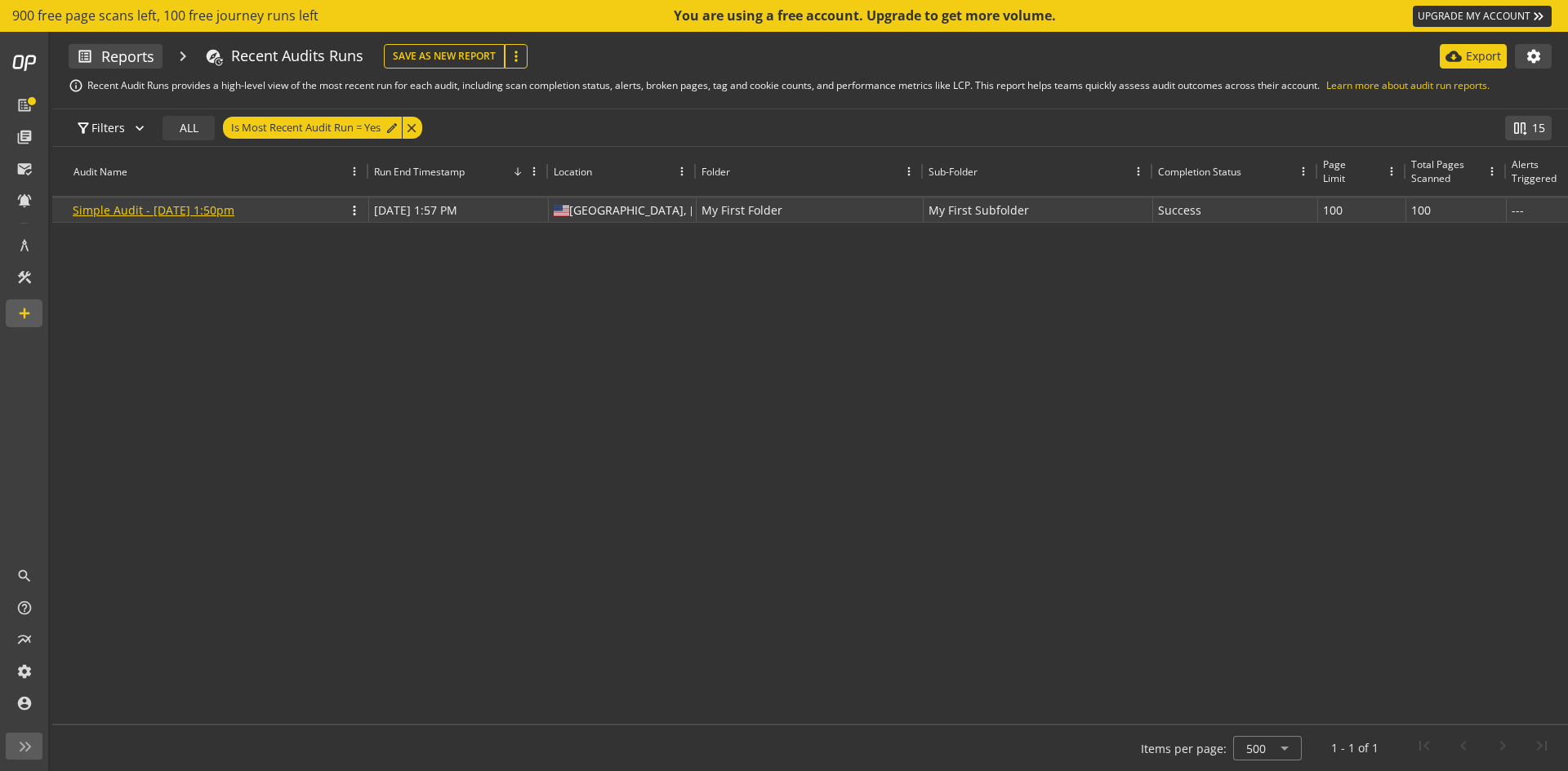
click at [144, 213] on link "Simple Audit - [DATE] 1:50pm" at bounding box center [154, 211] width 162 height 16
